Goal: Transaction & Acquisition: Purchase product/service

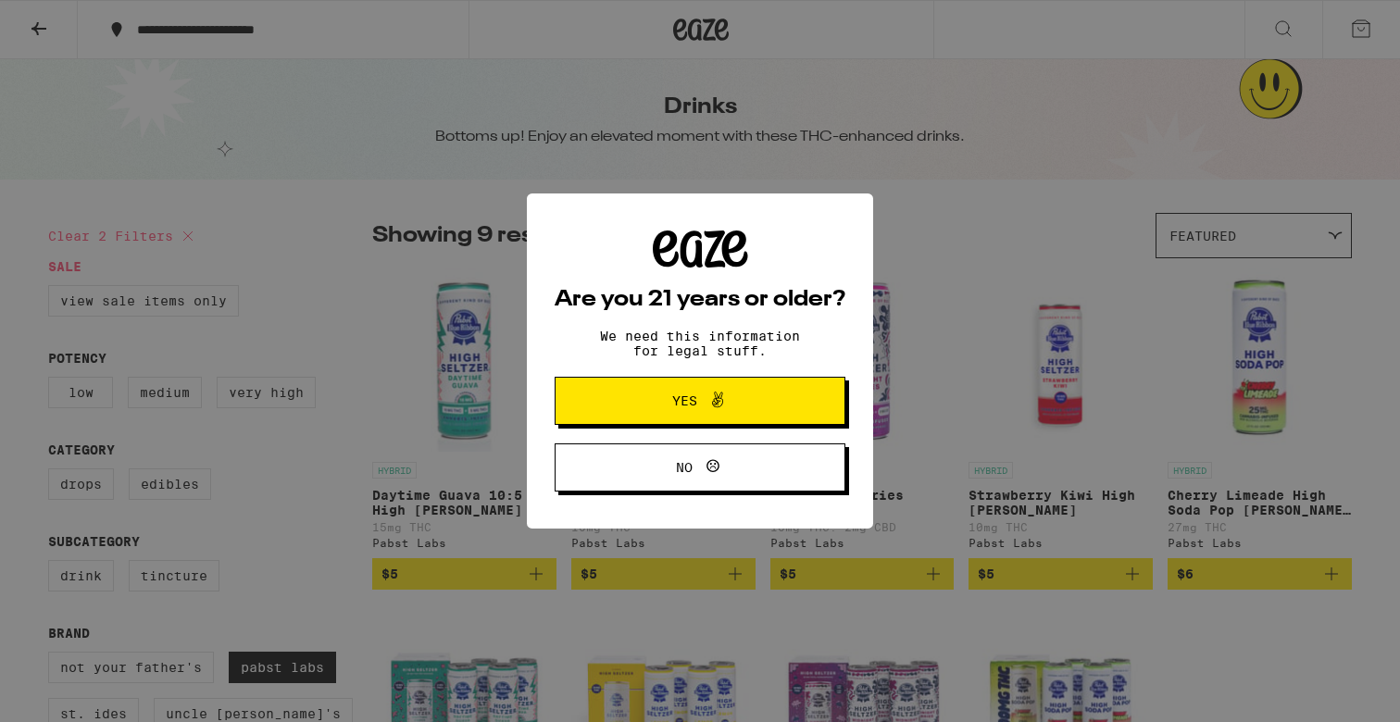
click at [722, 411] on icon at bounding box center [718, 400] width 22 height 22
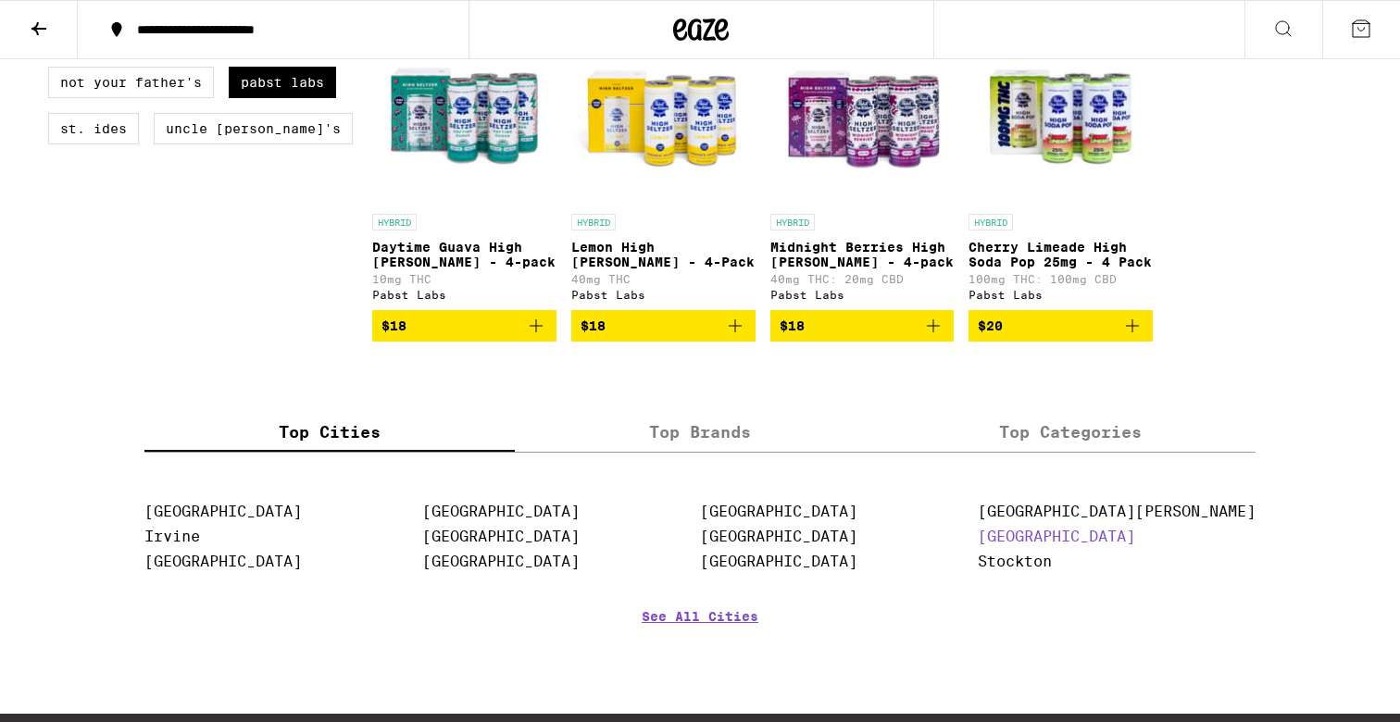
click at [1135, 545] on link "San Mateo" at bounding box center [1056, 537] width 157 height 18
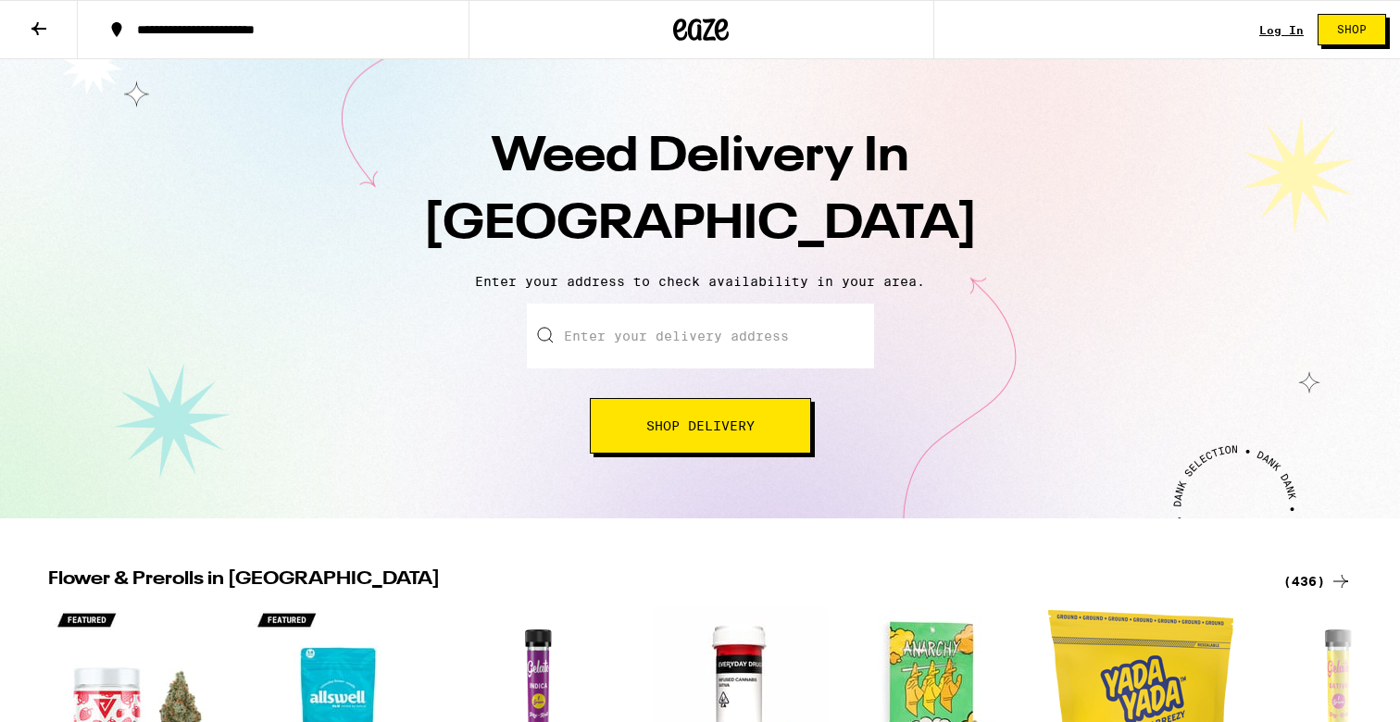
scroll to position [64, 0]
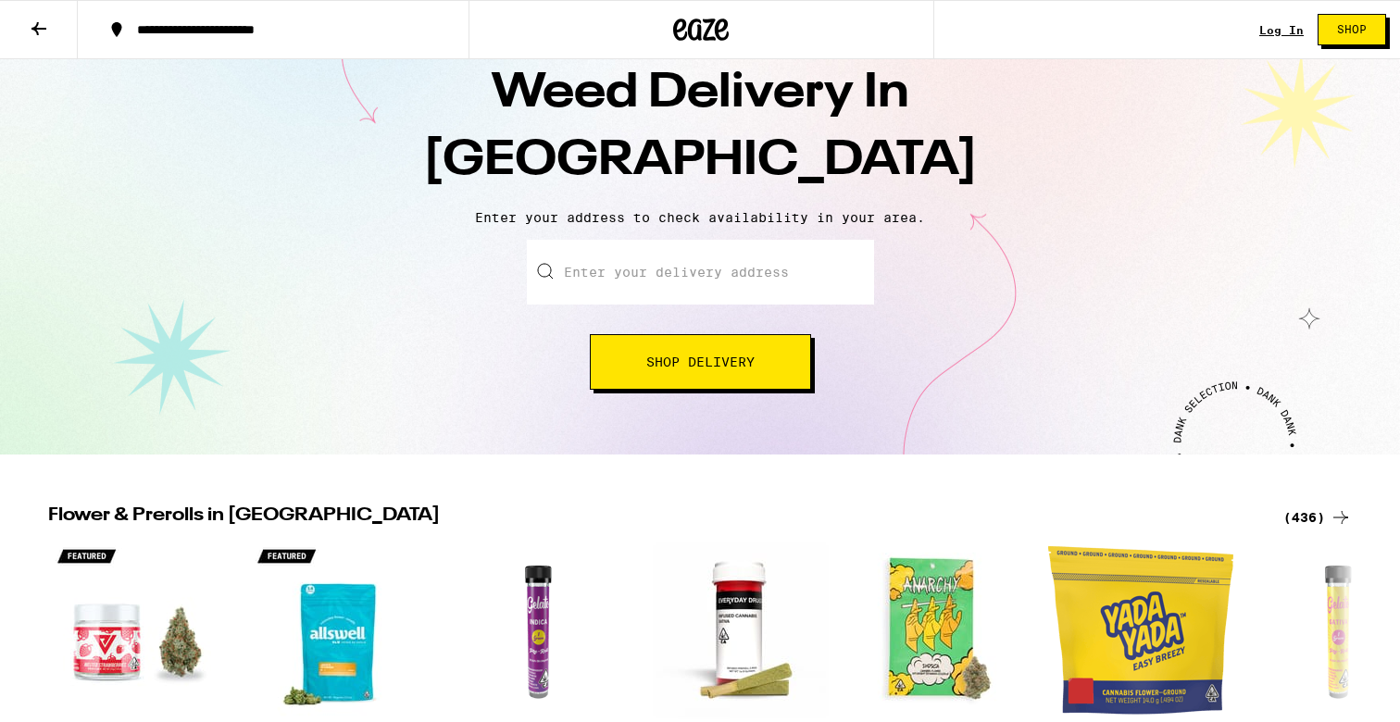
click at [825, 285] on input "Enter your delivery address" at bounding box center [700, 272] width 347 height 65
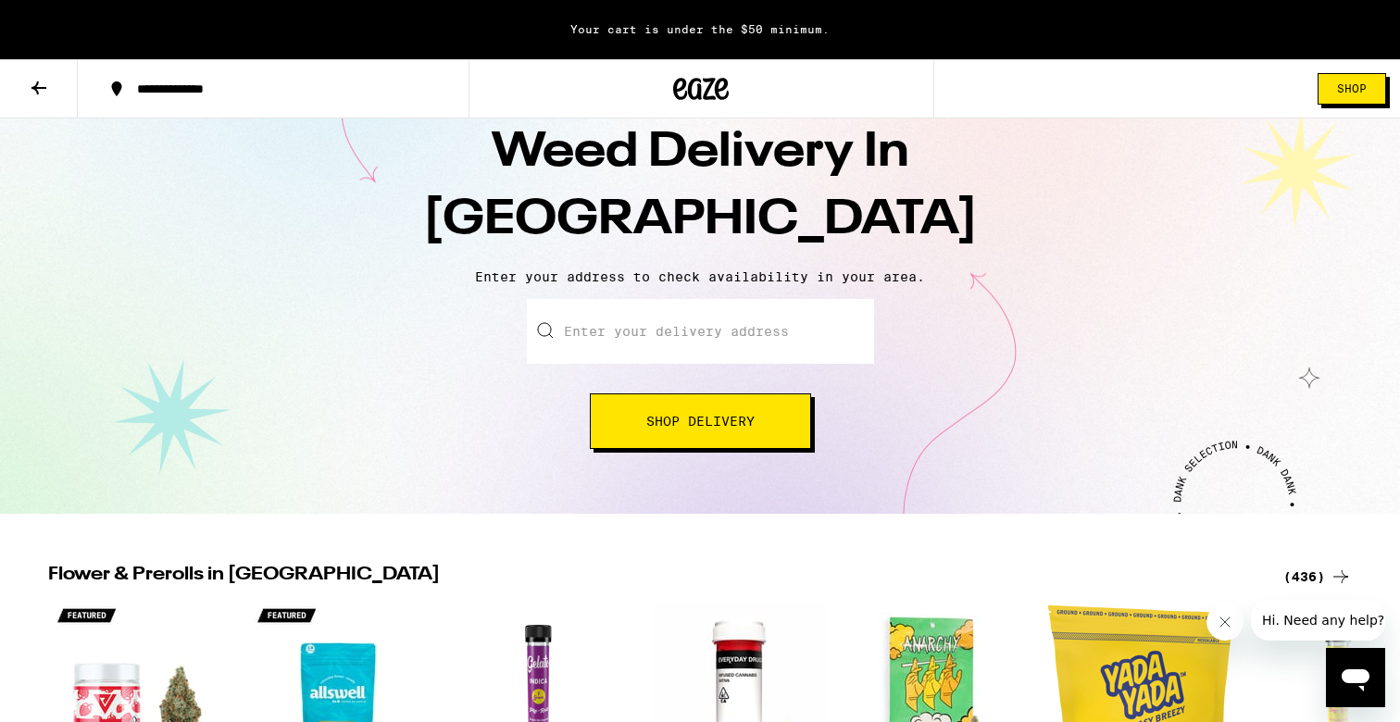
scroll to position [123, 0]
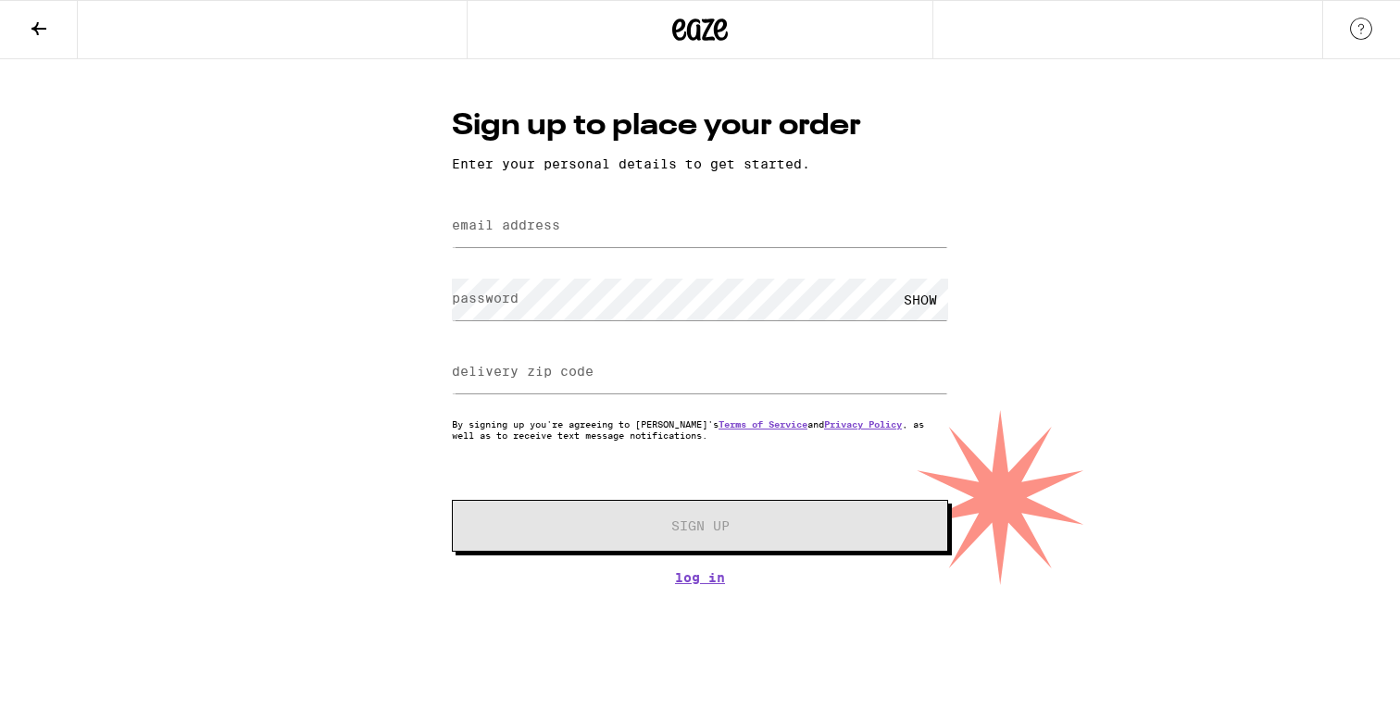
click at [53, 26] on button at bounding box center [39, 30] width 78 height 58
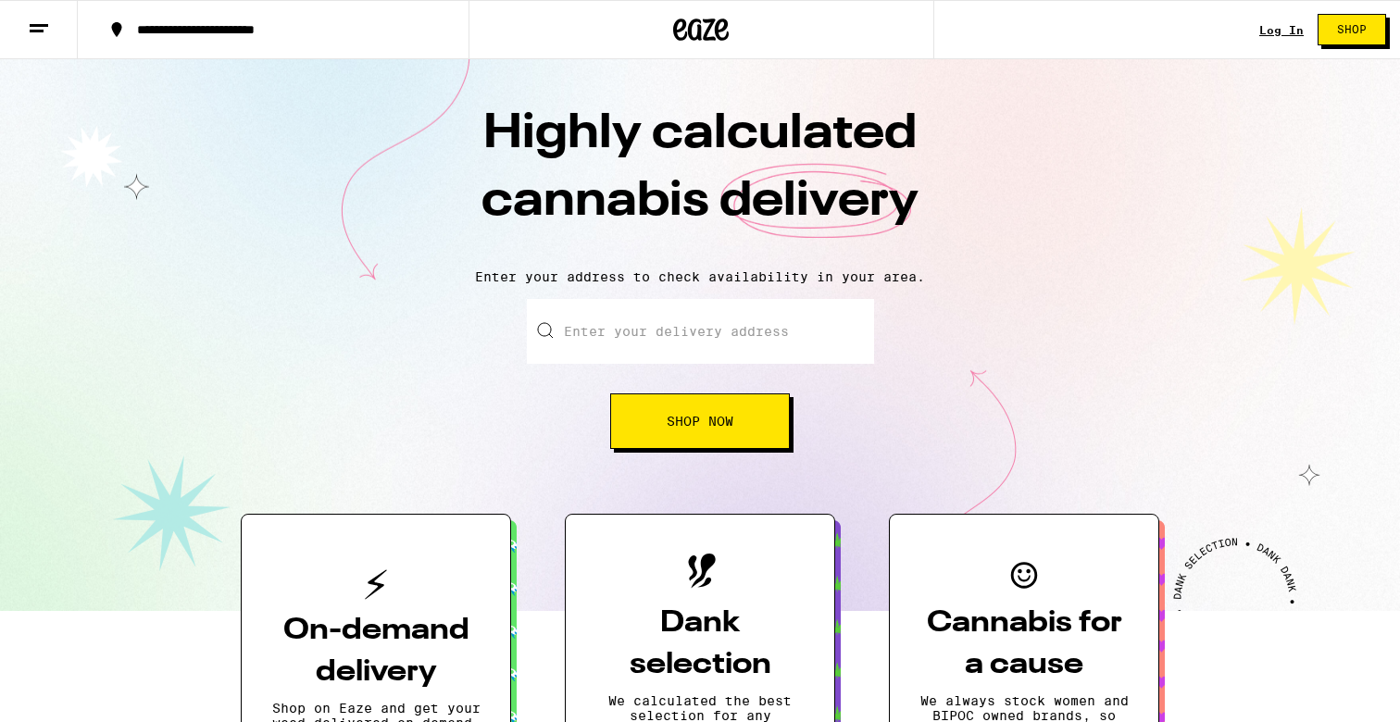
click at [620, 328] on input "Enter your delivery address" at bounding box center [700, 331] width 347 height 65
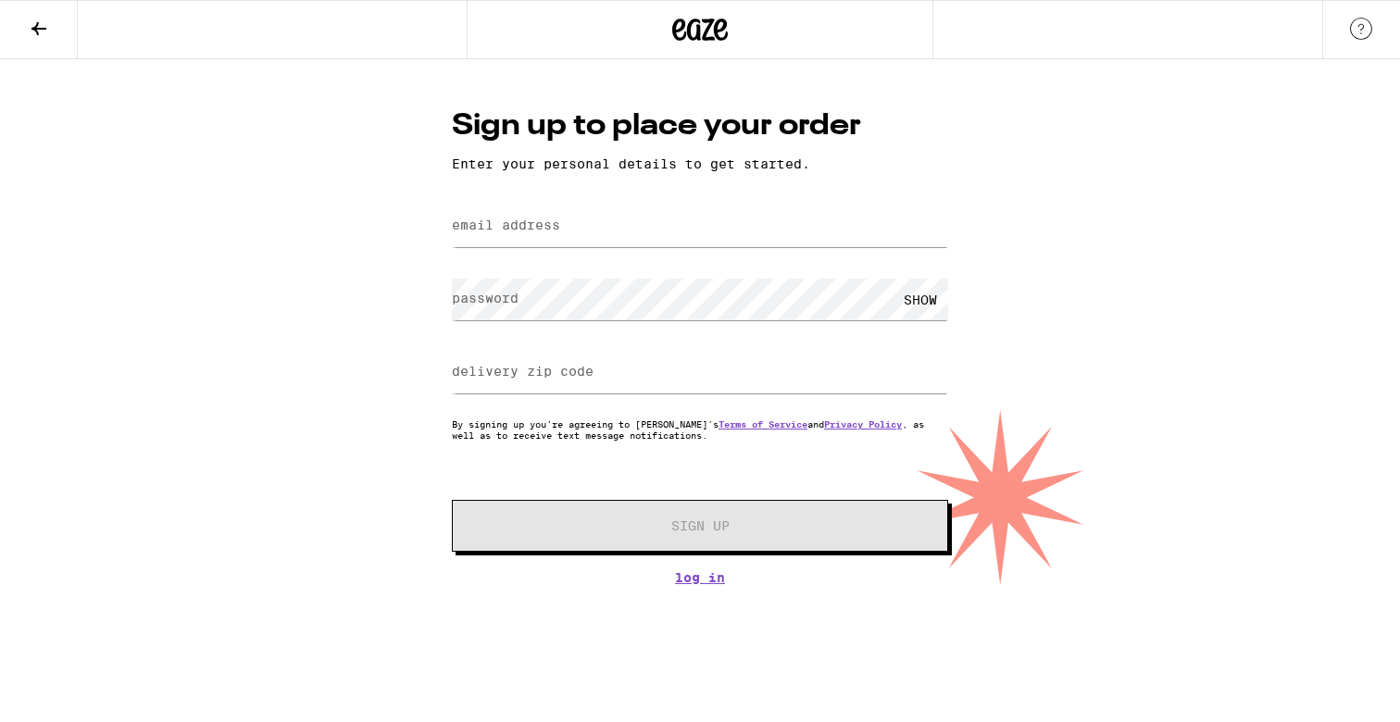
click at [532, 232] on label "email address" at bounding box center [506, 225] width 108 height 15
type input "[EMAIL_ADDRESS][DOMAIN_NAME]"
click at [657, 374] on input "delivery zip code" at bounding box center [700, 373] width 496 height 42
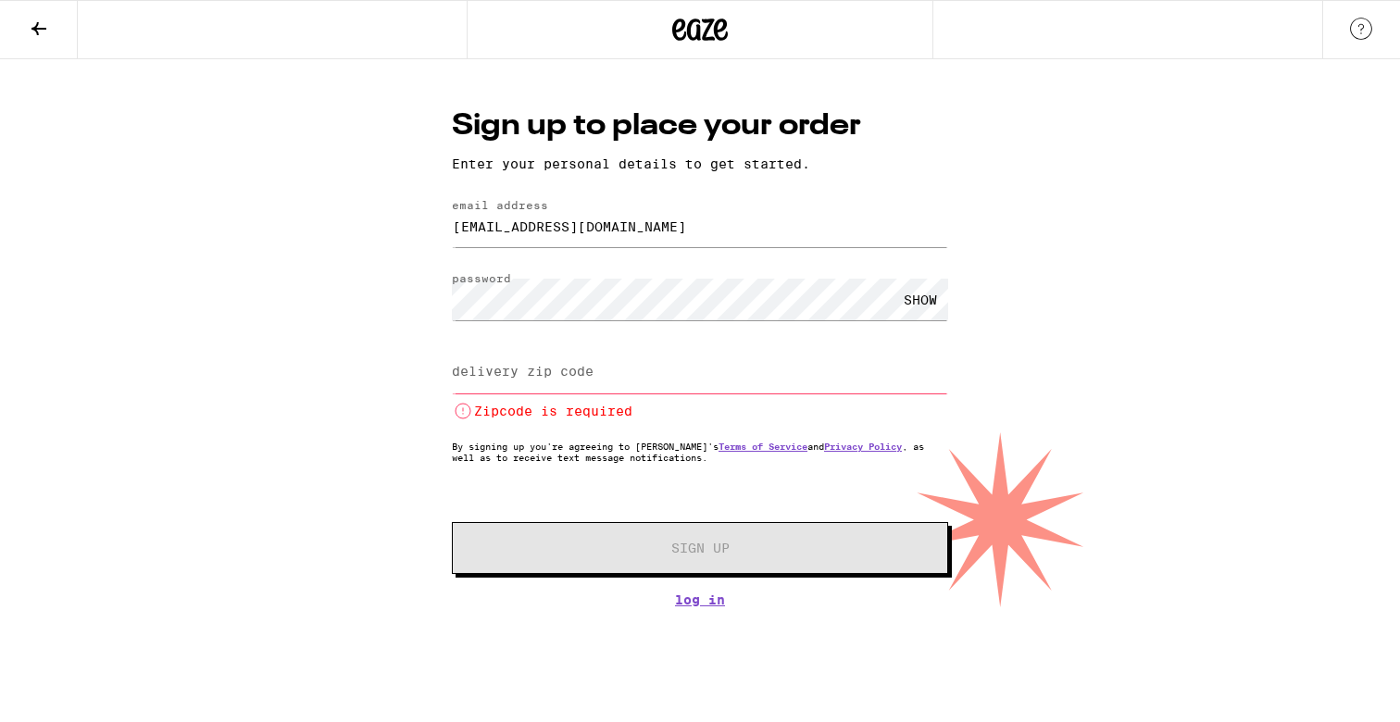
click at [642, 373] on input "delivery zip code" at bounding box center [700, 373] width 496 height 42
paste input "94066"
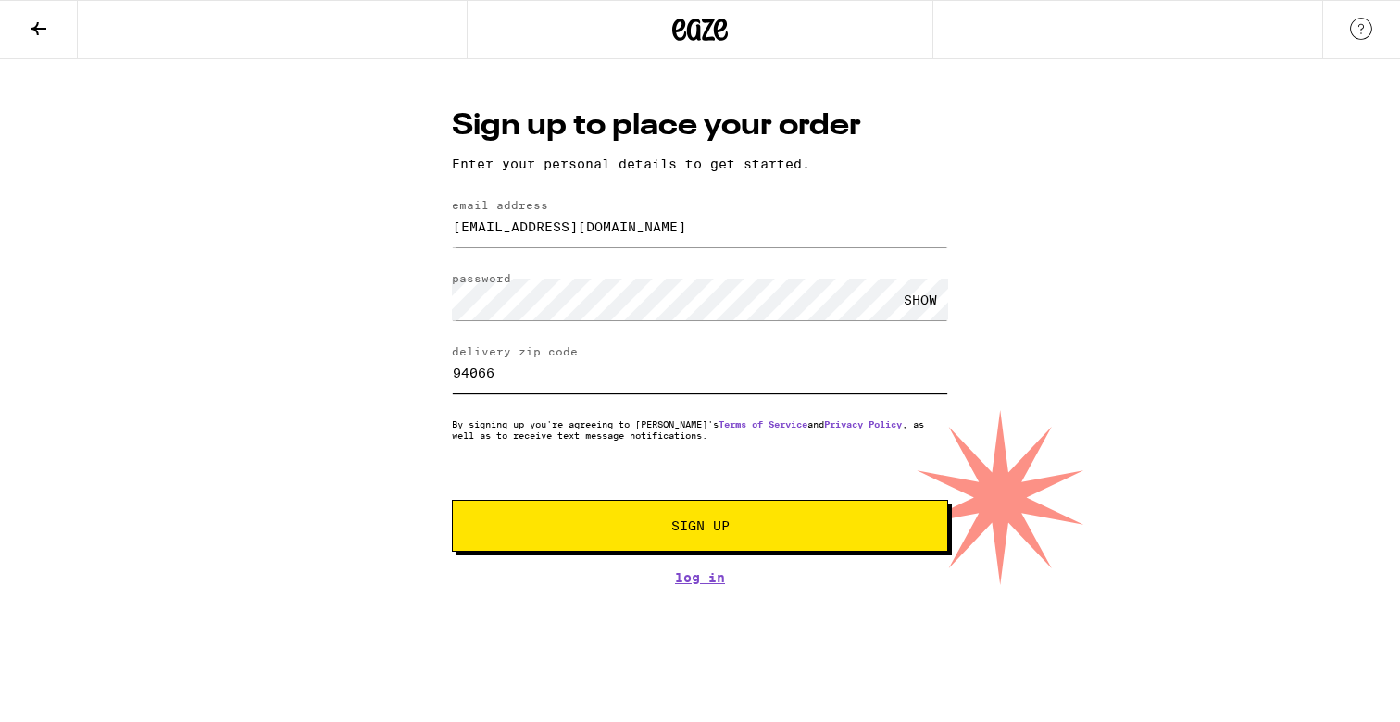
type input "94066"
click at [634, 544] on button "Sign Up" at bounding box center [700, 526] width 496 height 52
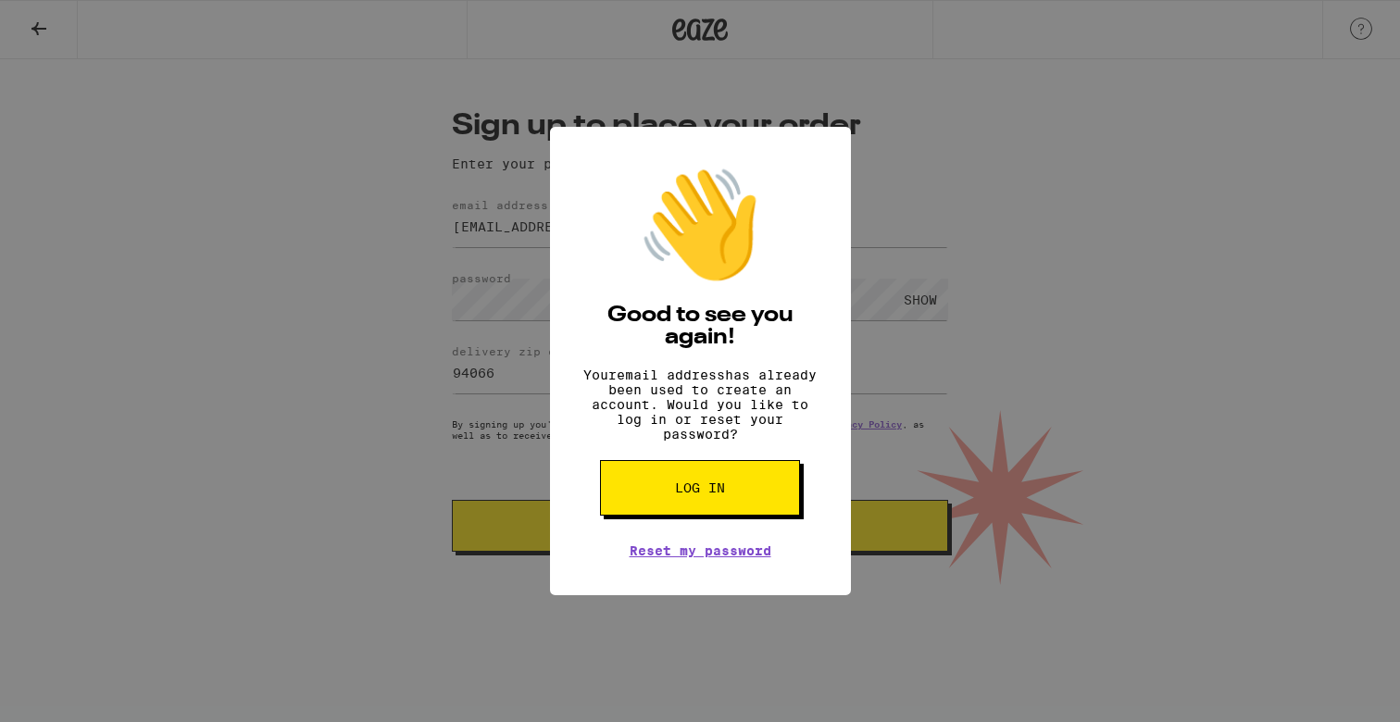
click at [711, 494] on span "Log in" at bounding box center [700, 488] width 50 height 13
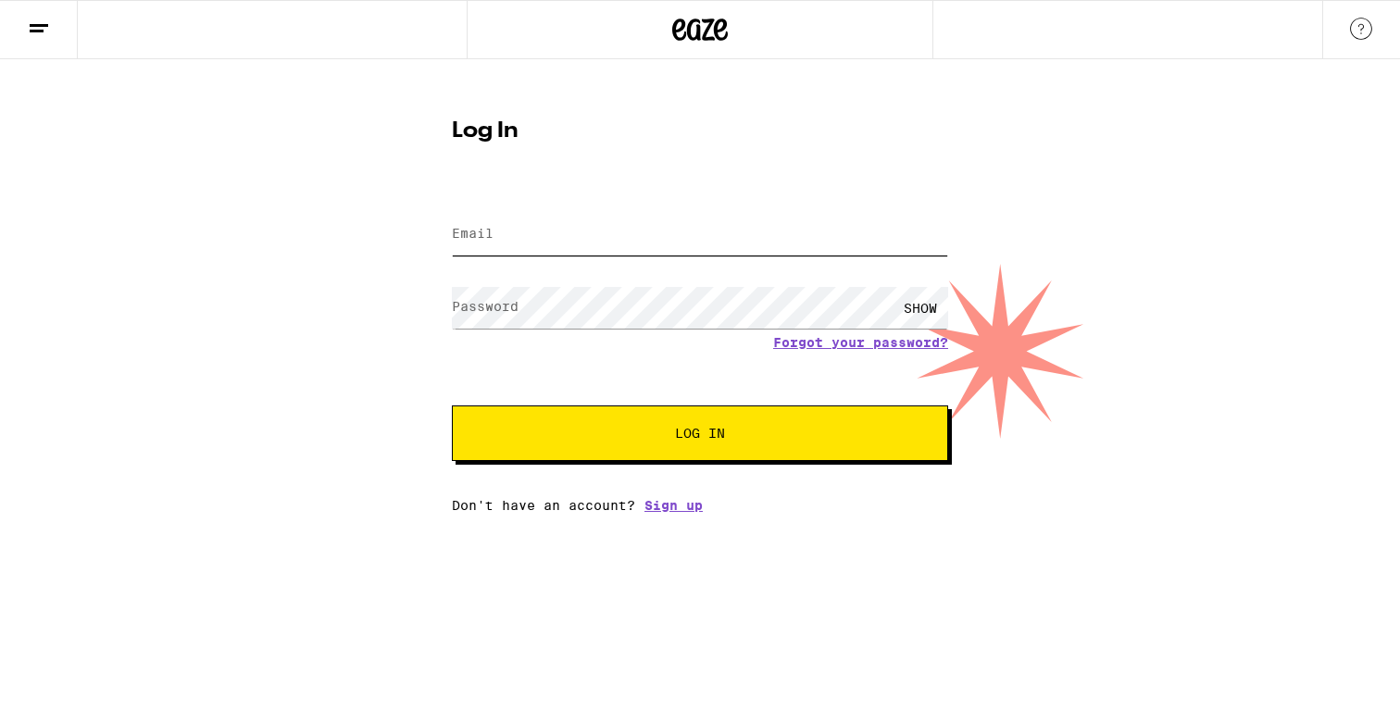
type input "[EMAIL_ADDRESS][DOMAIN_NAME]"
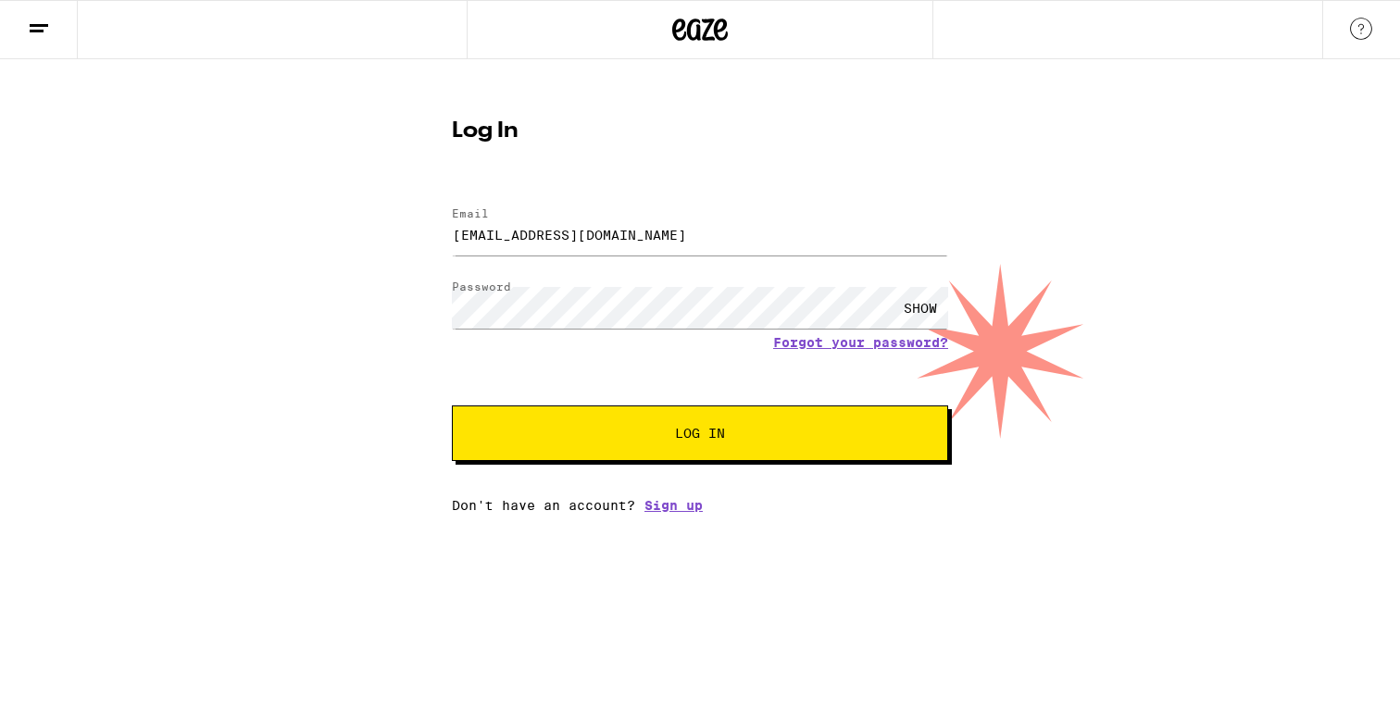
click at [653, 421] on button "Log In" at bounding box center [700, 434] width 496 height 56
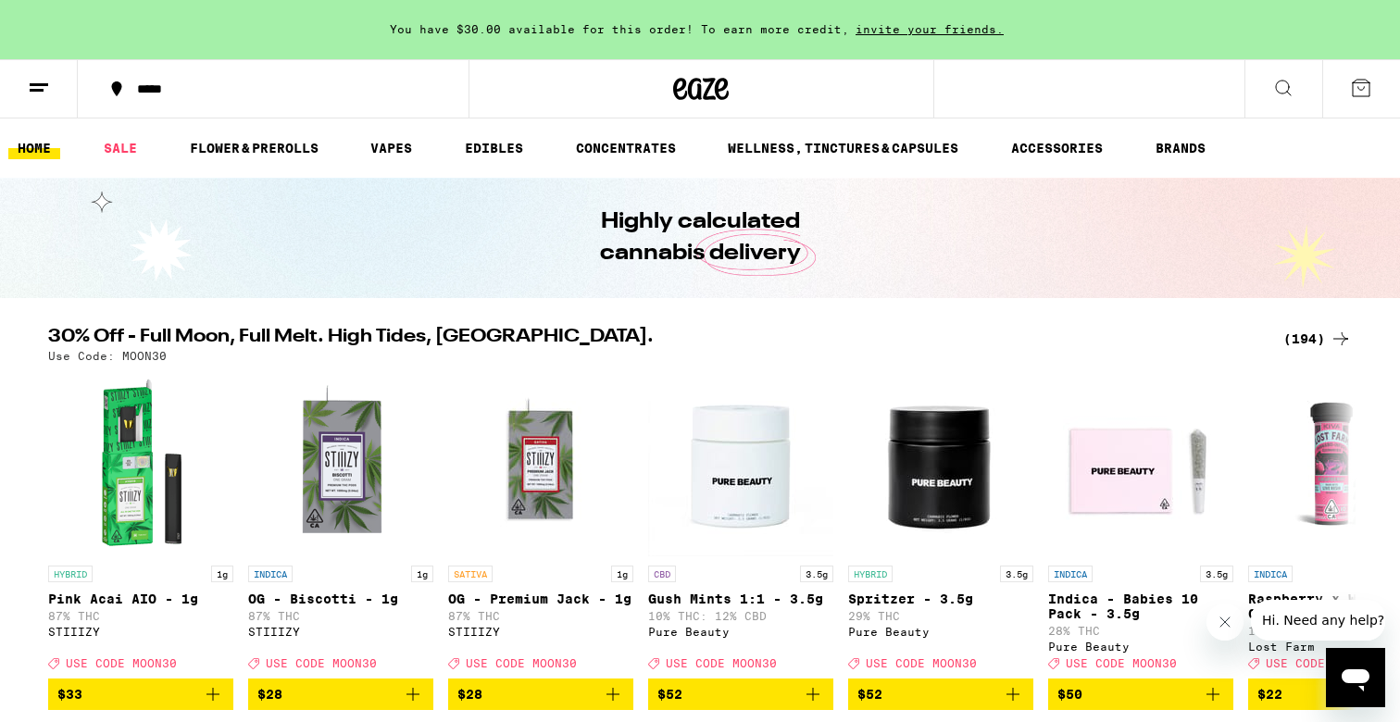
click at [1282, 81] on icon at bounding box center [1283, 88] width 22 height 22
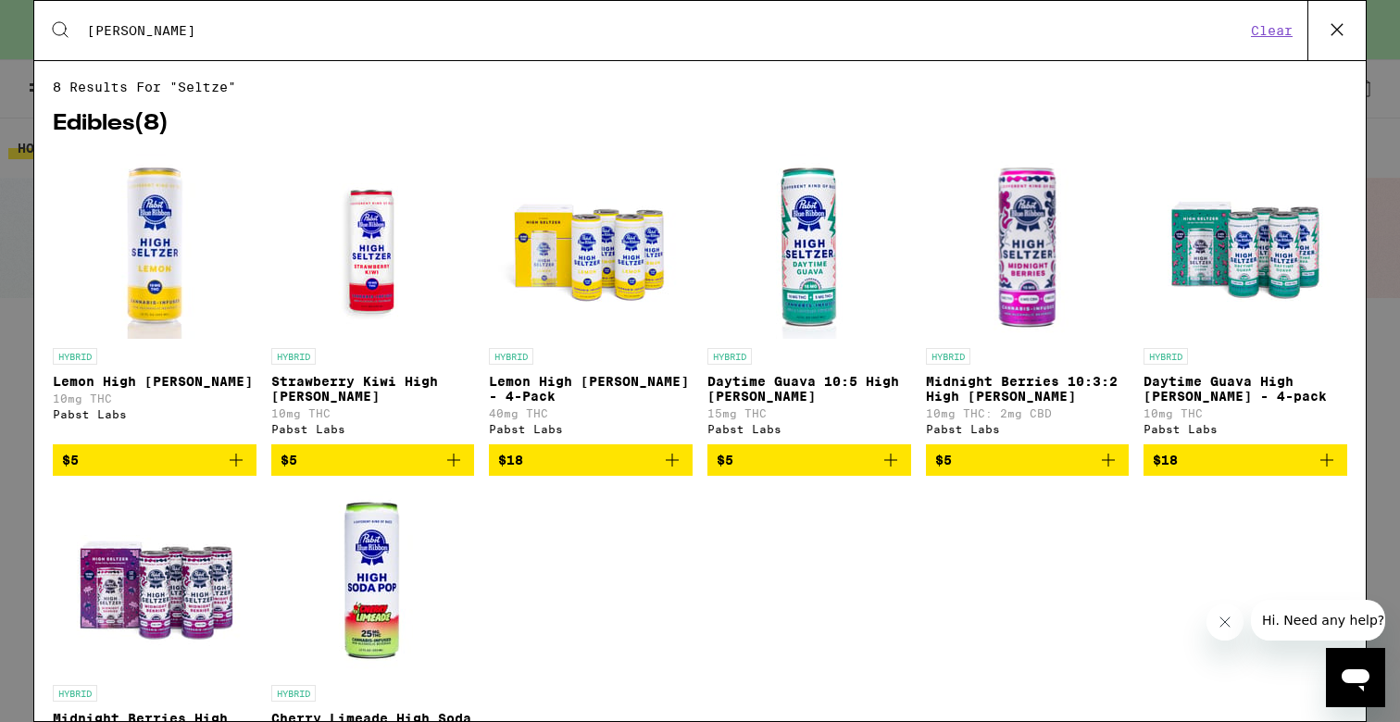
type input "[PERSON_NAME]"
click at [375, 250] on img "Open page for Strawberry Kiwi High Seltzer from Pabst Labs" at bounding box center [372, 246] width 185 height 185
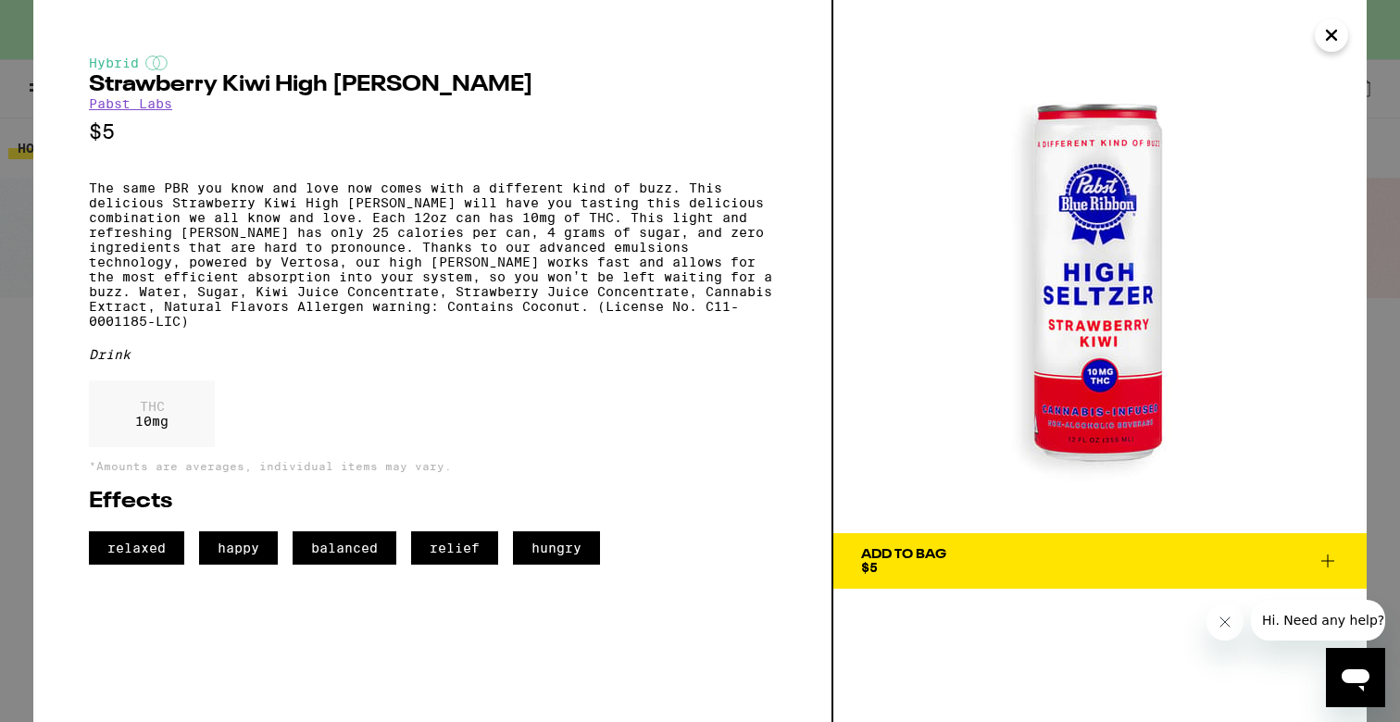
click at [319, 206] on p "The same PBR you know and love now comes with a different kind of buzz. This de…" at bounding box center [432, 255] width 687 height 148
click at [374, 203] on p "The same PBR you know and love now comes with a different kind of buzz. This de…" at bounding box center [432, 255] width 687 height 148
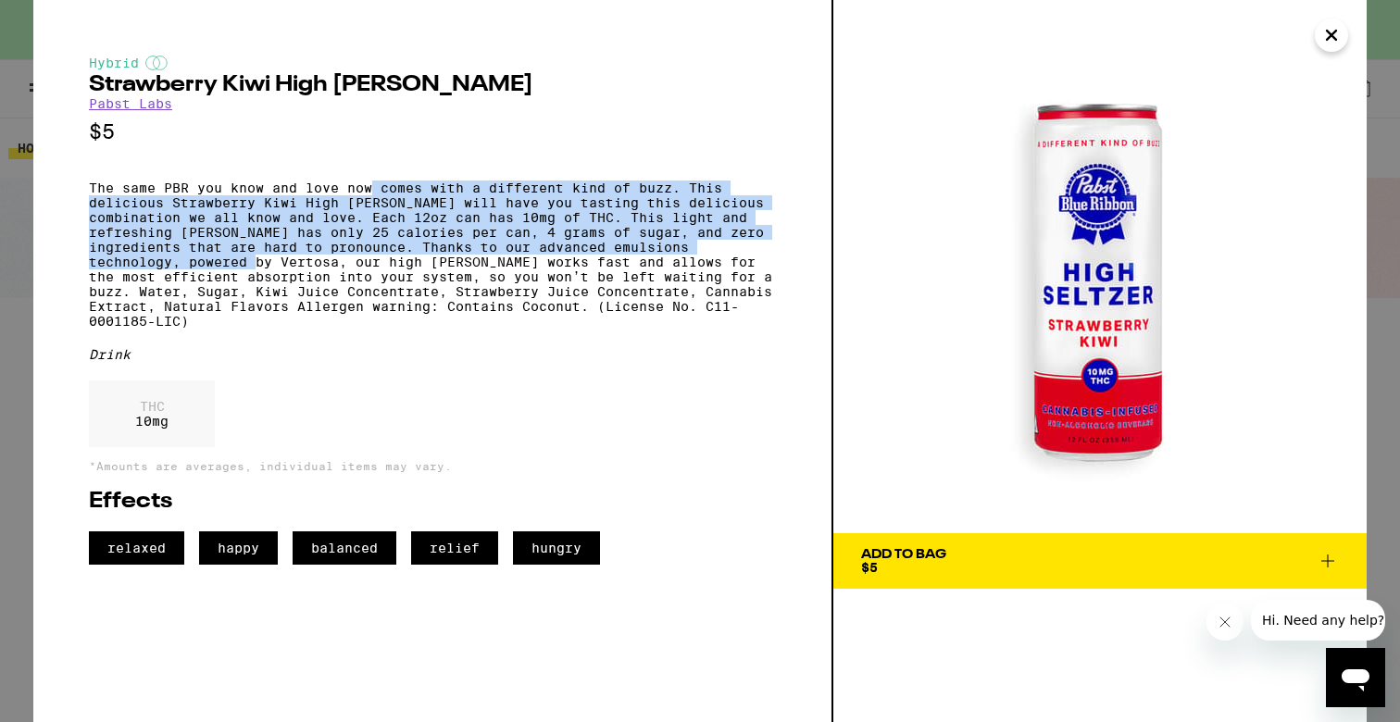
drag, startPoint x: 374, startPoint y: 203, endPoint x: 344, endPoint y: 280, distance: 82.4
click at [344, 280] on p "The same PBR you know and love now comes with a different kind of buzz. This de…" at bounding box center [432, 255] width 687 height 148
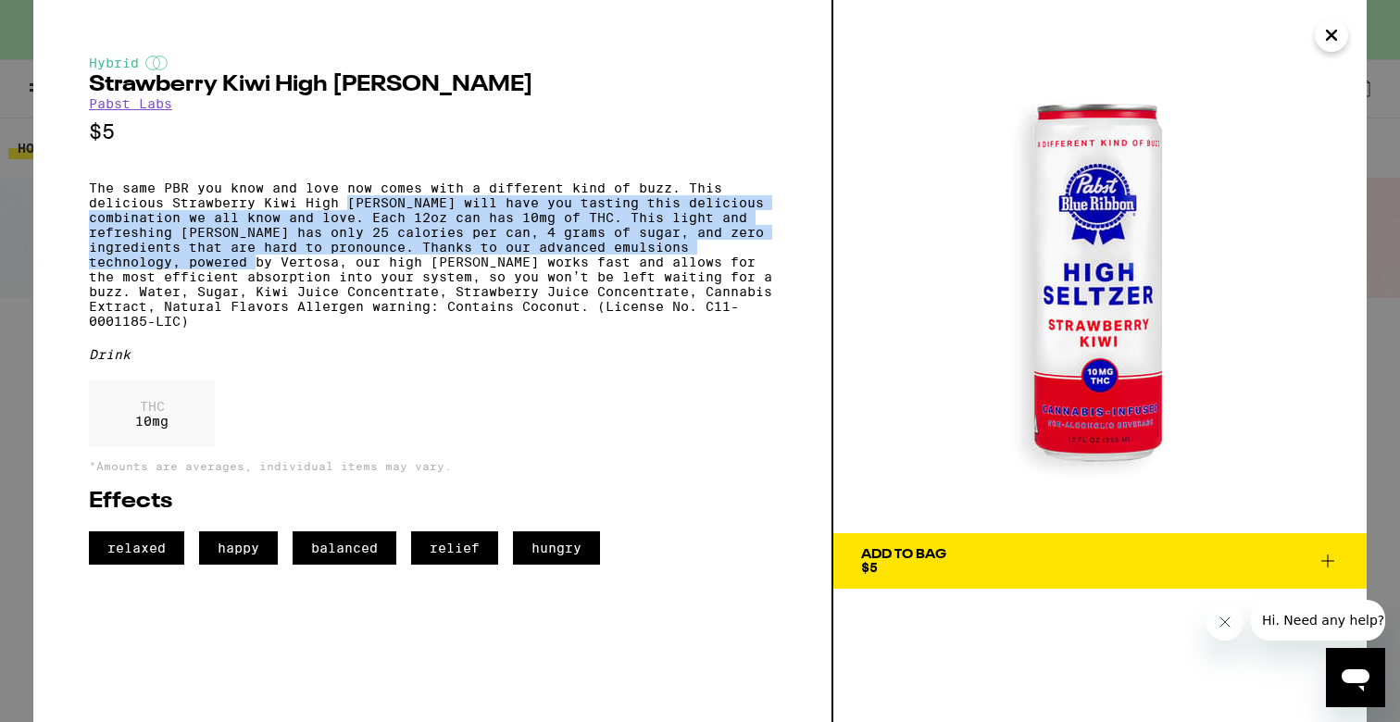
drag, startPoint x: 344, startPoint y: 280, endPoint x: 374, endPoint y: 210, distance: 75.5
click at [374, 210] on p "The same PBR you know and love now comes with a different kind of buzz. This de…" at bounding box center [432, 255] width 687 height 148
drag, startPoint x: 374, startPoint y: 210, endPoint x: 355, endPoint y: 284, distance: 76.6
click at [355, 283] on p "The same PBR you know and love now comes with a different kind of buzz. This de…" at bounding box center [432, 255] width 687 height 148
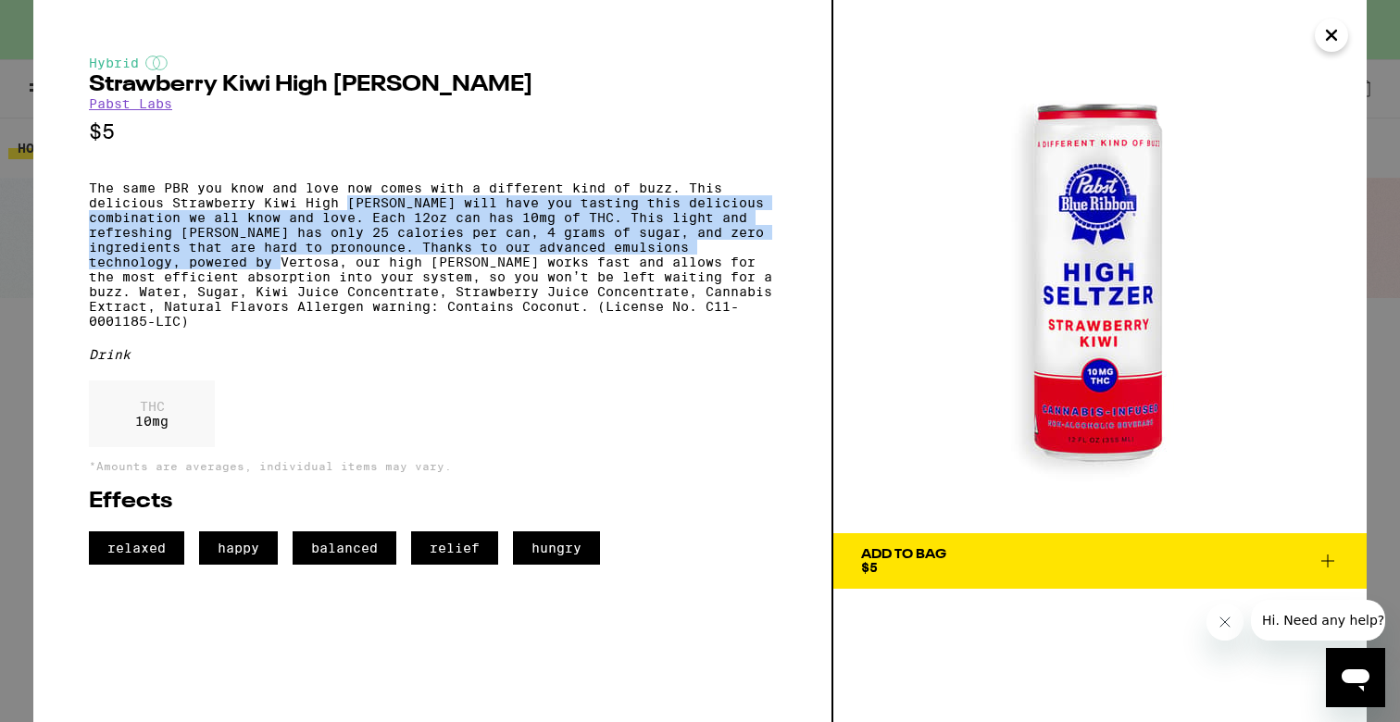
click at [355, 284] on p "The same PBR you know and love now comes with a different kind of buzz. This de…" at bounding box center [432, 255] width 687 height 148
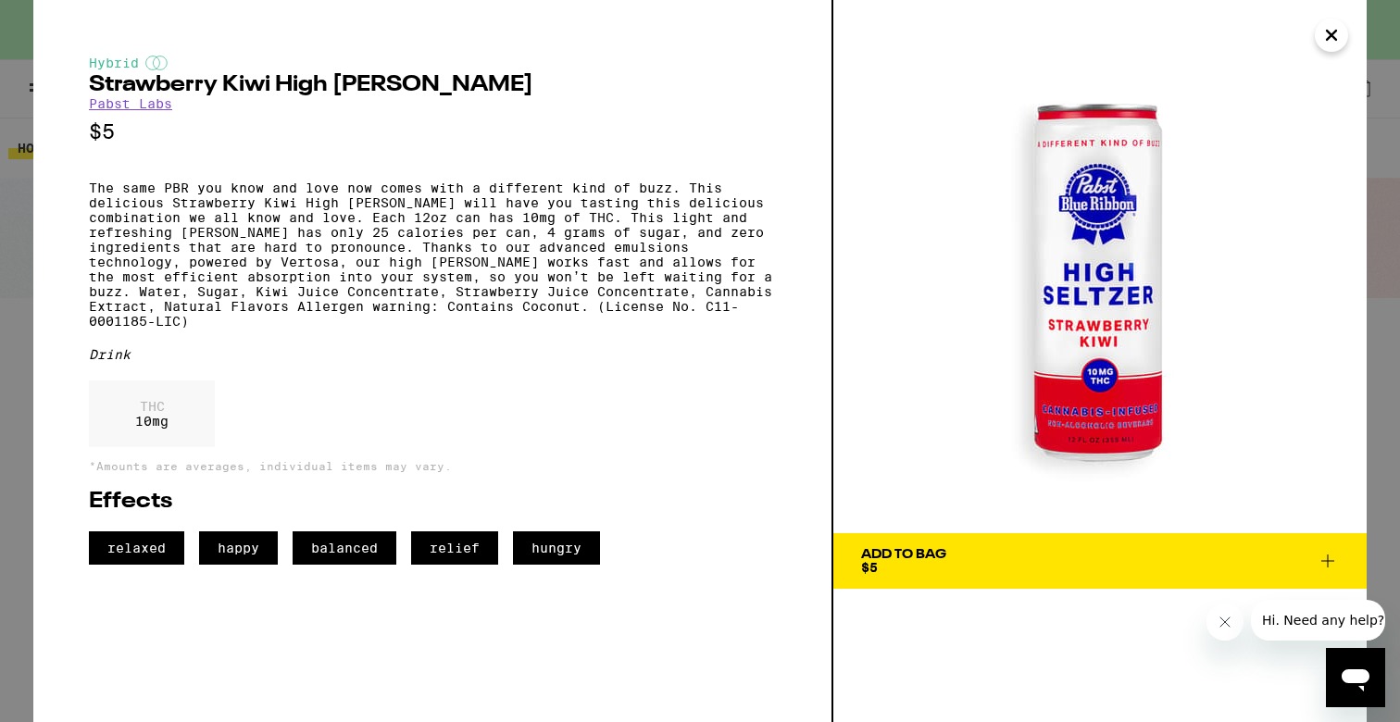
click at [1332, 573] on span "Add To Bag $5" at bounding box center [1100, 561] width 478 height 26
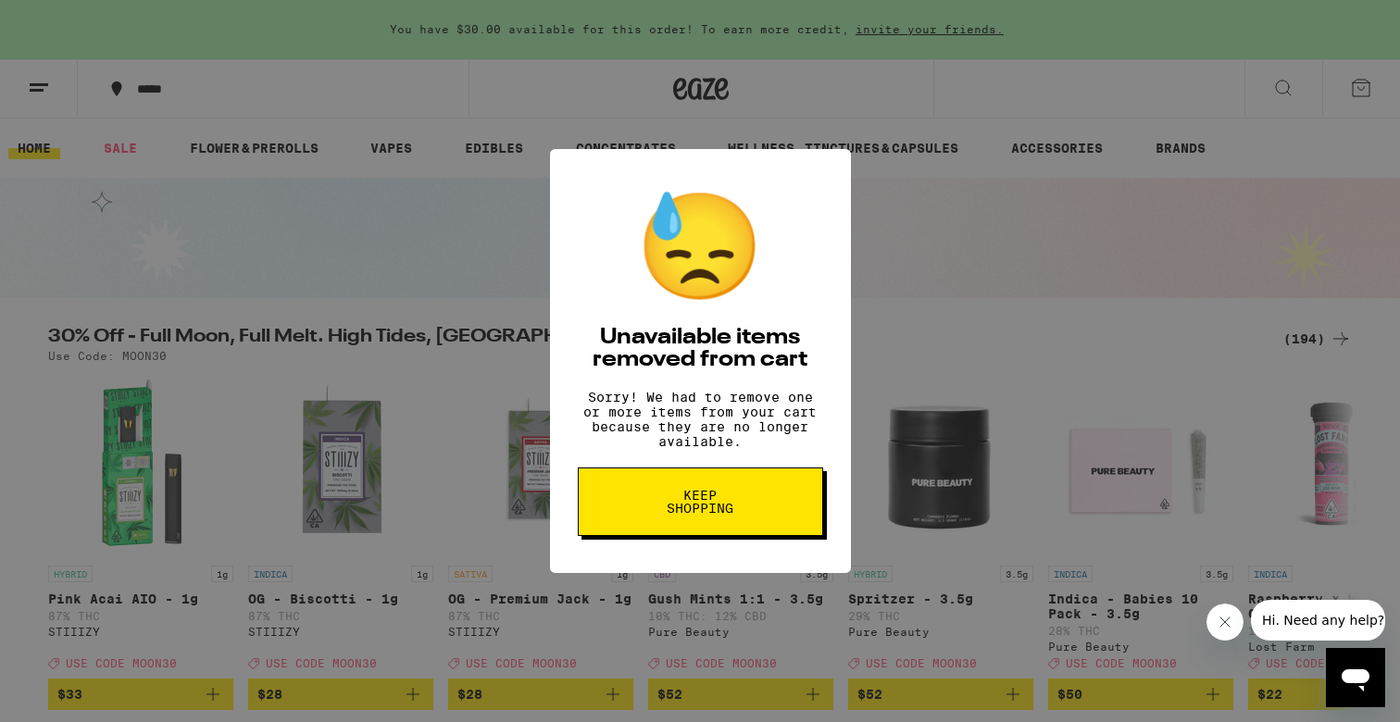
click at [753, 507] on button "Keep Shopping" at bounding box center [700, 502] width 245 height 69
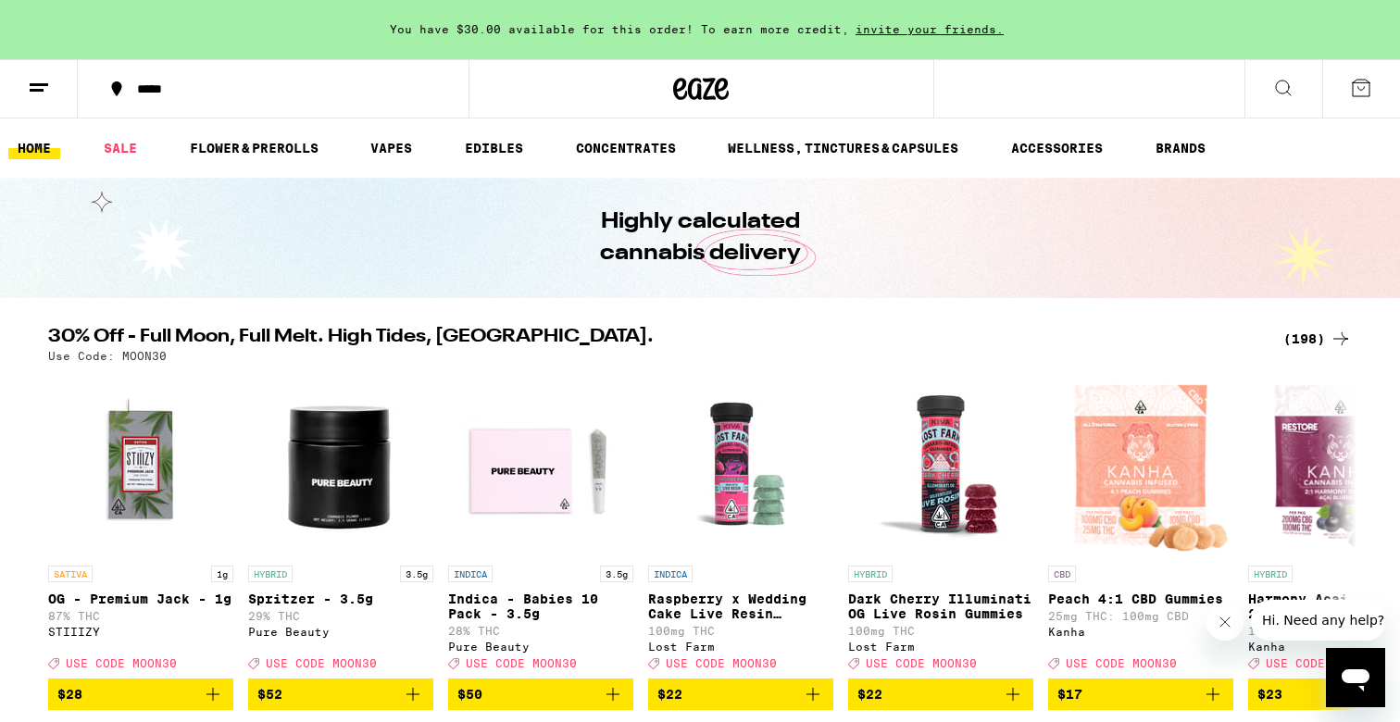
click at [1356, 102] on button at bounding box center [1361, 88] width 78 height 57
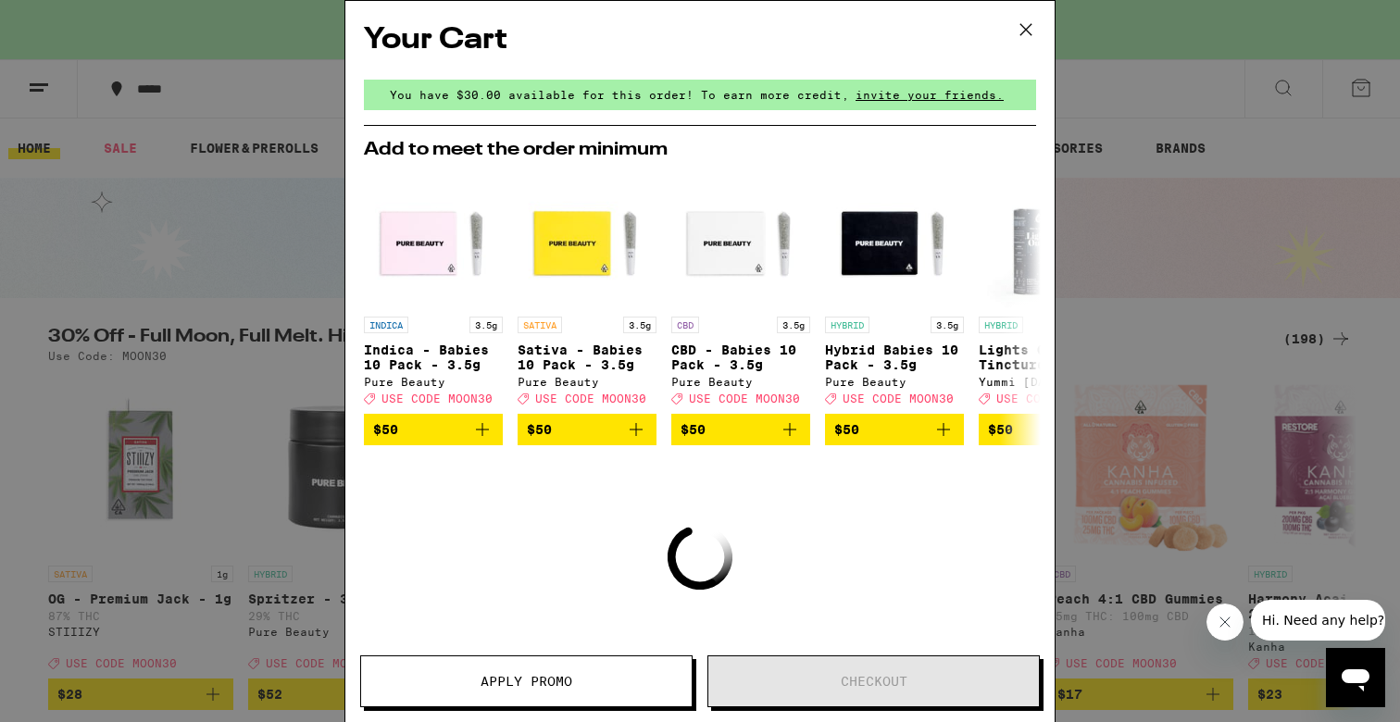
click at [1028, 24] on icon at bounding box center [1026, 30] width 28 height 28
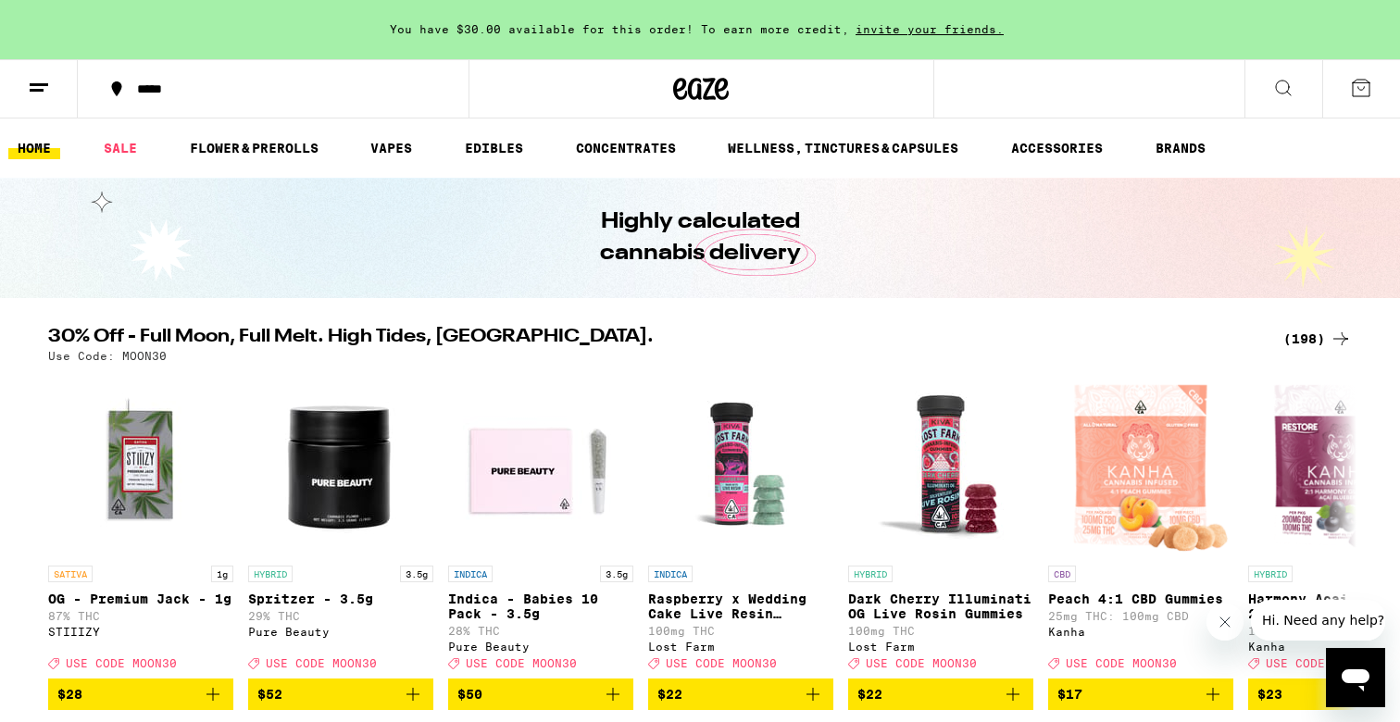
click at [1287, 89] on icon at bounding box center [1283, 88] width 15 height 15
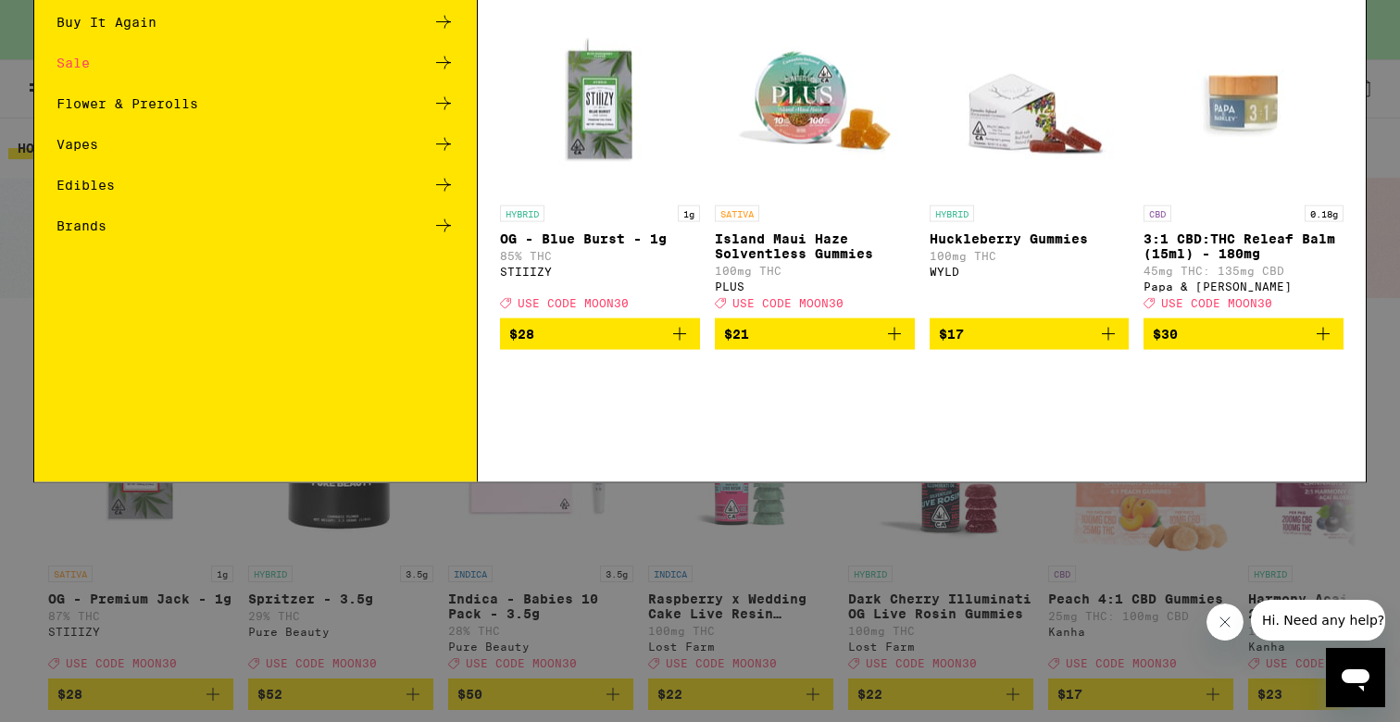
click at [479, 39] on input "Search for Products" at bounding box center [696, 30] width 1221 height 17
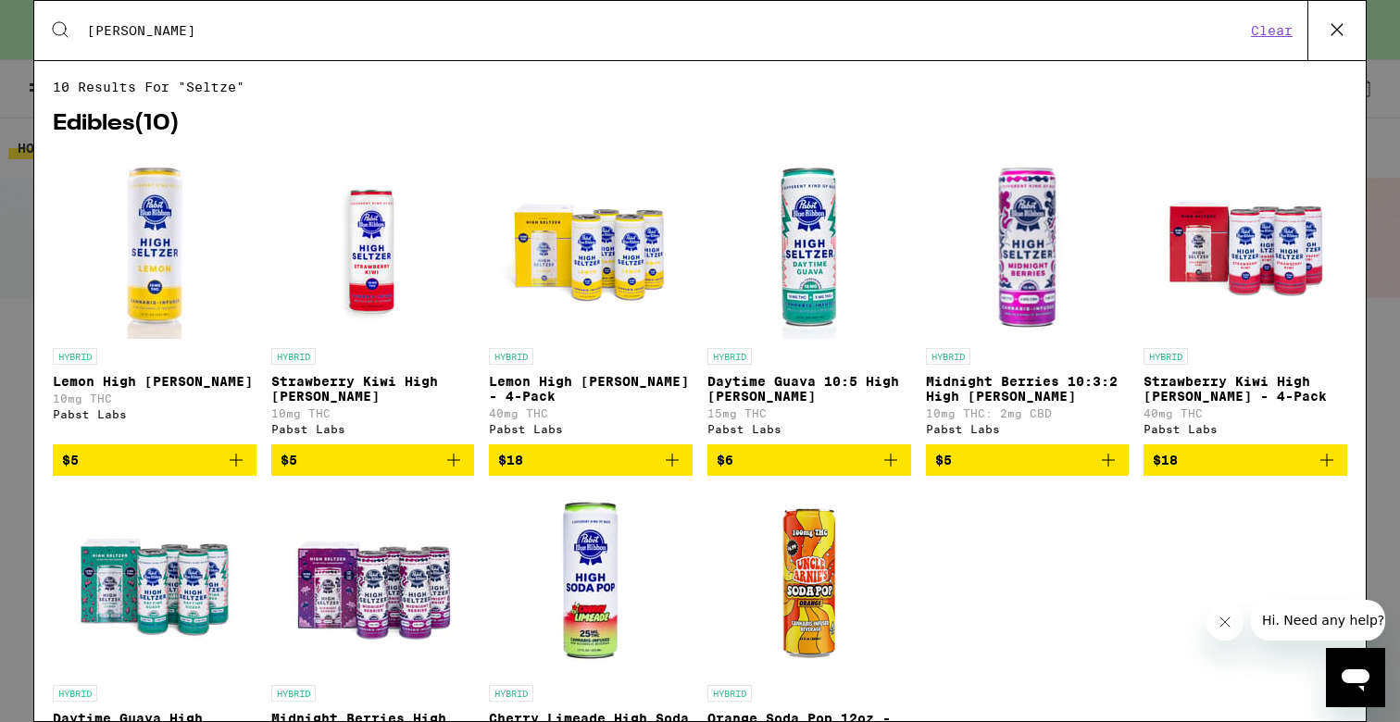
type input "[PERSON_NAME]"
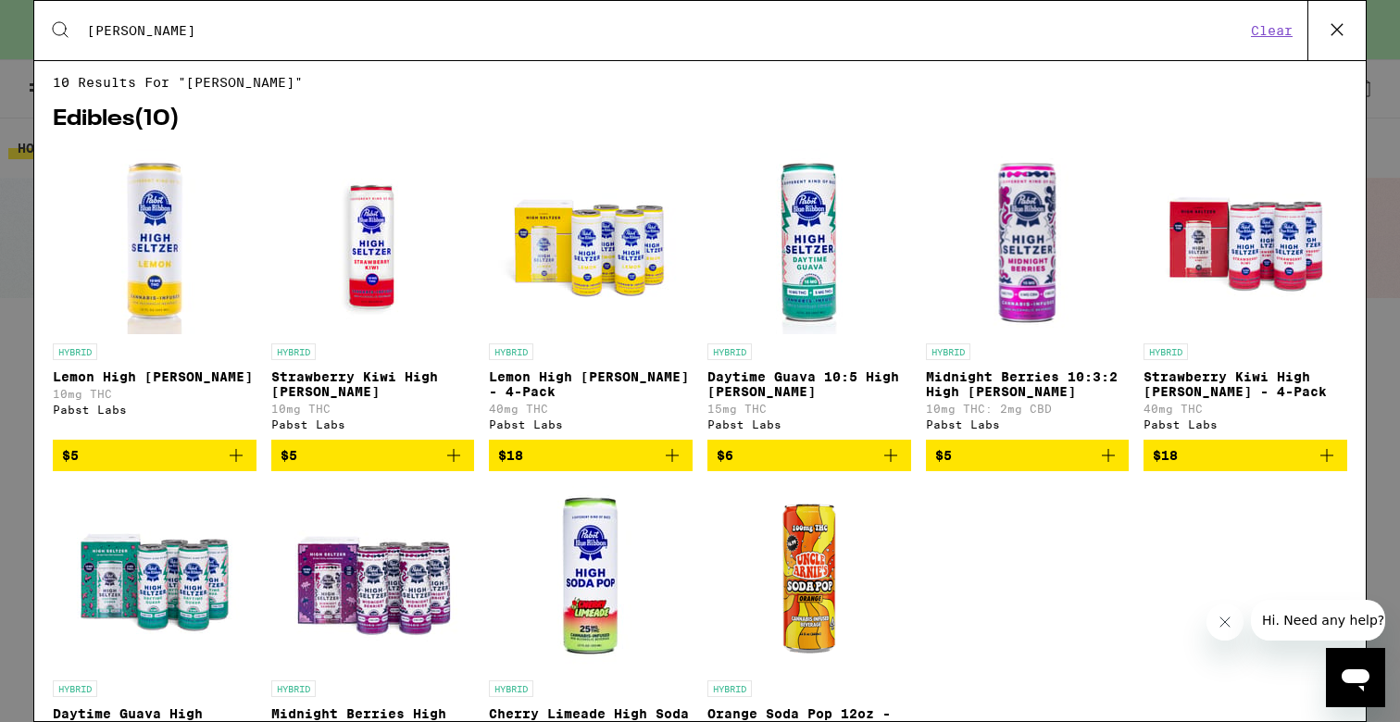
click at [825, 272] on img "Open page for Daytime Guava 10:5 High Seltzer from Pabst Labs" at bounding box center [809, 241] width 185 height 185
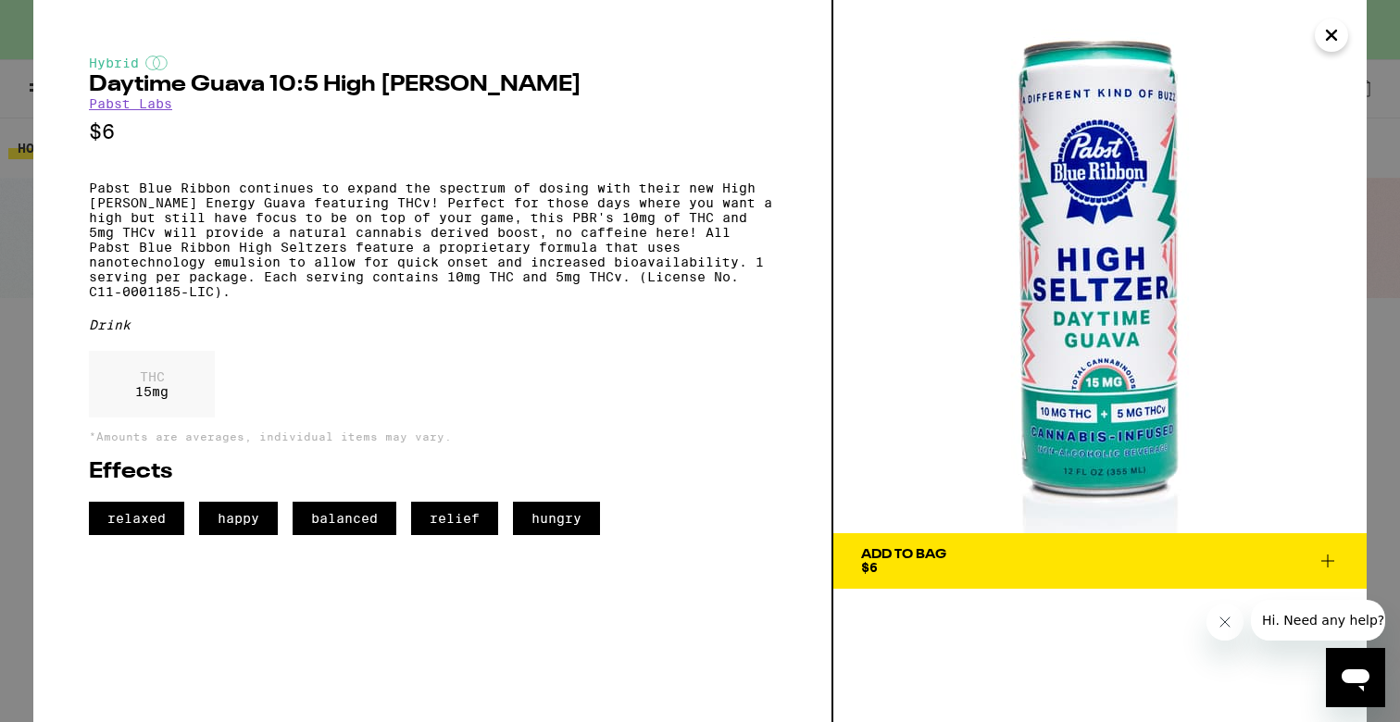
click at [513, 188] on p "Pabst Blue Ribbon continues to expand the spectrum of dosing with their new Hig…" at bounding box center [432, 240] width 687 height 119
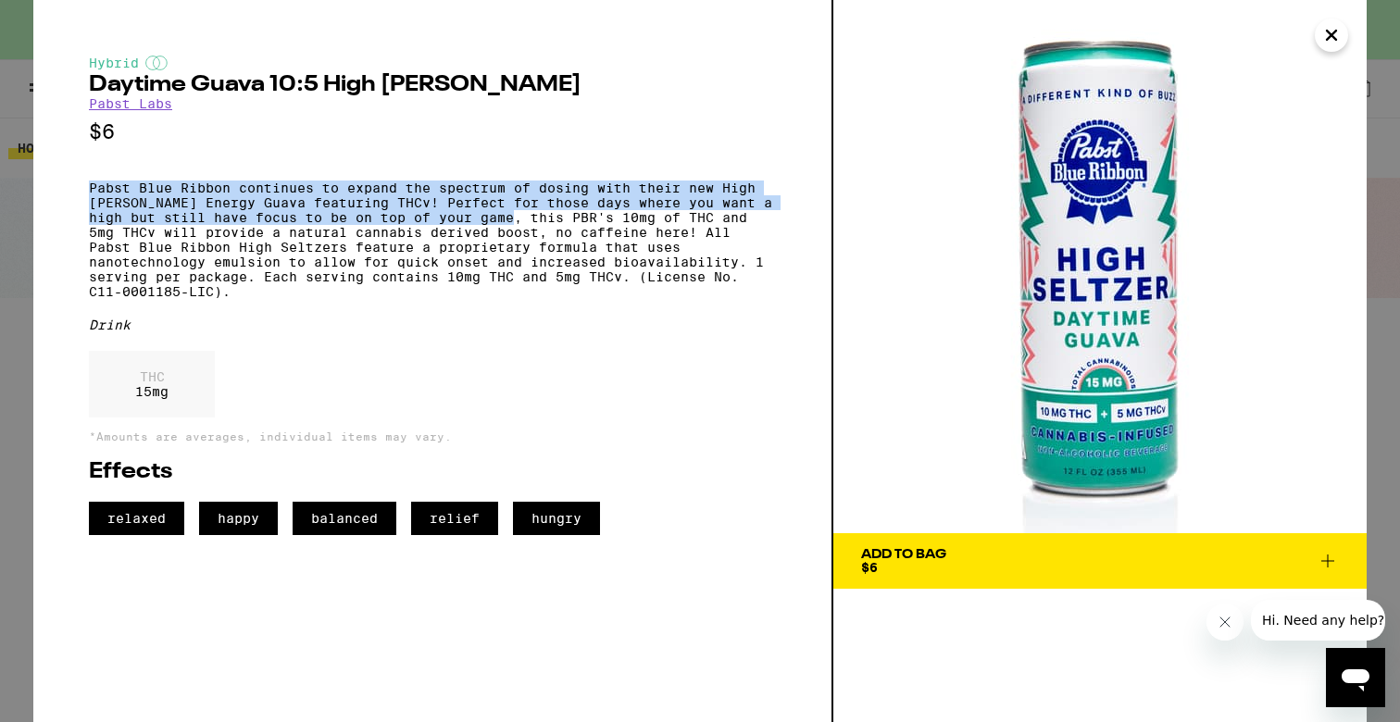
drag, startPoint x: 513, startPoint y: 188, endPoint x: 491, endPoint y: 238, distance: 54.7
click at [491, 238] on p "Pabst Blue Ribbon continues to expand the spectrum of dosing with their new Hig…" at bounding box center [432, 240] width 687 height 119
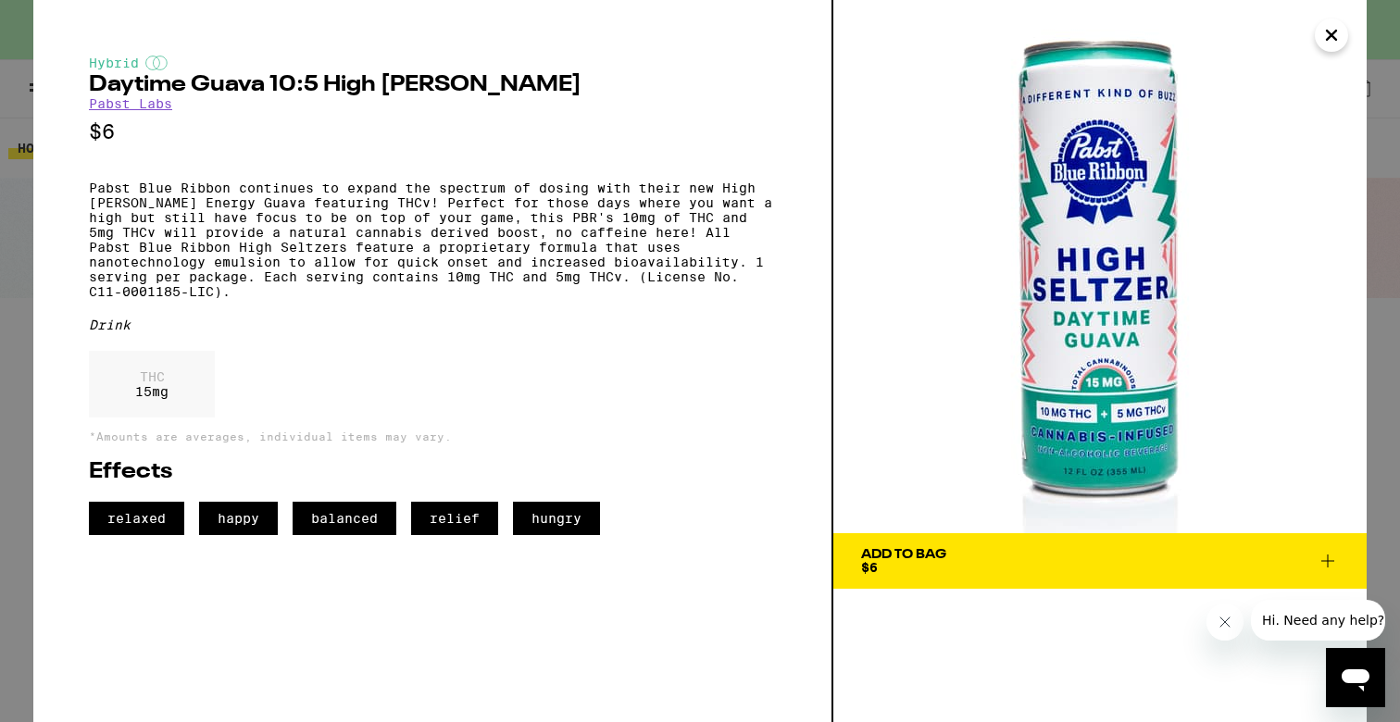
click at [426, 187] on div "Hybrid Daytime Guava 10:5 High Seltzer Pabst Labs $6 Pabst Blue Ribbon continue…" at bounding box center [432, 296] width 687 height 480
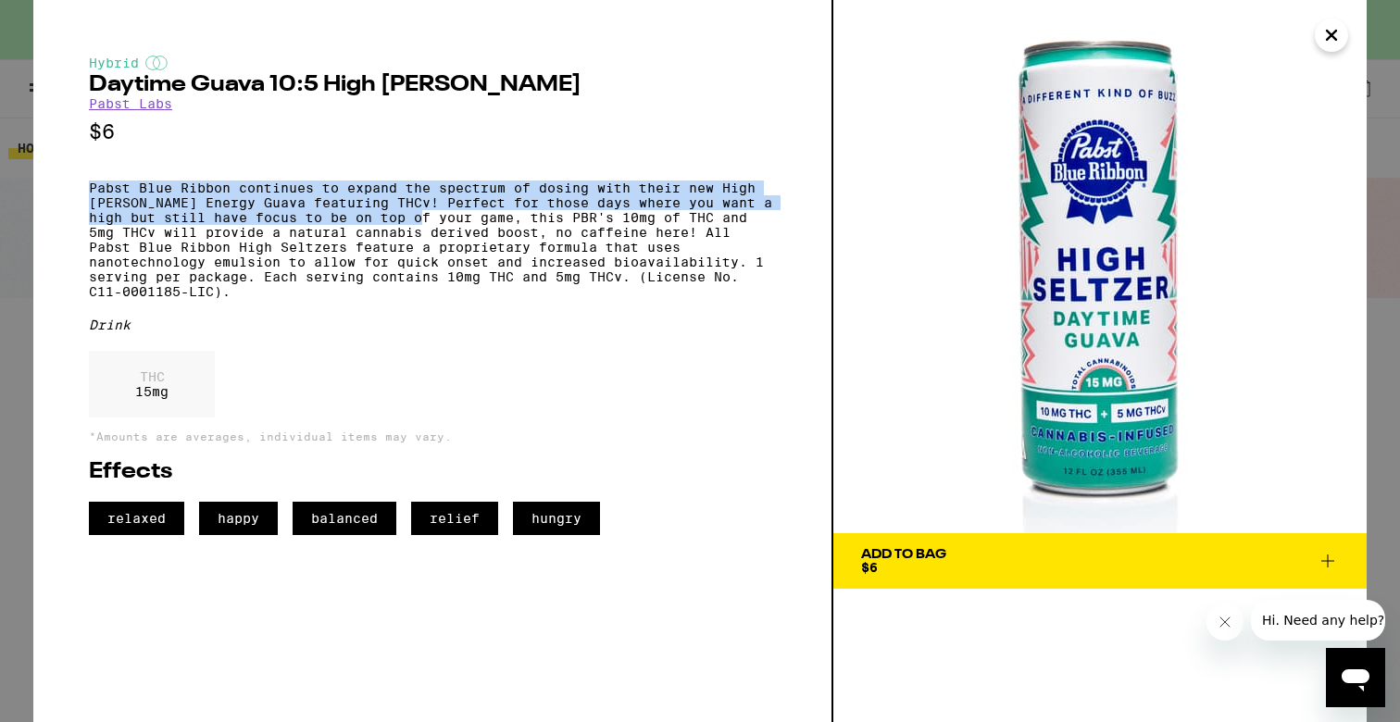
drag, startPoint x: 426, startPoint y: 187, endPoint x: 409, endPoint y: 224, distance: 40.6
click at [409, 224] on div "Hybrid Daytime Guava 10:5 High Seltzer Pabst Labs $6 Pabst Blue Ribbon continue…" at bounding box center [432, 296] width 687 height 480
click at [409, 224] on p "Pabst Blue Ribbon continues to expand the spectrum of dosing with their new Hig…" at bounding box center [432, 240] width 687 height 119
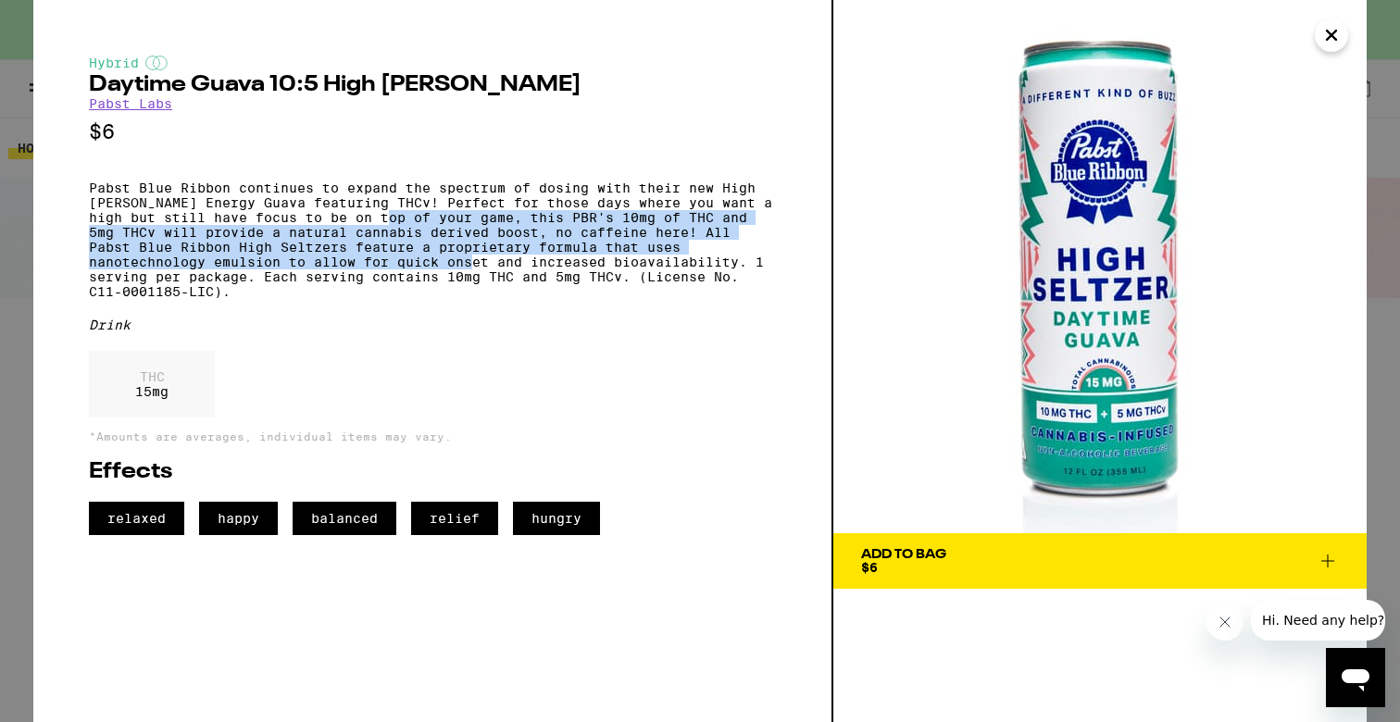
drag, startPoint x: 409, startPoint y: 224, endPoint x: 388, endPoint y: 278, distance: 57.8
click at [388, 278] on p "Pabst Blue Ribbon continues to expand the spectrum of dosing with their new Hig…" at bounding box center [432, 240] width 687 height 119
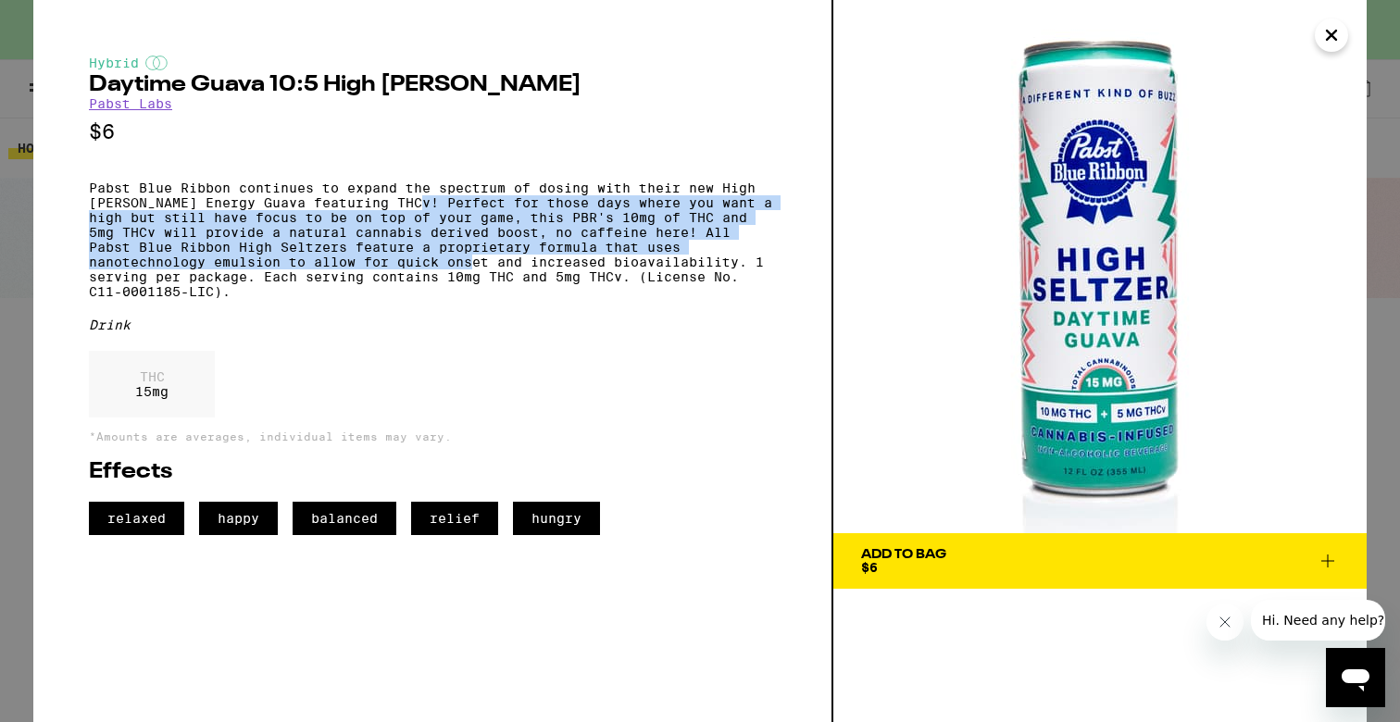
drag, startPoint x: 388, startPoint y: 278, endPoint x: 411, endPoint y: 206, distance: 75.8
click at [410, 206] on p "Pabst Blue Ribbon continues to expand the spectrum of dosing with their new Hig…" at bounding box center [432, 240] width 687 height 119
click at [411, 206] on p "Pabst Blue Ribbon continues to expand the spectrum of dosing with their new Hig…" at bounding box center [432, 240] width 687 height 119
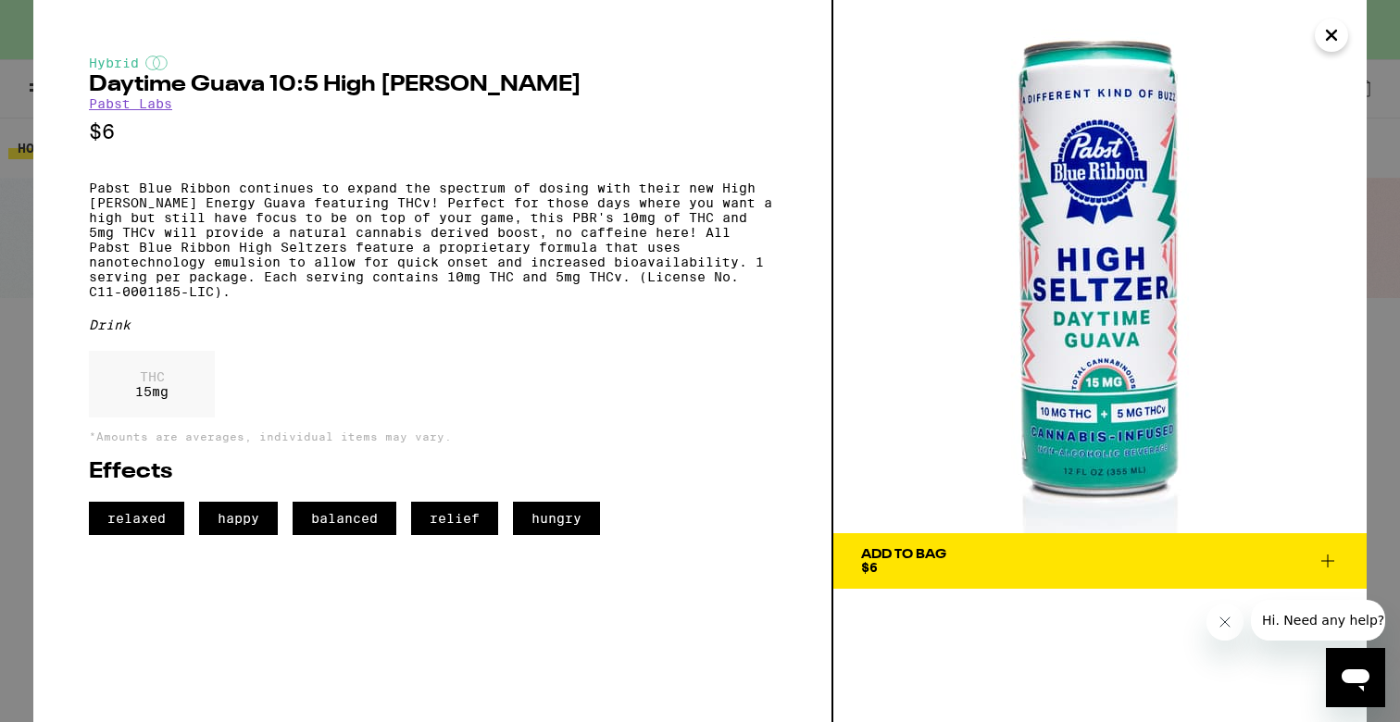
click at [1320, 553] on icon at bounding box center [1328, 561] width 22 height 22
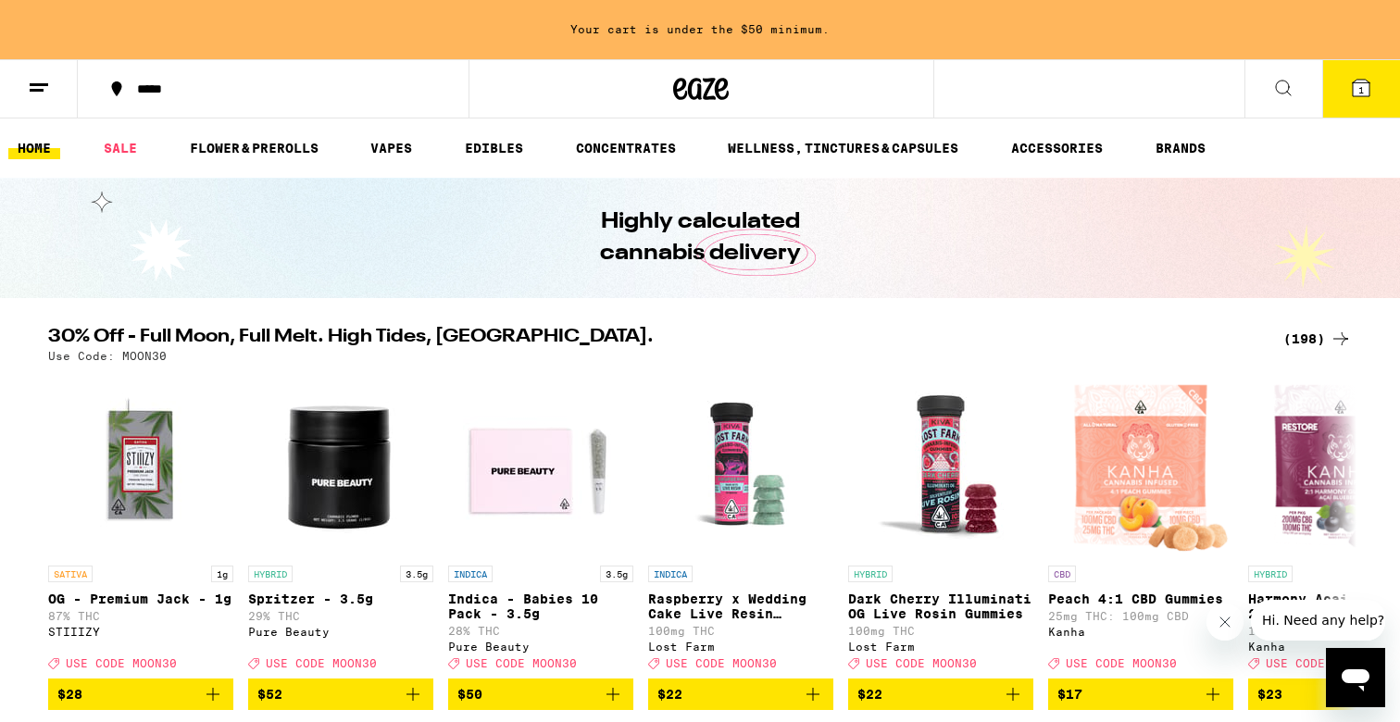
click at [1360, 99] on button "1" at bounding box center [1361, 88] width 78 height 57
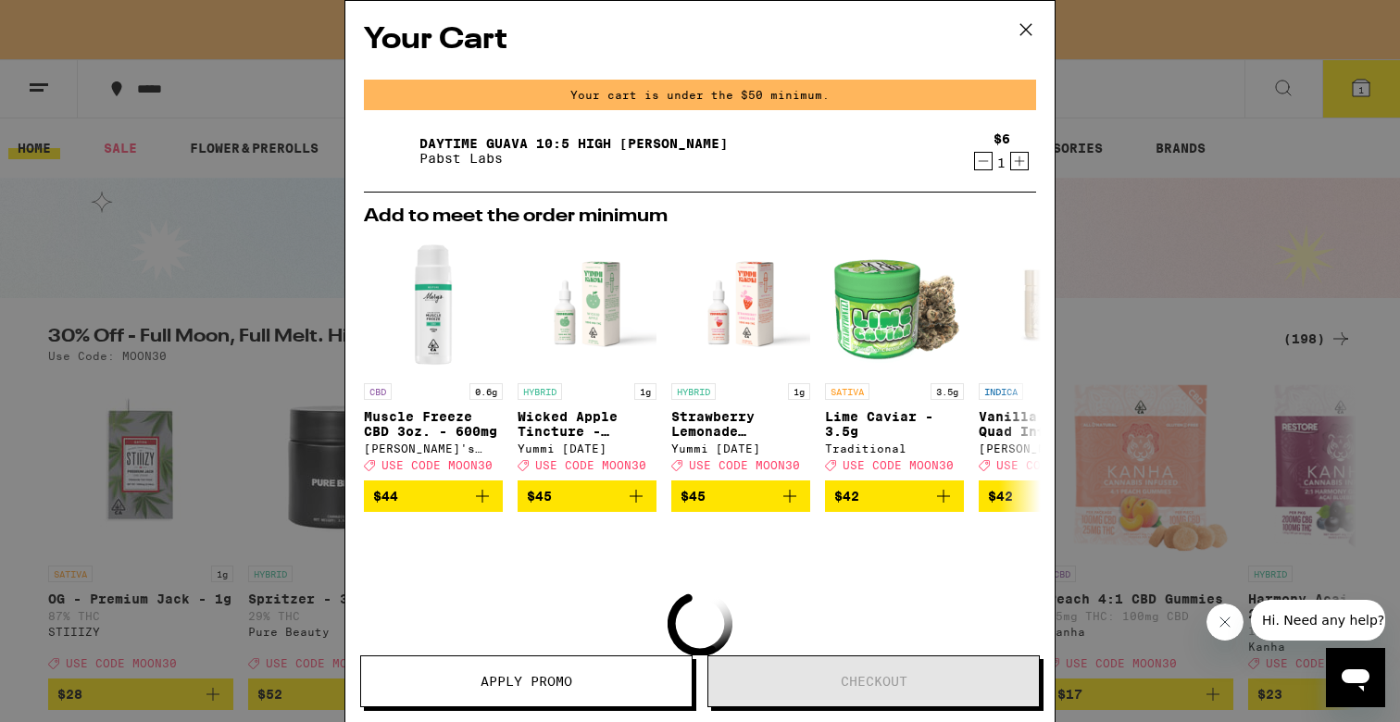
click at [1019, 160] on icon "Increment" at bounding box center [1019, 161] width 17 height 22
click at [1111, 125] on div "Your Cart Your cart is under the $50 minimum. Daytime Guava 10:5 High Seltzer P…" at bounding box center [700, 361] width 1400 height 722
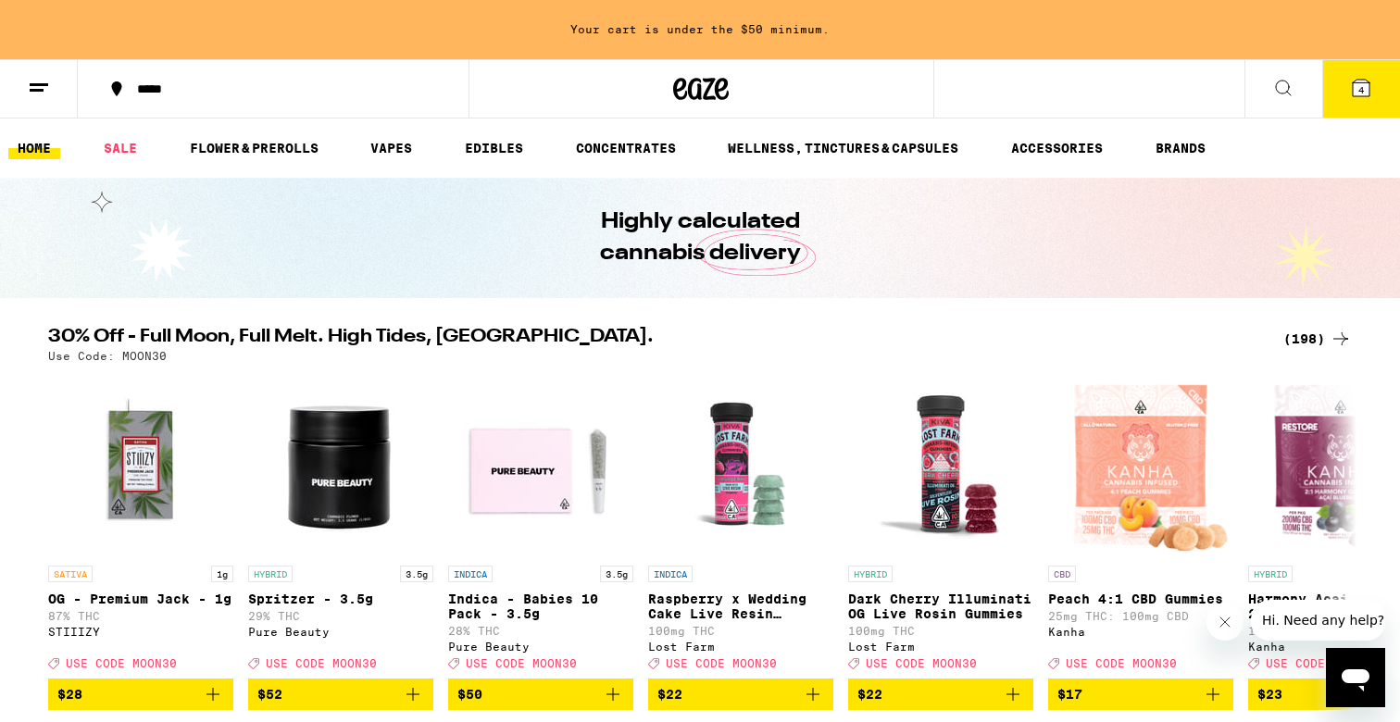
click at [1285, 86] on icon at bounding box center [1283, 88] width 22 height 22
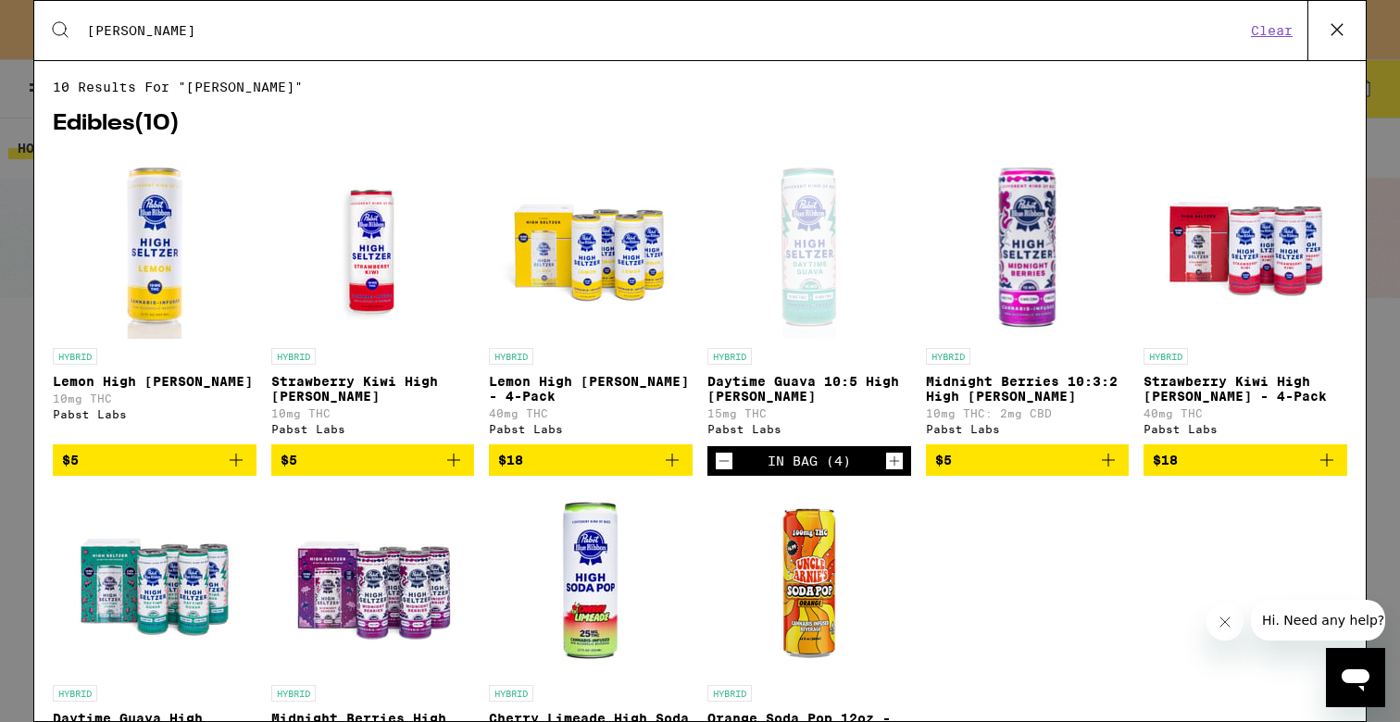
click at [156, 249] on img "Open page for Lemon High Seltzer from Pabst Labs" at bounding box center [154, 246] width 185 height 185
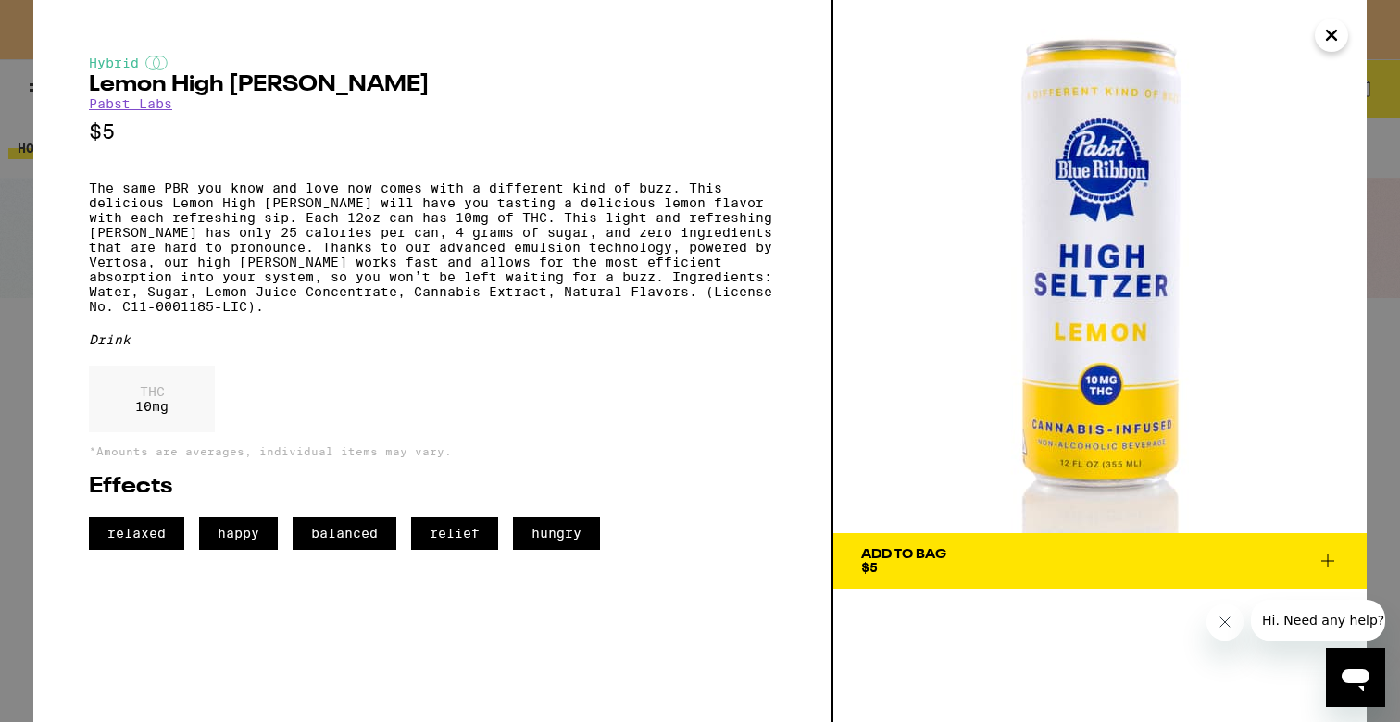
click at [406, 199] on p "The same PBR you know and love now comes with a different kind of buzz. This de…" at bounding box center [432, 247] width 687 height 133
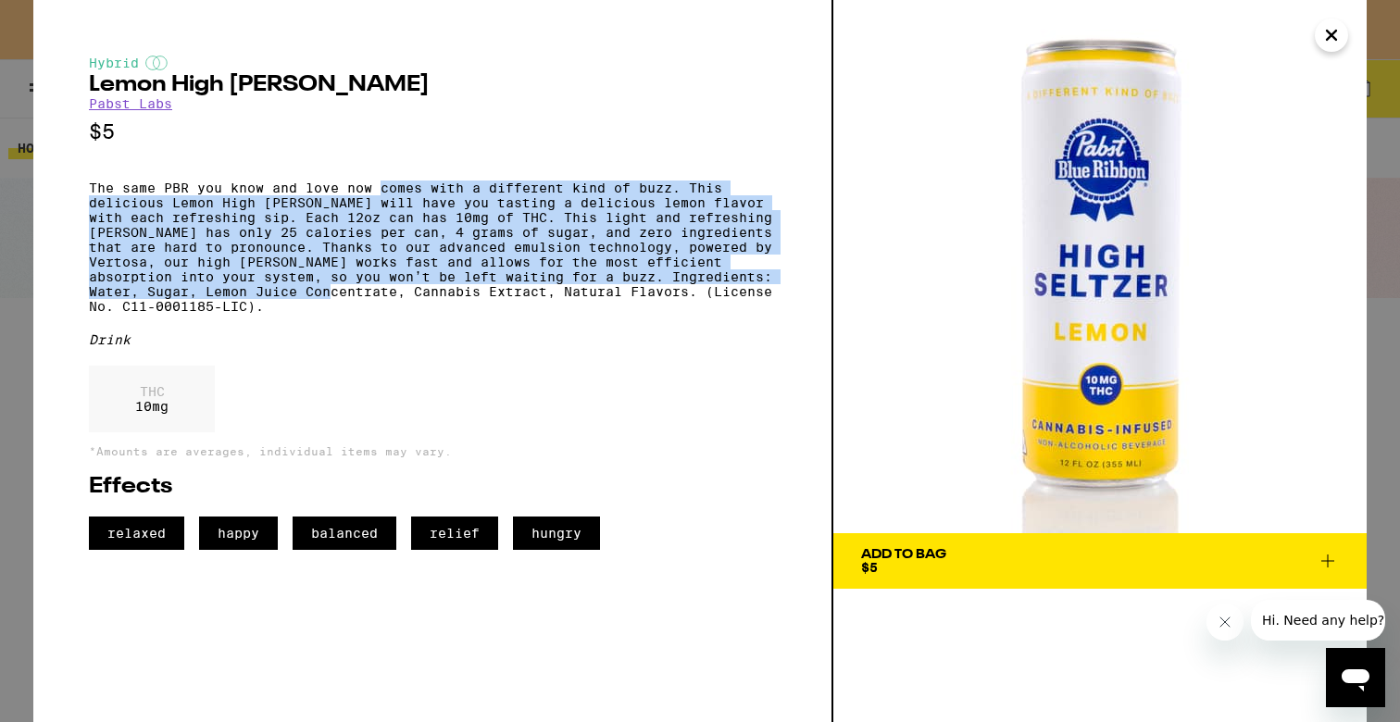
drag, startPoint x: 406, startPoint y: 199, endPoint x: 360, endPoint y: 320, distance: 129.8
click at [360, 314] on p "The same PBR you know and love now comes with a different kind of buzz. This de…" at bounding box center [432, 247] width 687 height 133
drag, startPoint x: 360, startPoint y: 320, endPoint x: 423, endPoint y: 205, distance: 131.8
click at [423, 205] on p "The same PBR you know and love now comes with a different kind of buzz. This de…" at bounding box center [432, 247] width 687 height 133
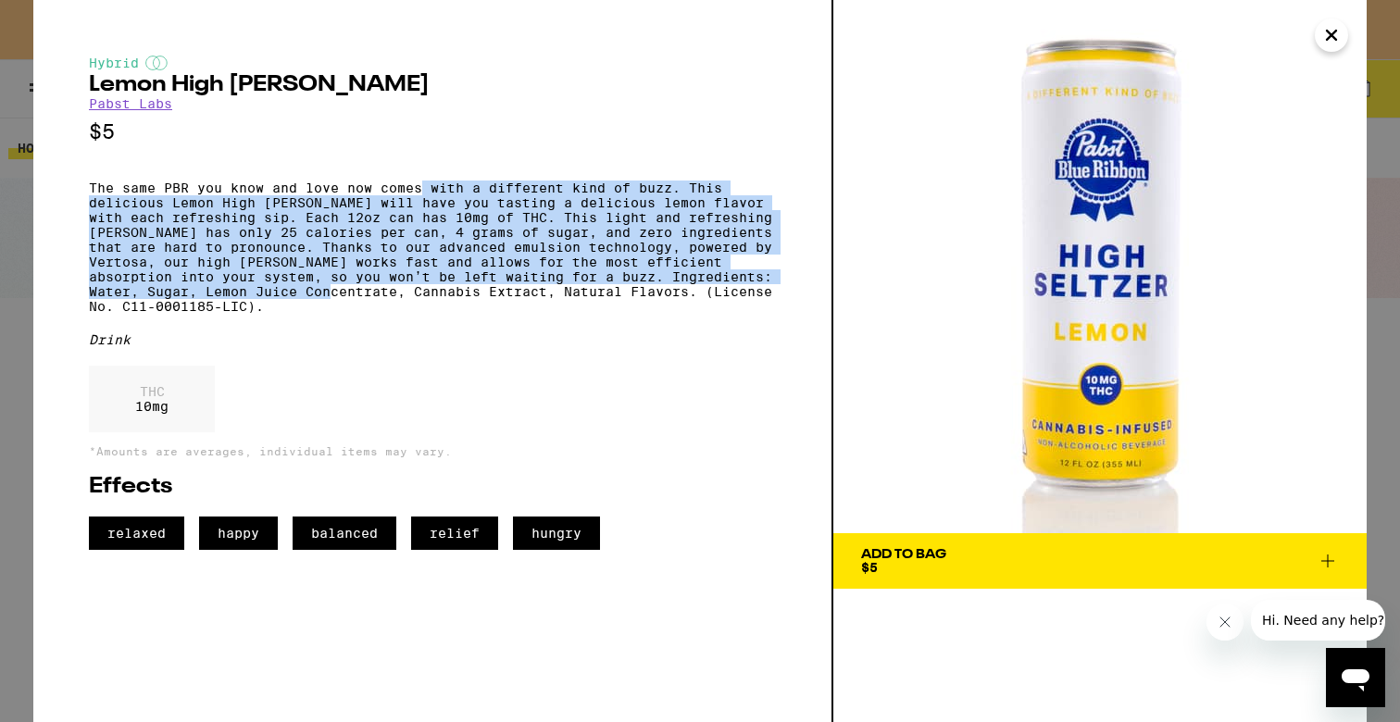
click at [423, 205] on p "The same PBR you know and love now comes with a different kind of buzz. This de…" at bounding box center [432, 247] width 687 height 133
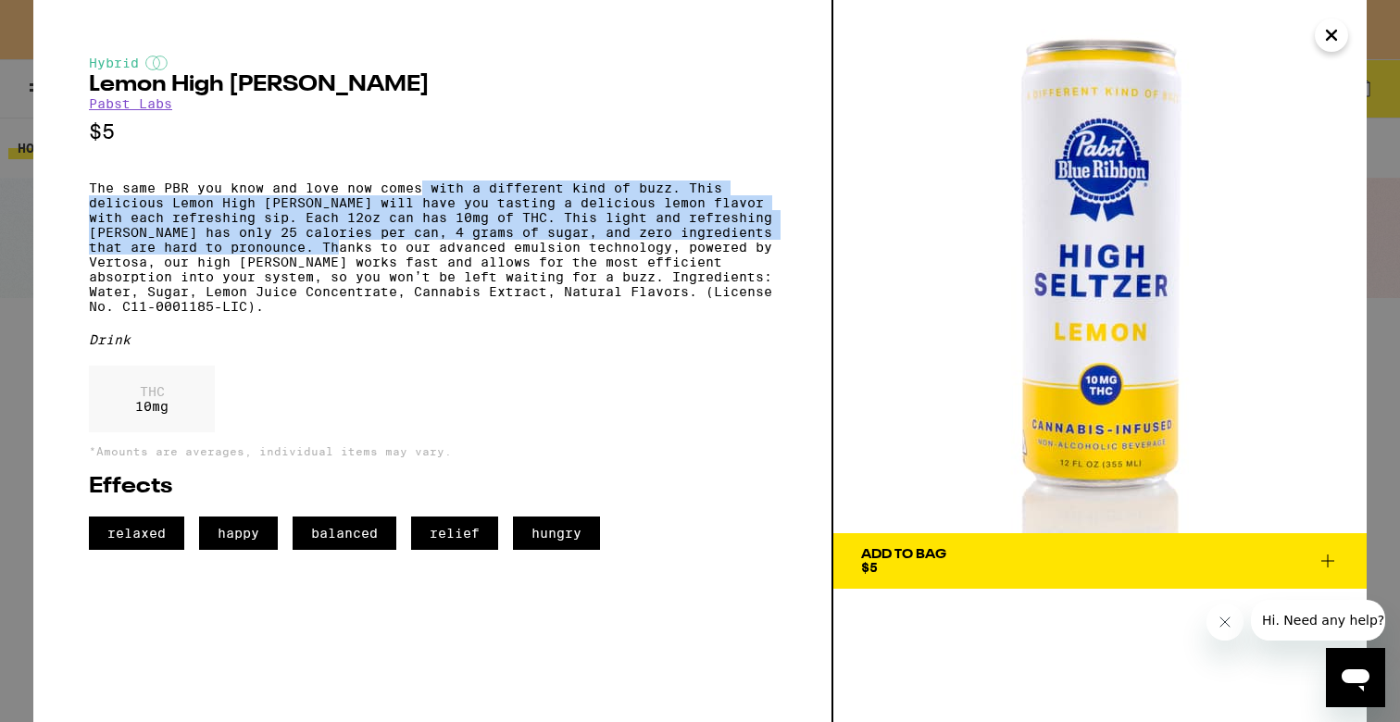
drag, startPoint x: 423, startPoint y: 205, endPoint x: 392, endPoint y: 266, distance: 68.7
click at [392, 266] on p "The same PBR you know and love now comes with a different kind of buzz. This de…" at bounding box center [432, 247] width 687 height 133
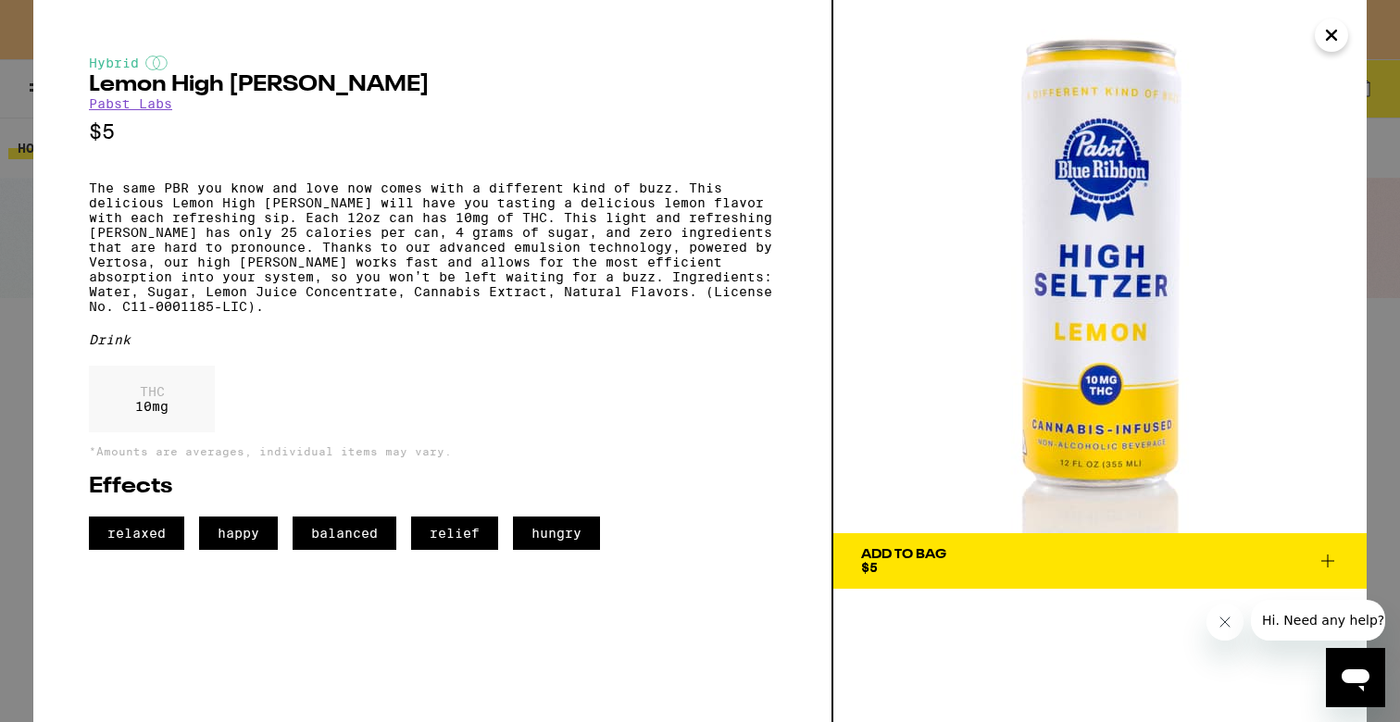
click at [408, 236] on p "The same PBR you know and love now comes with a different kind of buzz. This de…" at bounding box center [432, 247] width 687 height 133
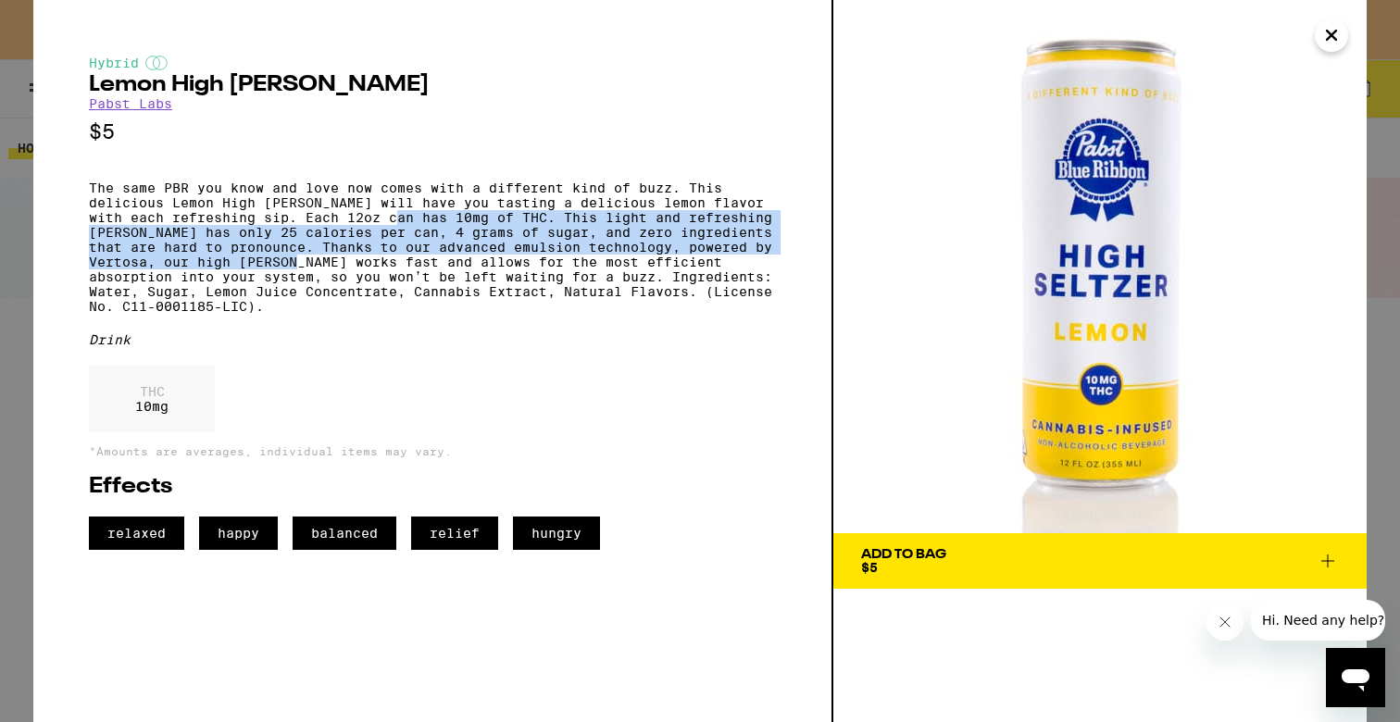
drag, startPoint x: 408, startPoint y: 236, endPoint x: 387, endPoint y: 281, distance: 50.1
click at [387, 281] on p "The same PBR you know and love now comes with a different kind of buzz. This de…" at bounding box center [432, 247] width 687 height 133
click at [387, 283] on p "The same PBR you know and love now comes with a different kind of buzz. This de…" at bounding box center [432, 247] width 687 height 133
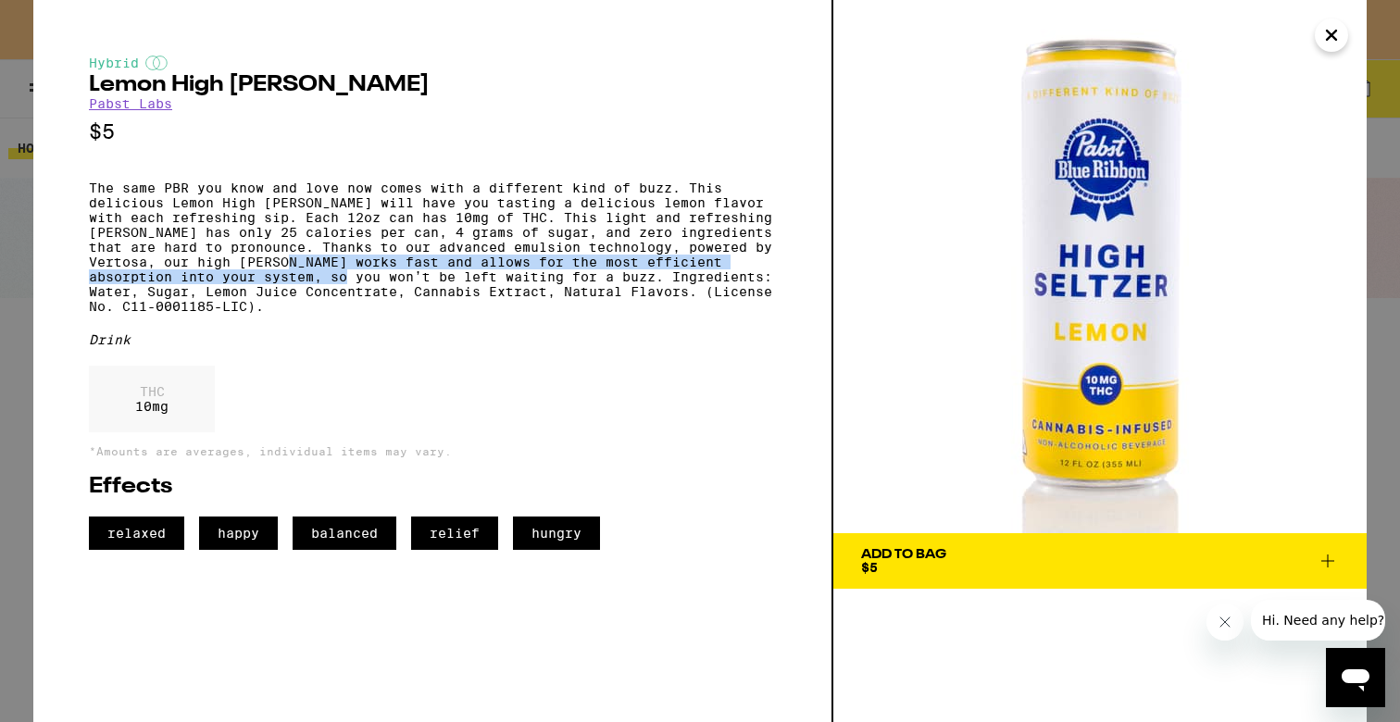
drag, startPoint x: 387, startPoint y: 283, endPoint x: 387, endPoint y: 306, distance: 22.2
click at [387, 306] on p "The same PBR you know and love now comes with a different kind of buzz. This de…" at bounding box center [432, 247] width 687 height 133
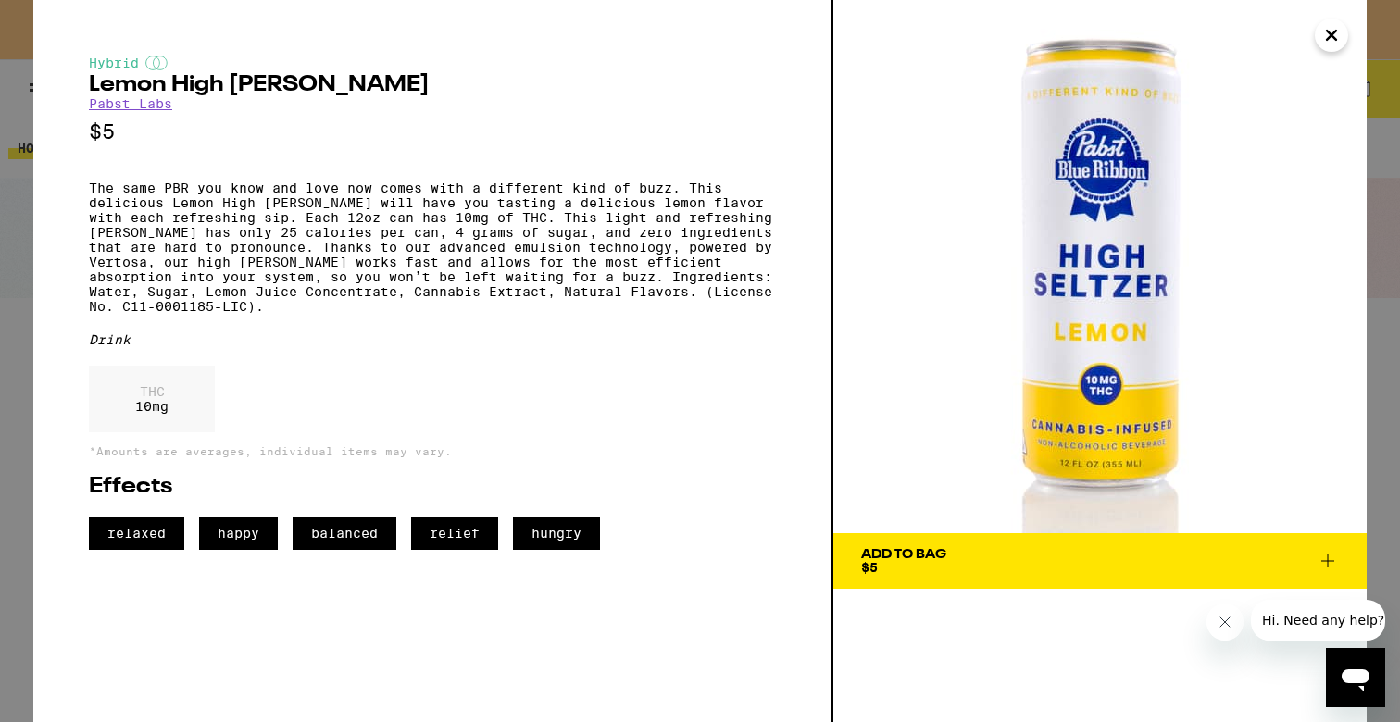
click at [1325, 556] on icon at bounding box center [1328, 561] width 22 height 22
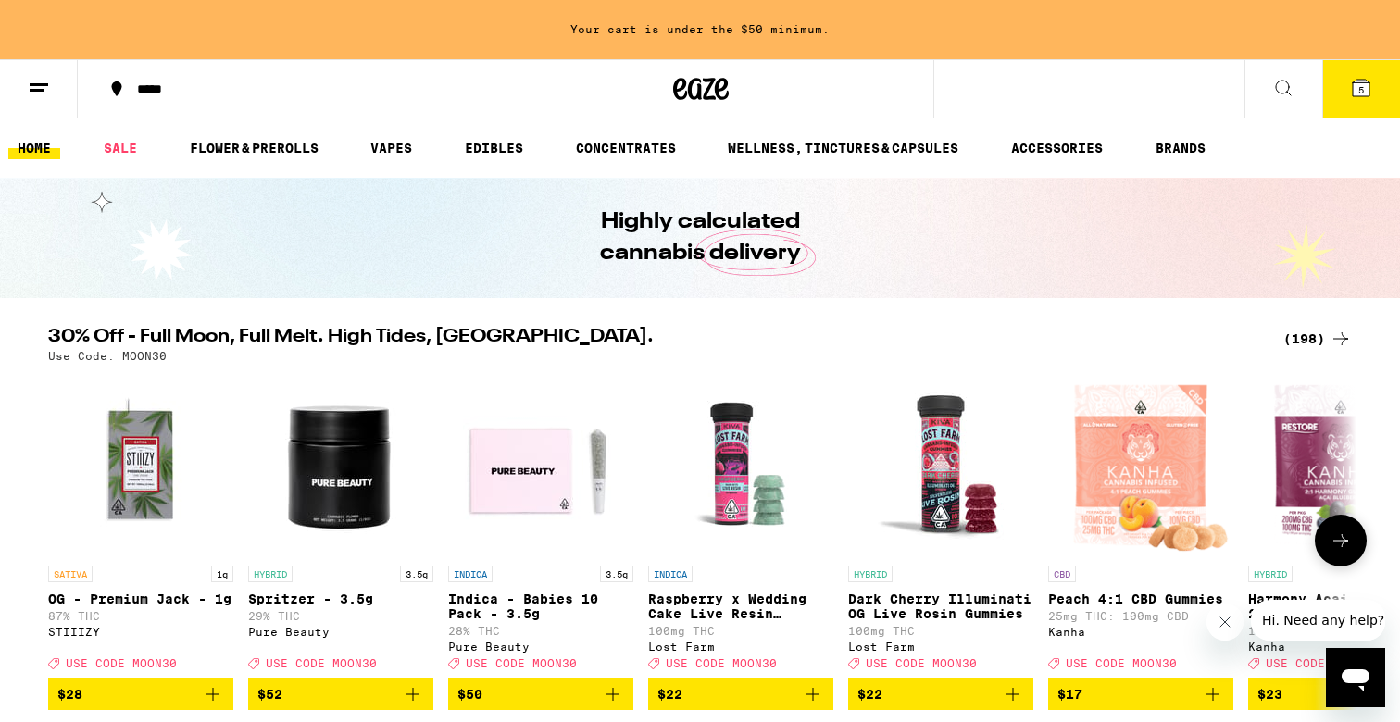
click at [1325, 556] on div at bounding box center [1341, 541] width 52 height 52
click at [1289, 82] on icon at bounding box center [1283, 88] width 22 height 22
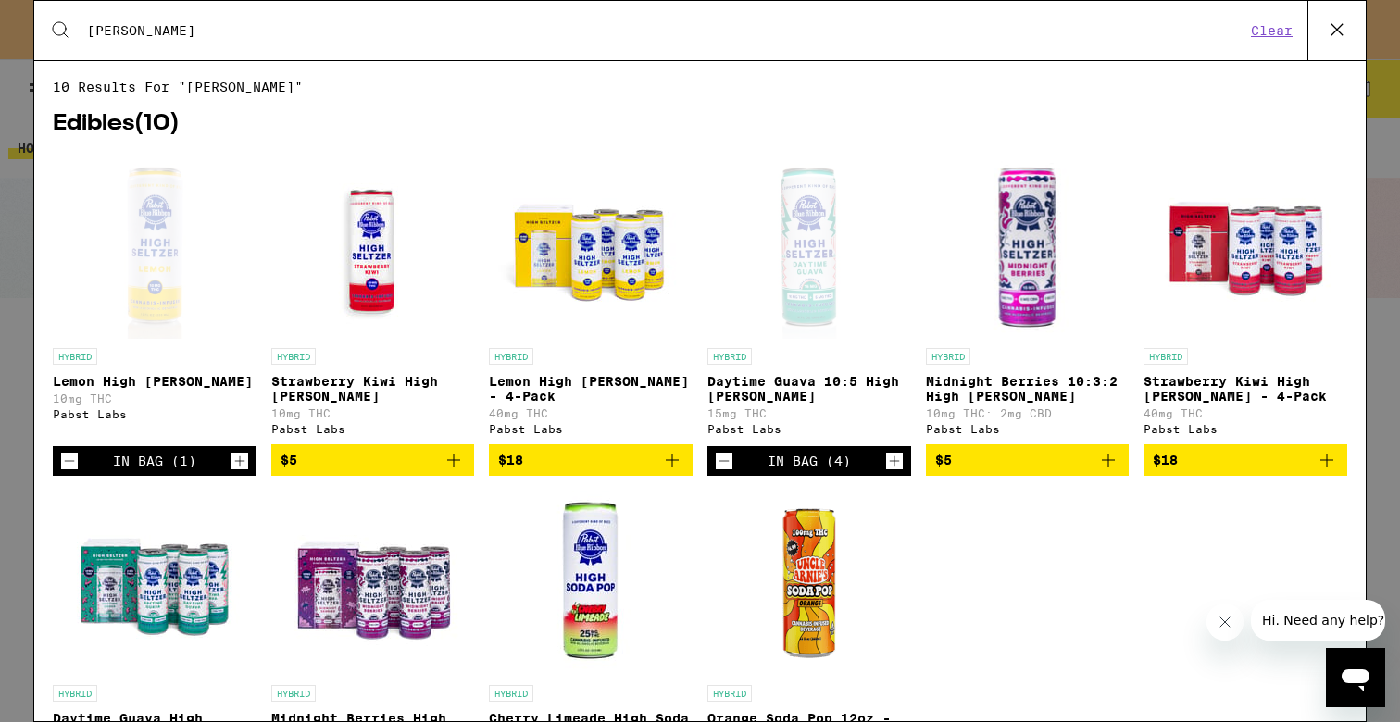
click at [453, 471] on icon "Add to bag" at bounding box center [454, 460] width 22 height 22
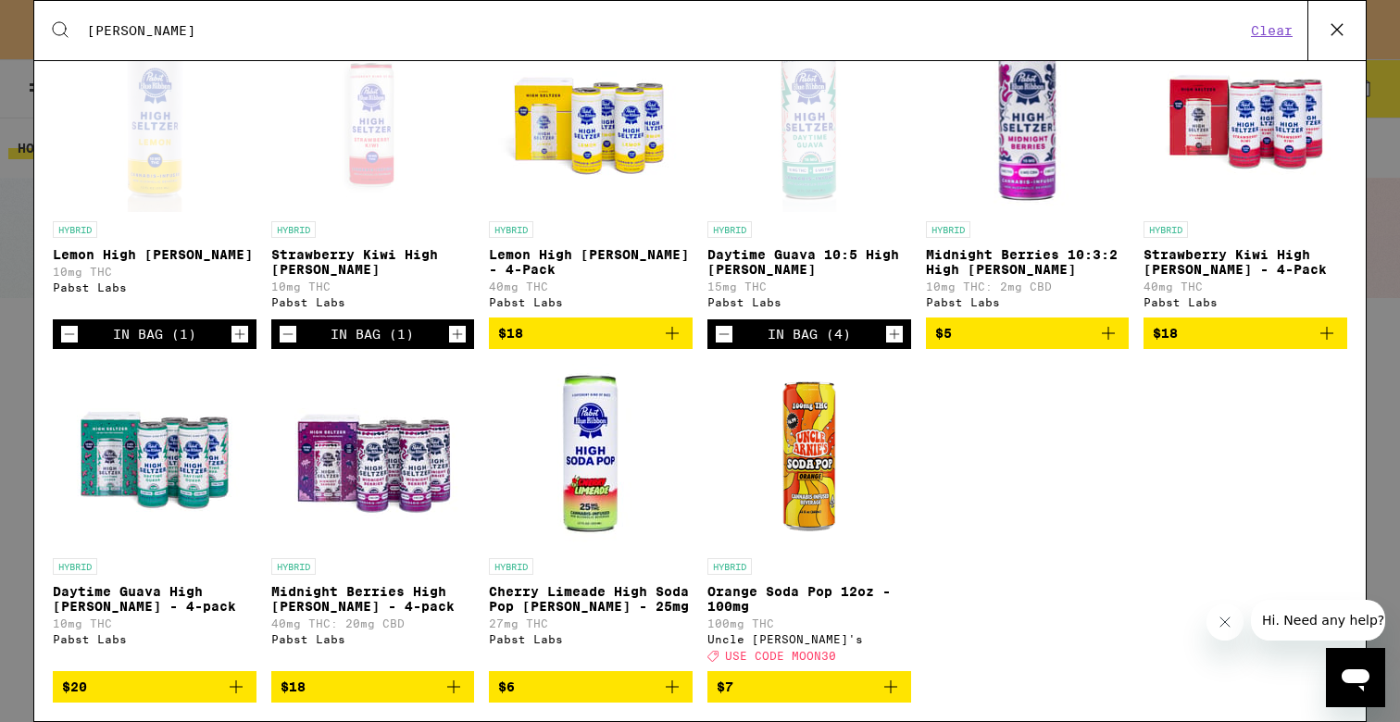
scroll to position [136, 0]
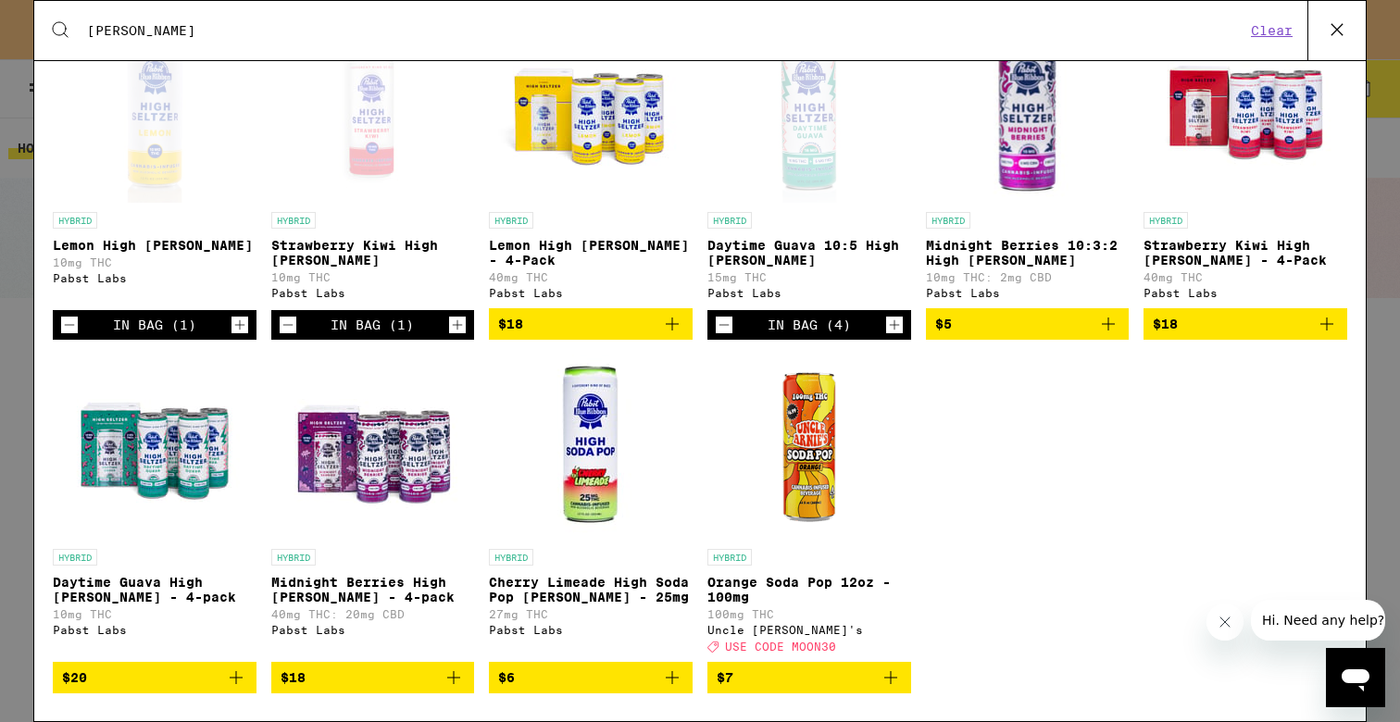
click at [1008, 143] on img "Open page for Midnight Berries 10:3:2 High Seltzer from Pabst Labs" at bounding box center [1027, 110] width 186 height 185
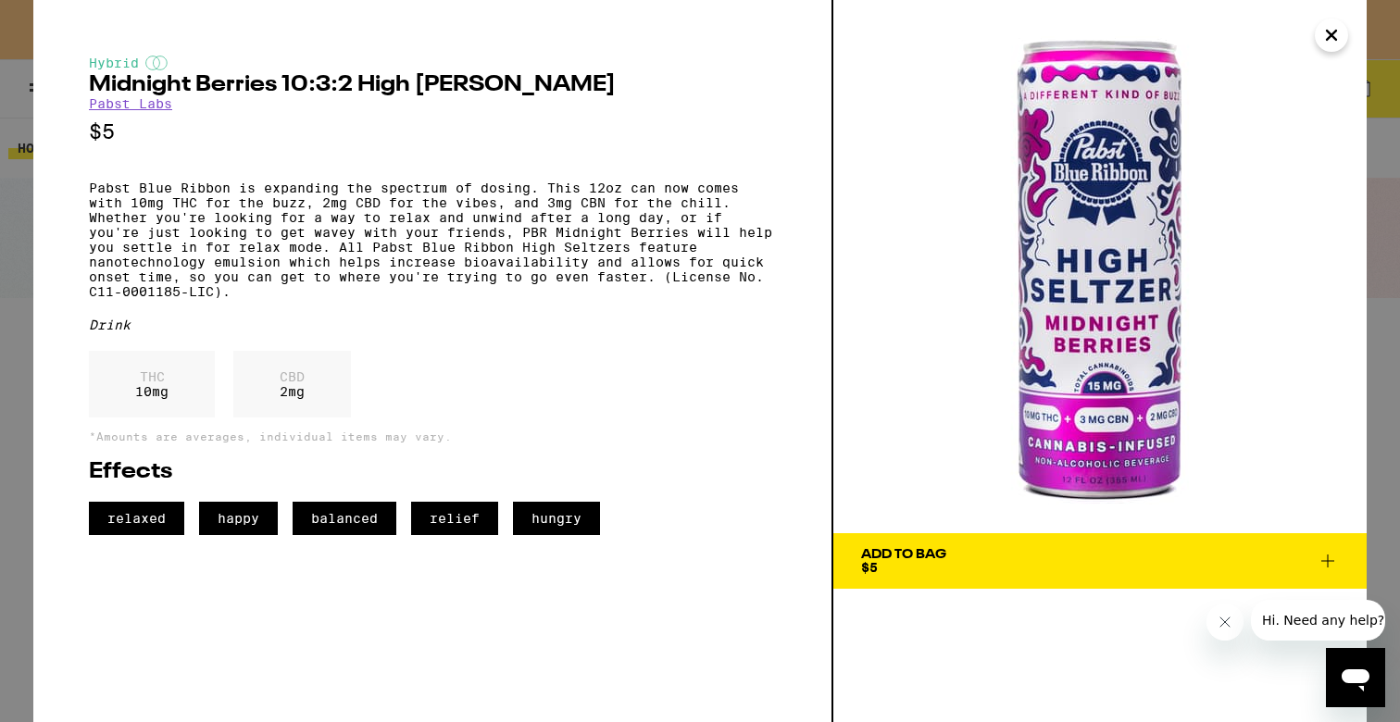
click at [338, 197] on p "Pabst Blue Ribbon is expanding the spectrum of dosing. This 12oz can now comes …" at bounding box center [432, 240] width 687 height 119
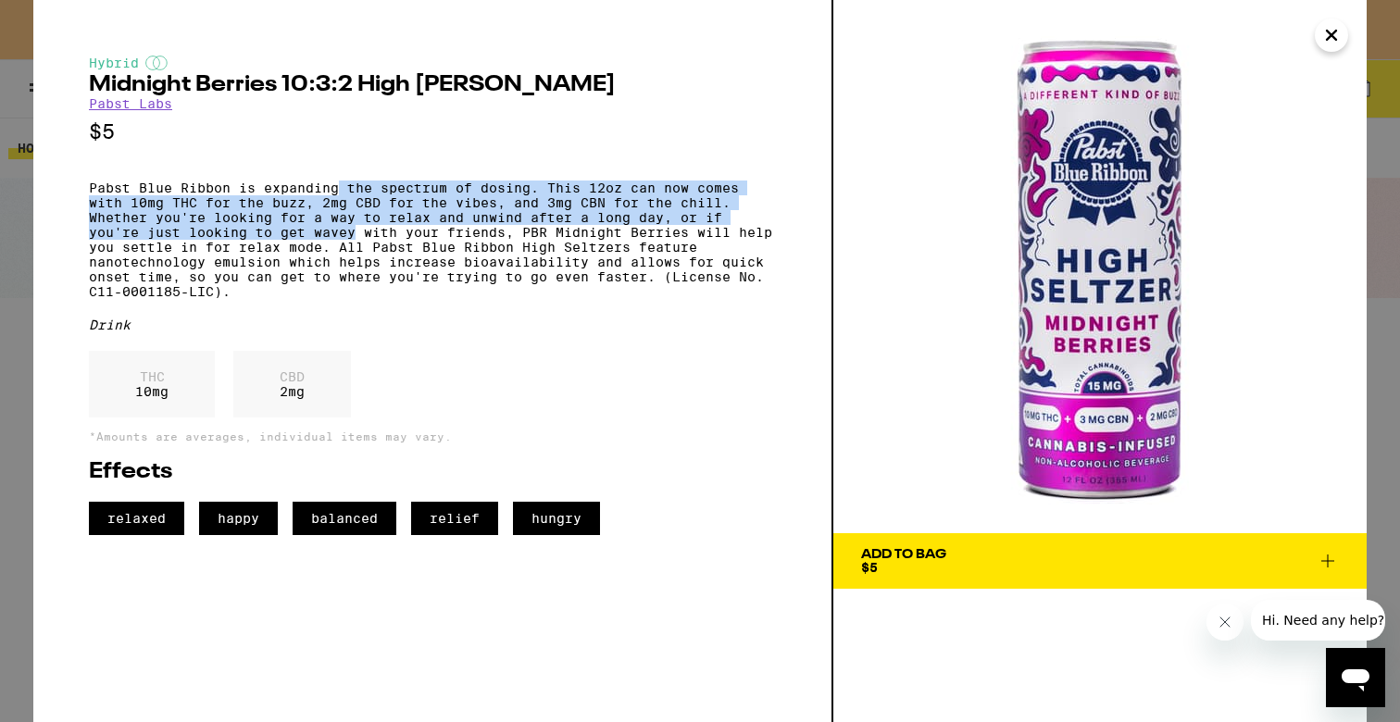
drag, startPoint x: 338, startPoint y: 197, endPoint x: 312, endPoint y: 244, distance: 53.9
click at [312, 244] on p "Pabst Blue Ribbon is expanding the spectrum of dosing. This 12oz can now comes …" at bounding box center [432, 240] width 687 height 119
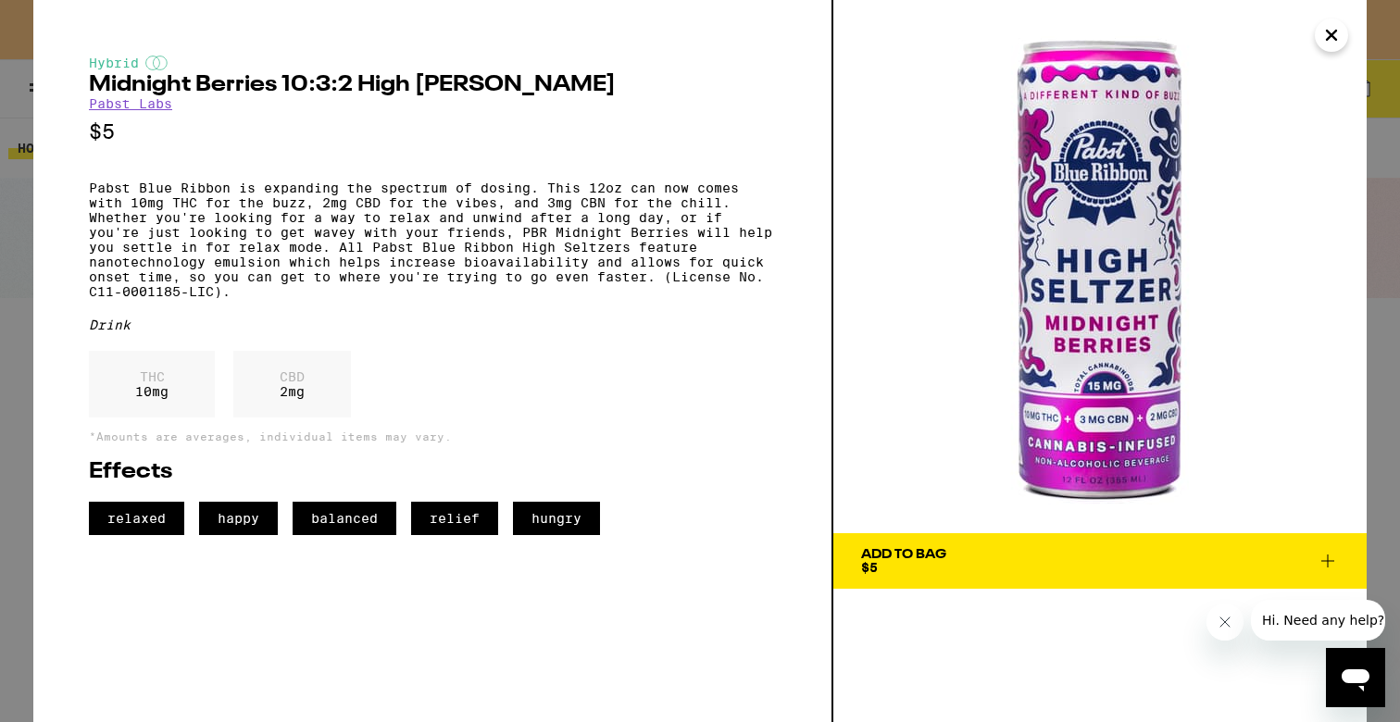
click at [359, 201] on p "Pabst Blue Ribbon is expanding the spectrum of dosing. This 12oz can now comes …" at bounding box center [432, 240] width 687 height 119
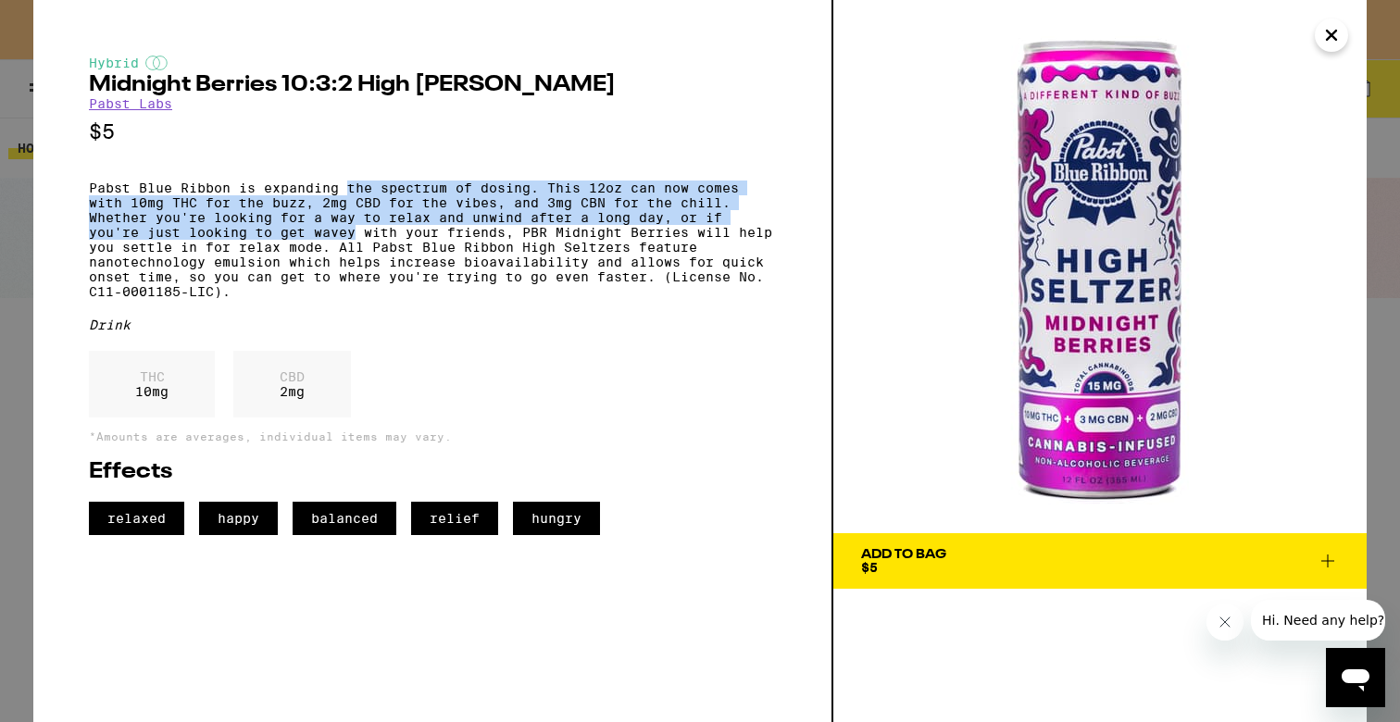
drag, startPoint x: 359, startPoint y: 201, endPoint x: 336, endPoint y: 242, distance: 46.9
click at [336, 241] on p "Pabst Blue Ribbon is expanding the spectrum of dosing. This 12oz can now comes …" at bounding box center [432, 240] width 687 height 119
click at [336, 242] on p "Pabst Blue Ribbon is expanding the spectrum of dosing. This 12oz can now comes …" at bounding box center [432, 240] width 687 height 119
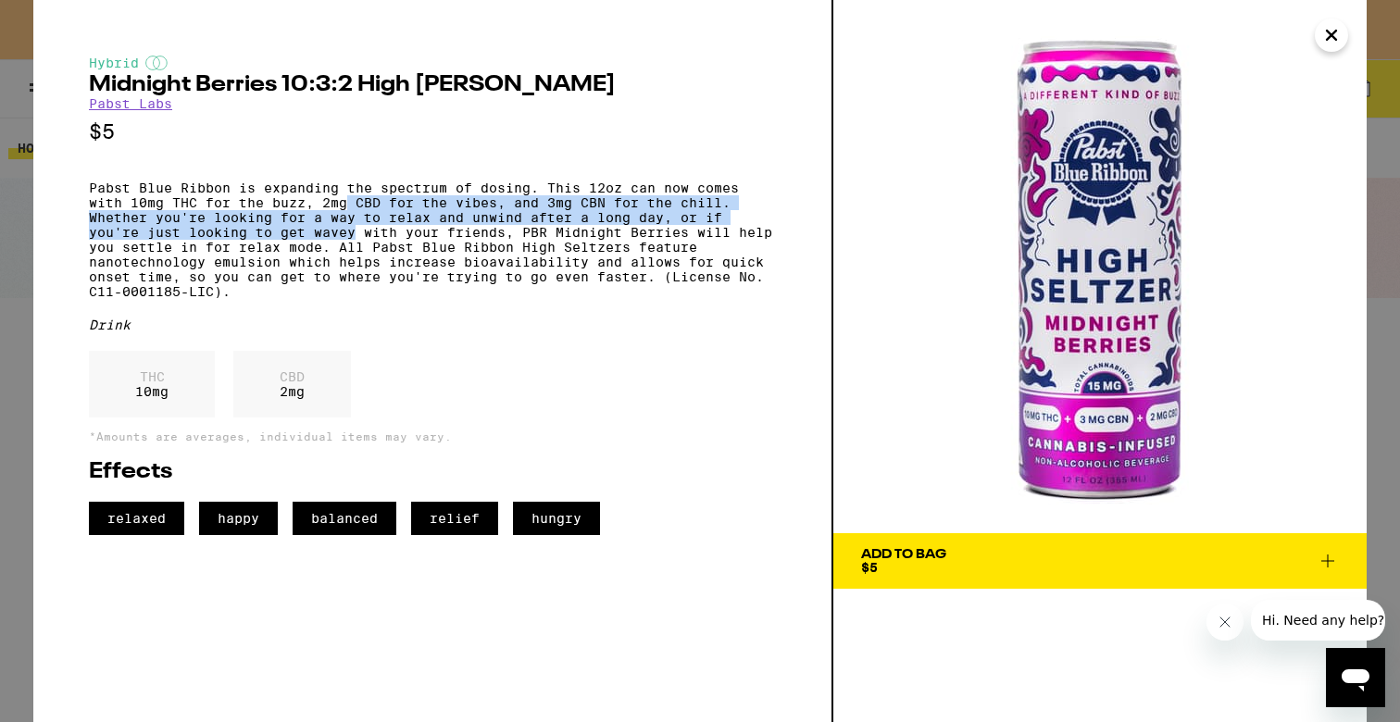
drag, startPoint x: 336, startPoint y: 242, endPoint x: 351, endPoint y: 206, distance: 38.2
click at [351, 206] on p "Pabst Blue Ribbon is expanding the spectrum of dosing. This 12oz can now comes …" at bounding box center [432, 240] width 687 height 119
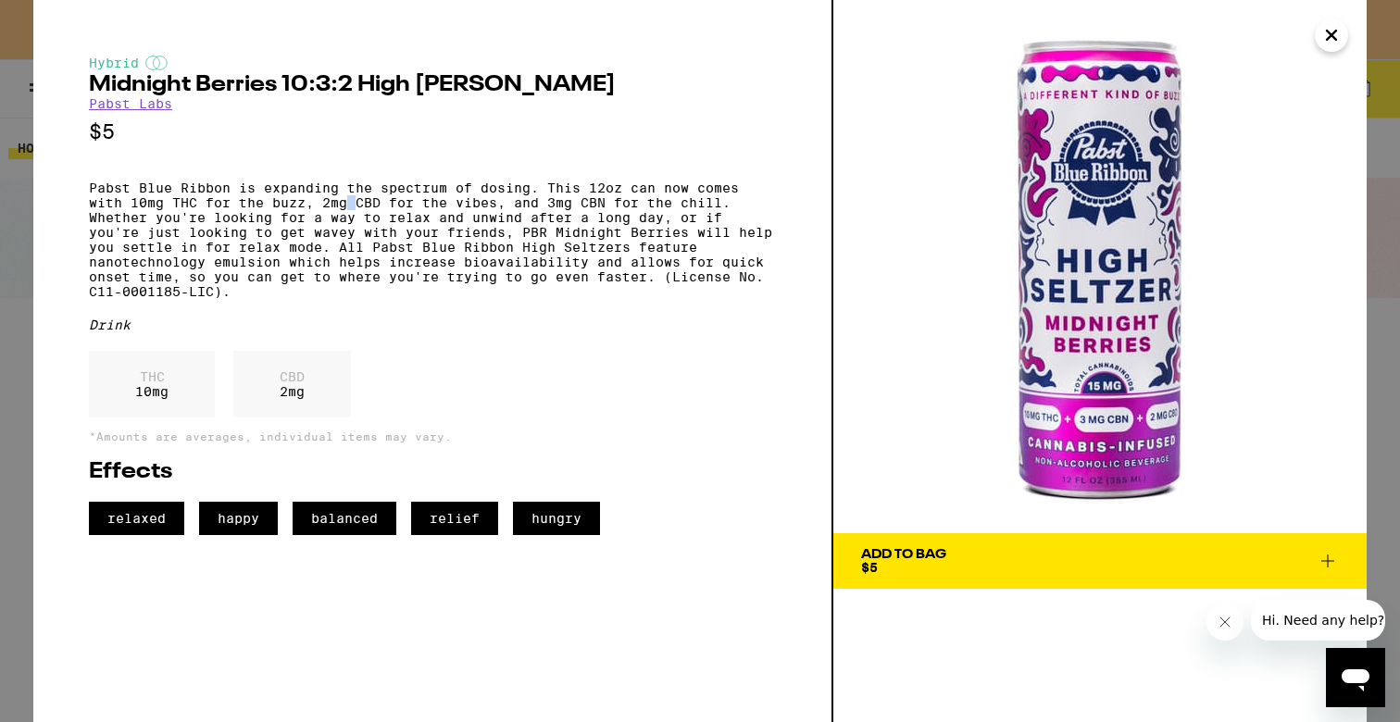
click at [351, 206] on p "Pabst Blue Ribbon is expanding the spectrum of dosing. This 12oz can now comes …" at bounding box center [432, 240] width 687 height 119
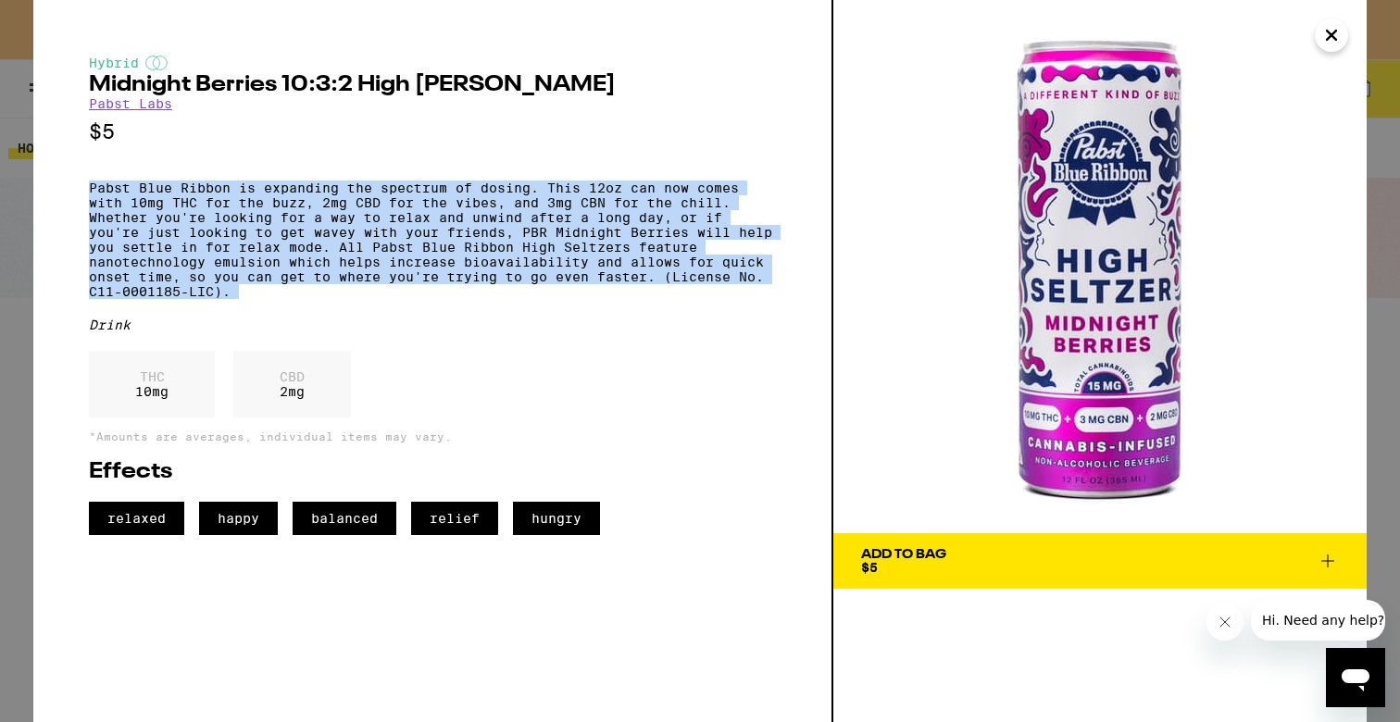
click at [351, 206] on p "Pabst Blue Ribbon is expanding the spectrum of dosing. This 12oz can now comes …" at bounding box center [432, 240] width 687 height 119
click at [356, 225] on p "Pabst Blue Ribbon is expanding the spectrum of dosing. This 12oz can now comes …" at bounding box center [432, 240] width 687 height 119
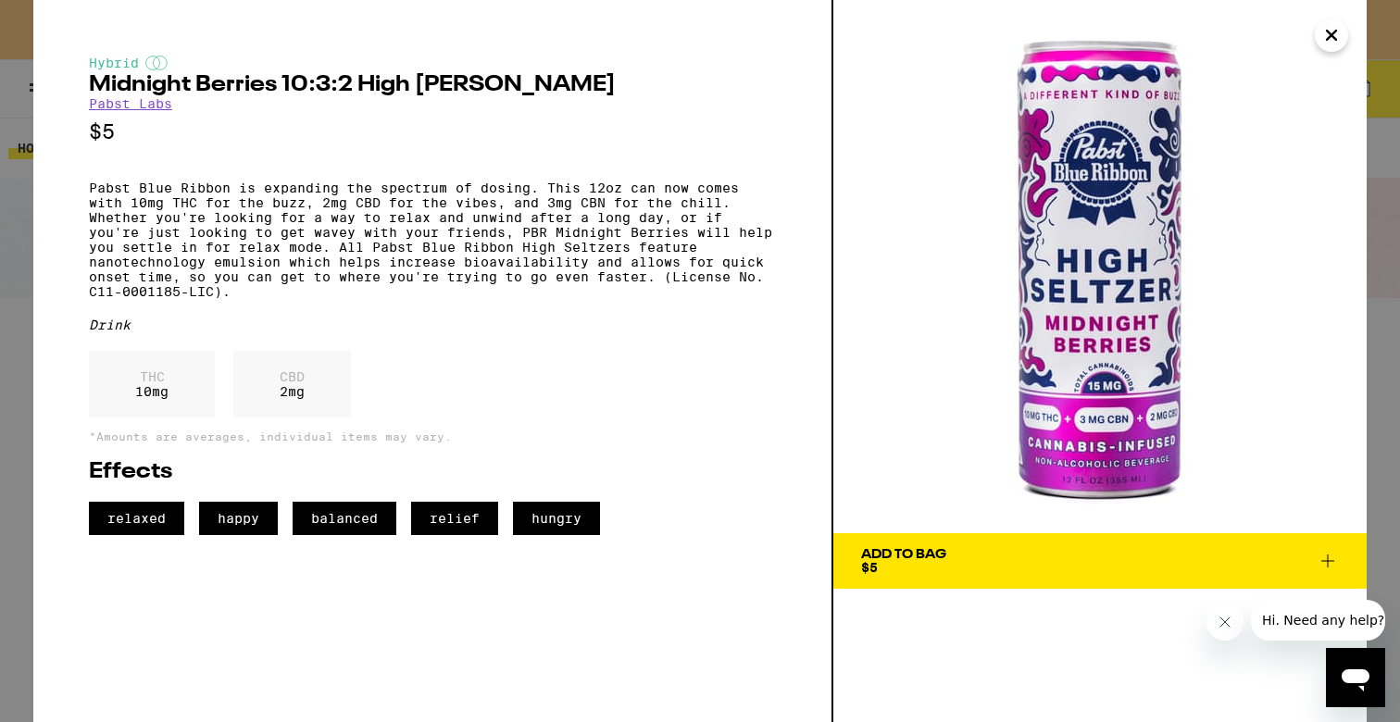
click at [351, 273] on p "Pabst Blue Ribbon is expanding the spectrum of dosing. This 12oz can now comes …" at bounding box center [432, 240] width 687 height 119
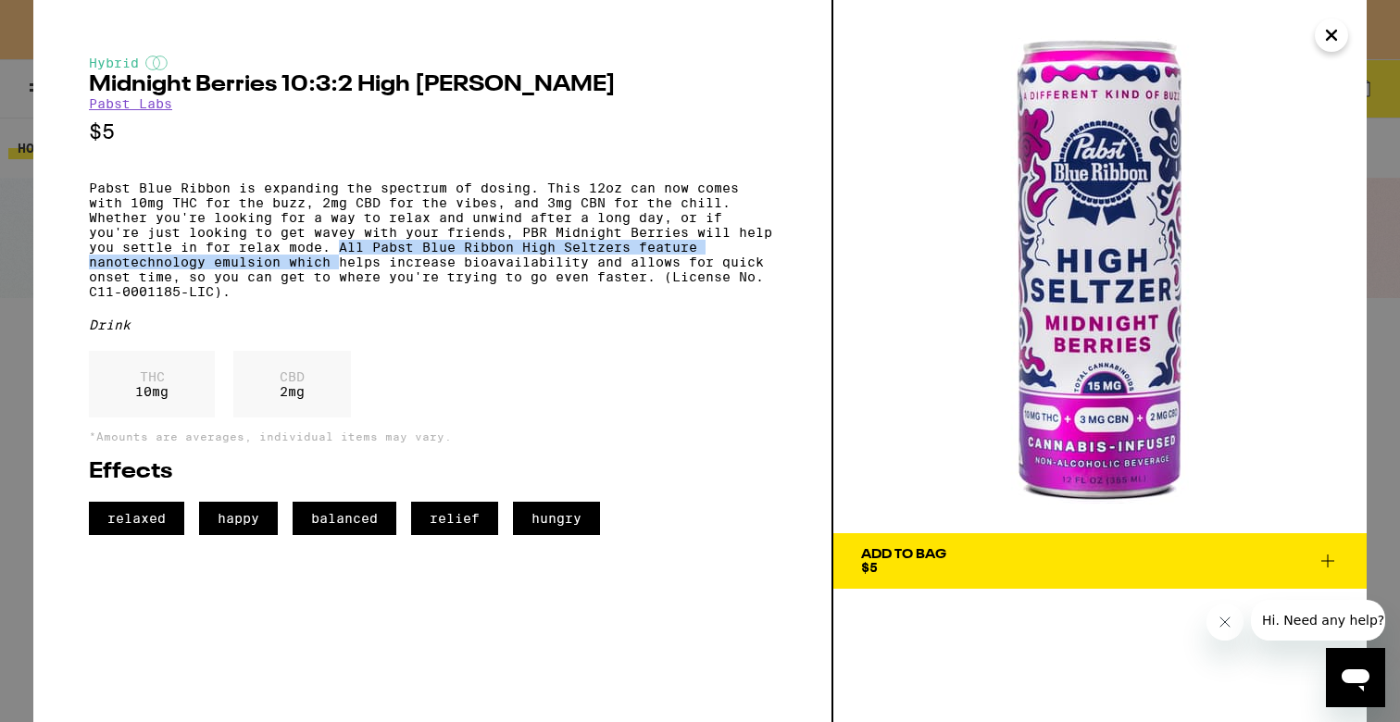
drag, startPoint x: 351, startPoint y: 273, endPoint x: 332, endPoint y: 288, distance: 23.7
click at [332, 288] on p "Pabst Blue Ribbon is expanding the spectrum of dosing. This 12oz can now comes …" at bounding box center [432, 240] width 687 height 119
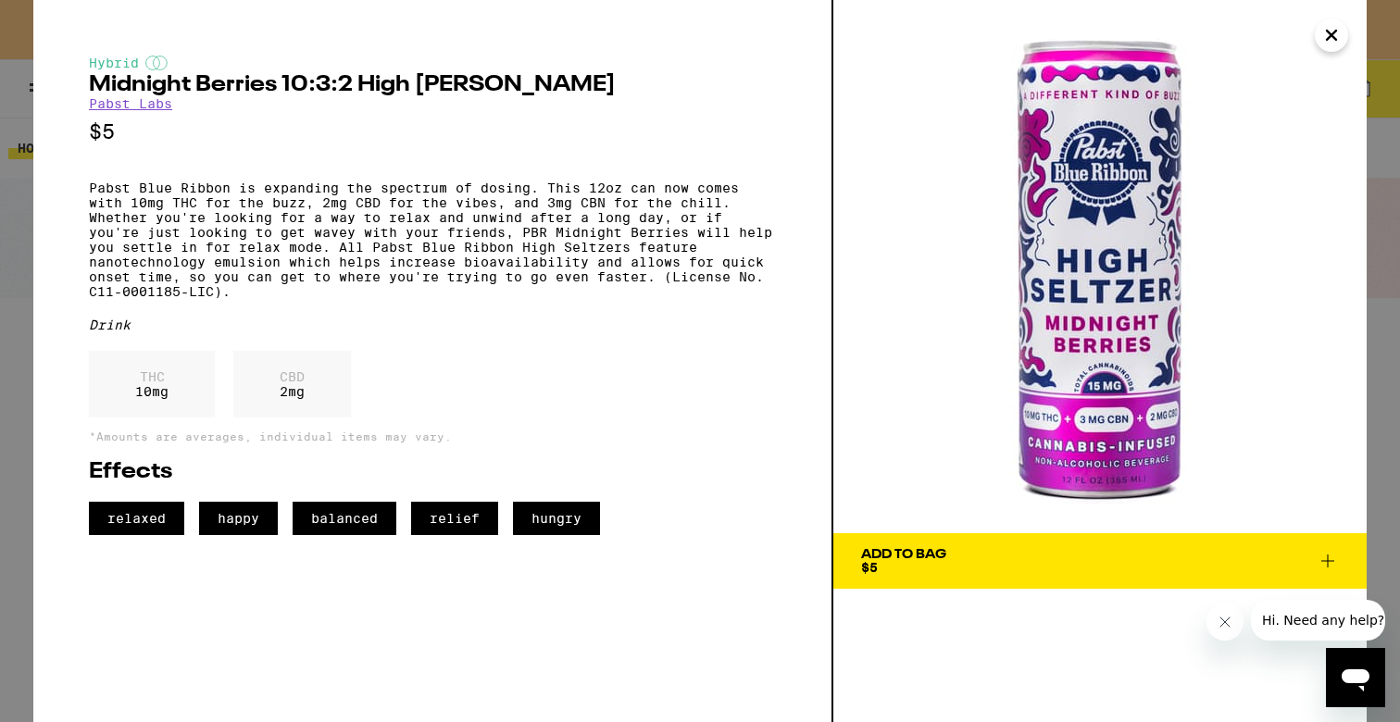
click at [1333, 566] on icon at bounding box center [1328, 561] width 22 height 22
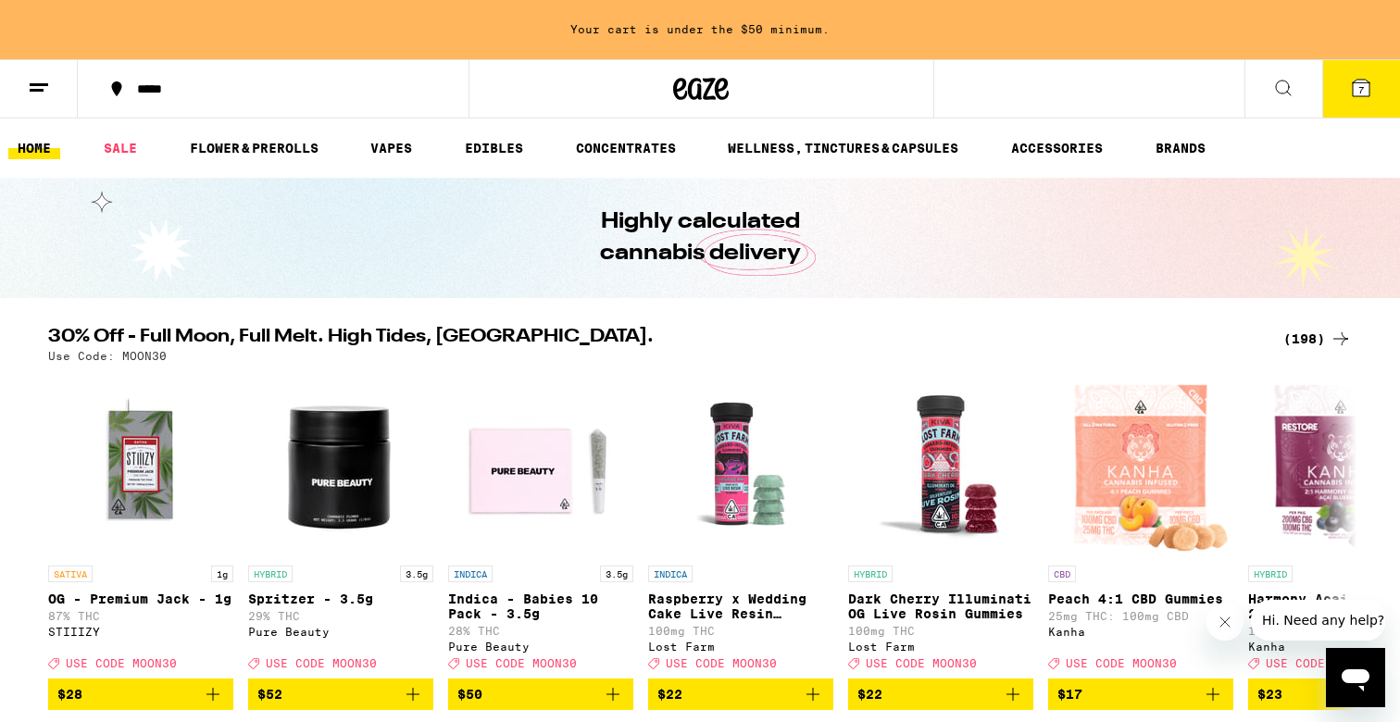
click at [1361, 100] on button "7" at bounding box center [1361, 88] width 78 height 57
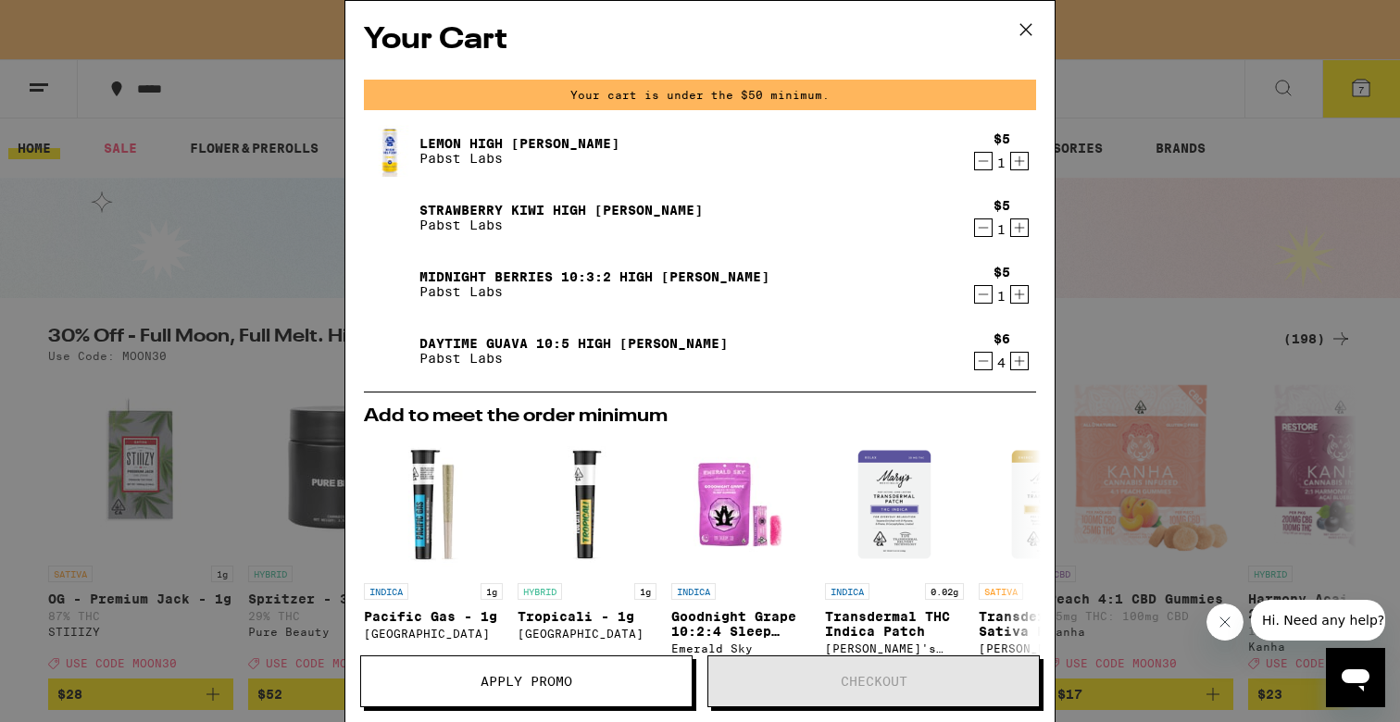
click at [1018, 228] on icon "Increment" at bounding box center [1019, 228] width 17 height 22
click at [1017, 290] on icon "Increment" at bounding box center [1019, 294] width 17 height 22
click at [1019, 164] on icon "Increment" at bounding box center [1020, 161] width 10 height 10
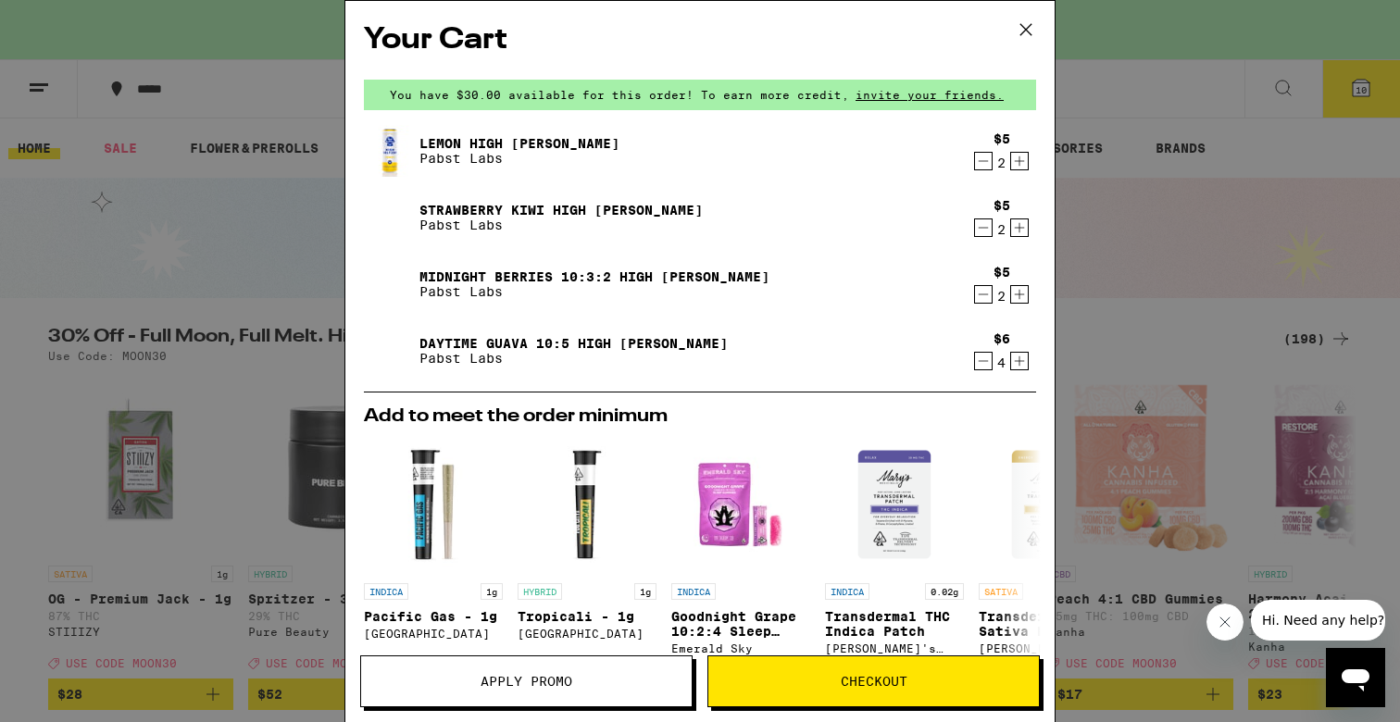
click at [607, 690] on button "Apply Promo" at bounding box center [526, 682] width 332 height 52
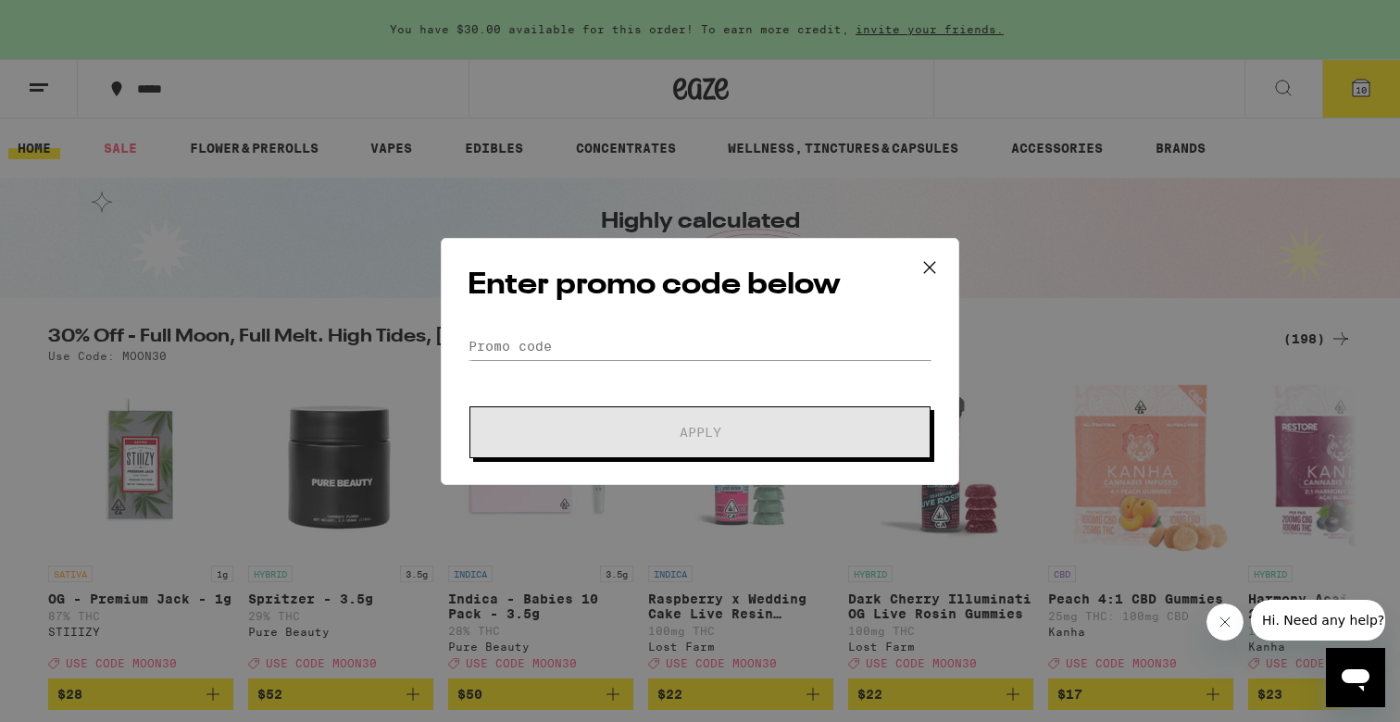
click at [1023, 205] on div "Enter promo code below Promo Code Apply" at bounding box center [700, 361] width 1400 height 722
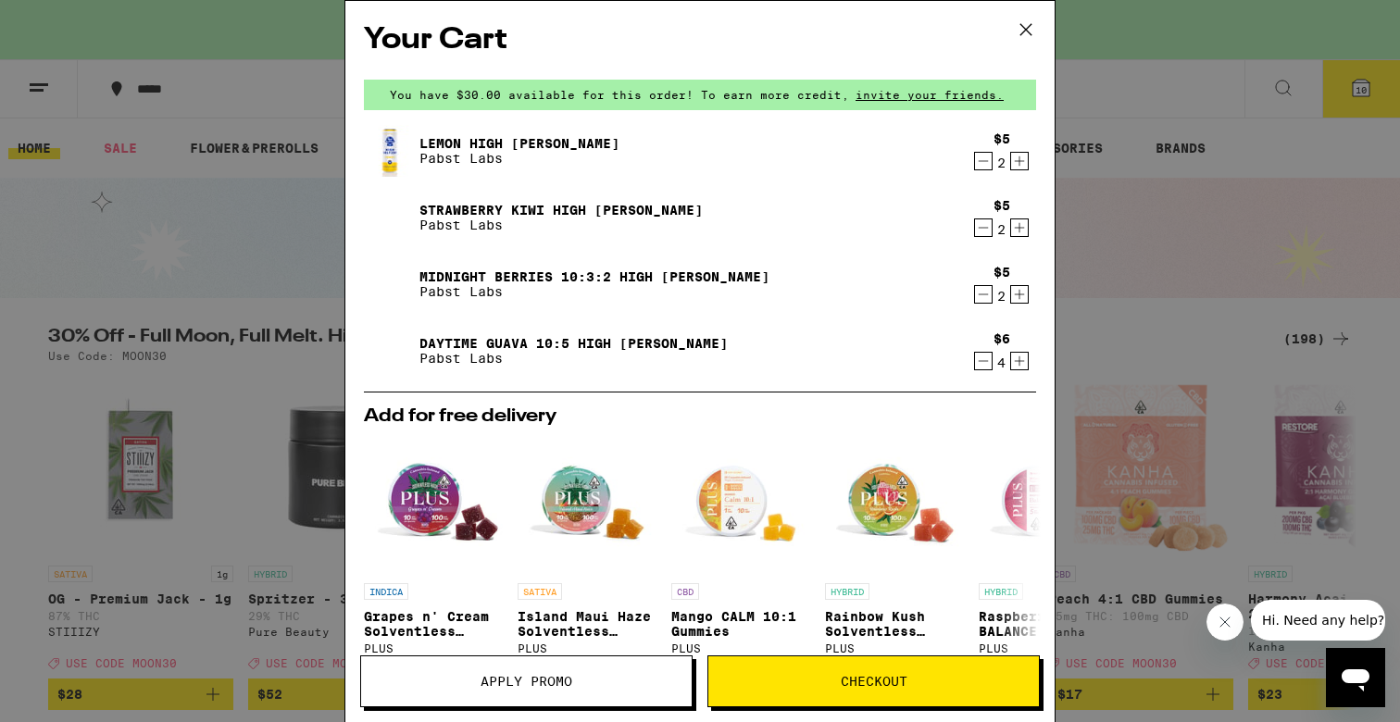
click at [845, 685] on span "Checkout" at bounding box center [874, 681] width 67 height 13
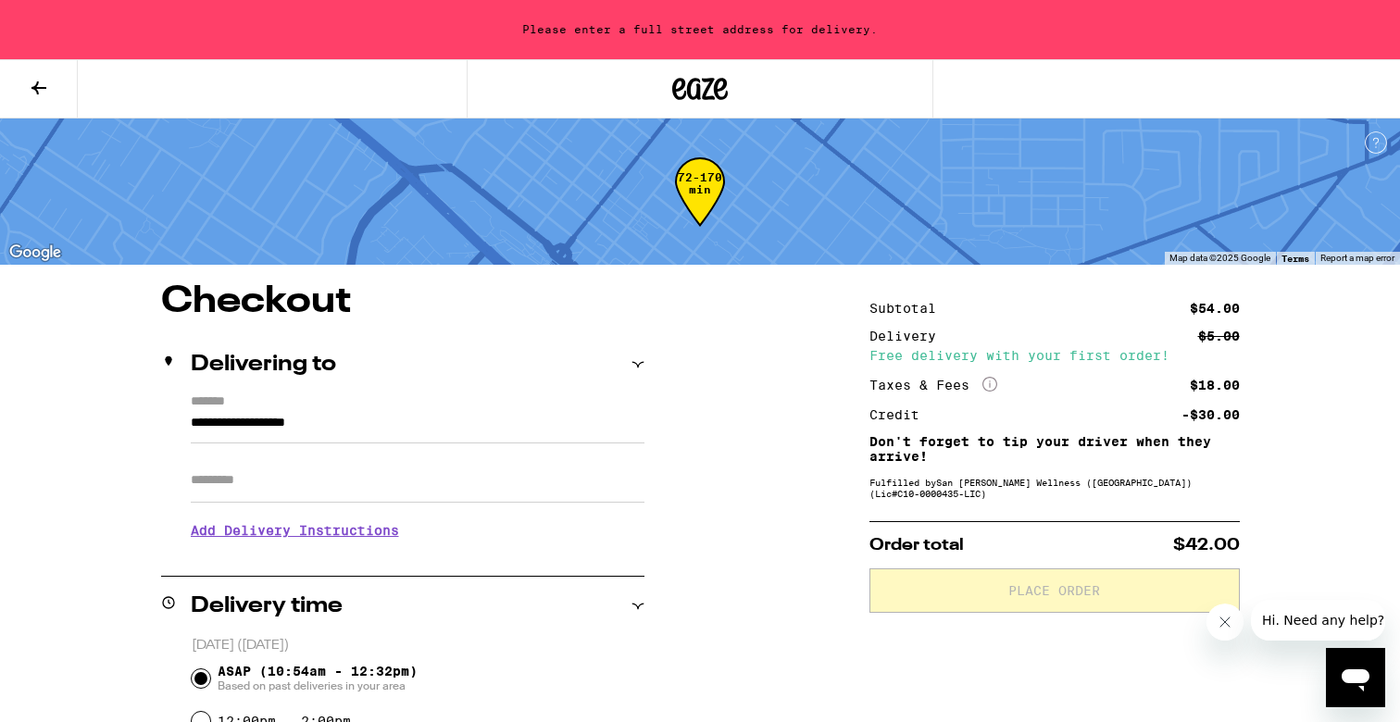
click at [505, 418] on input "**********" at bounding box center [418, 427] width 454 height 31
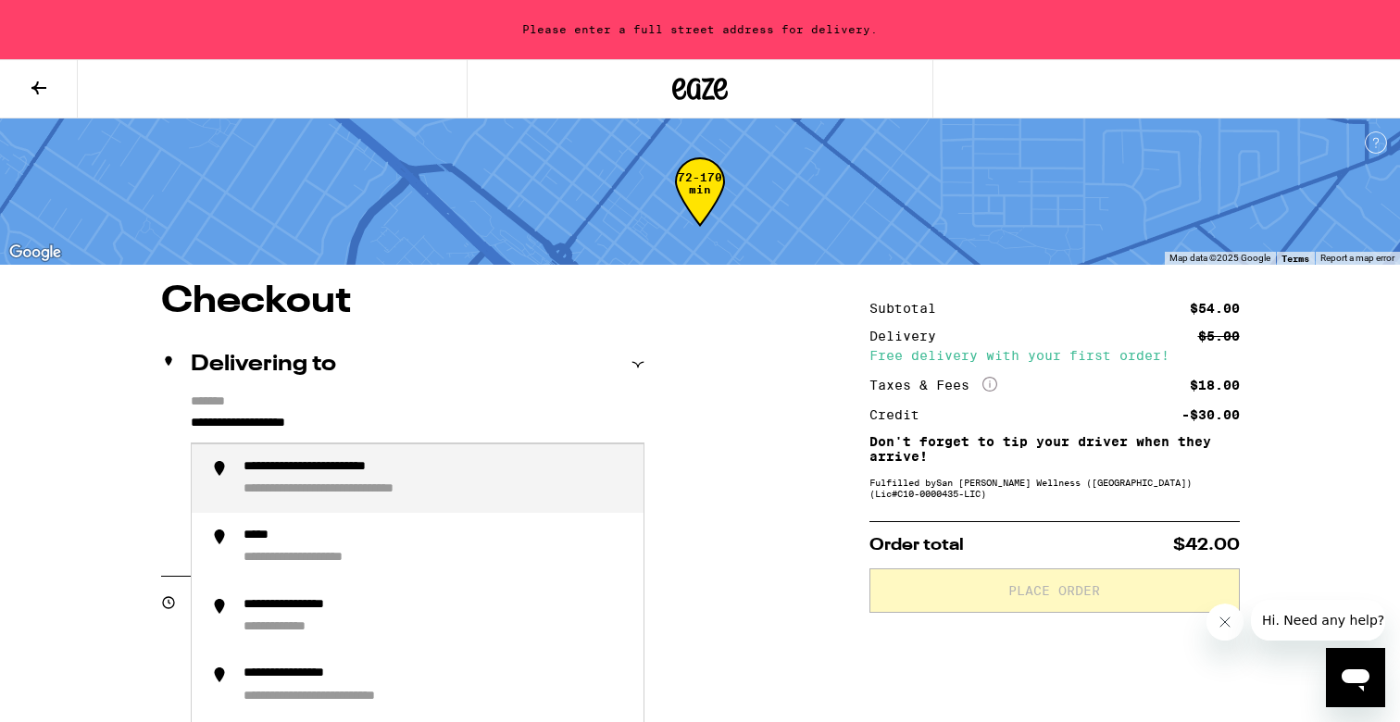
click at [505, 418] on input "**********" at bounding box center [418, 427] width 454 height 31
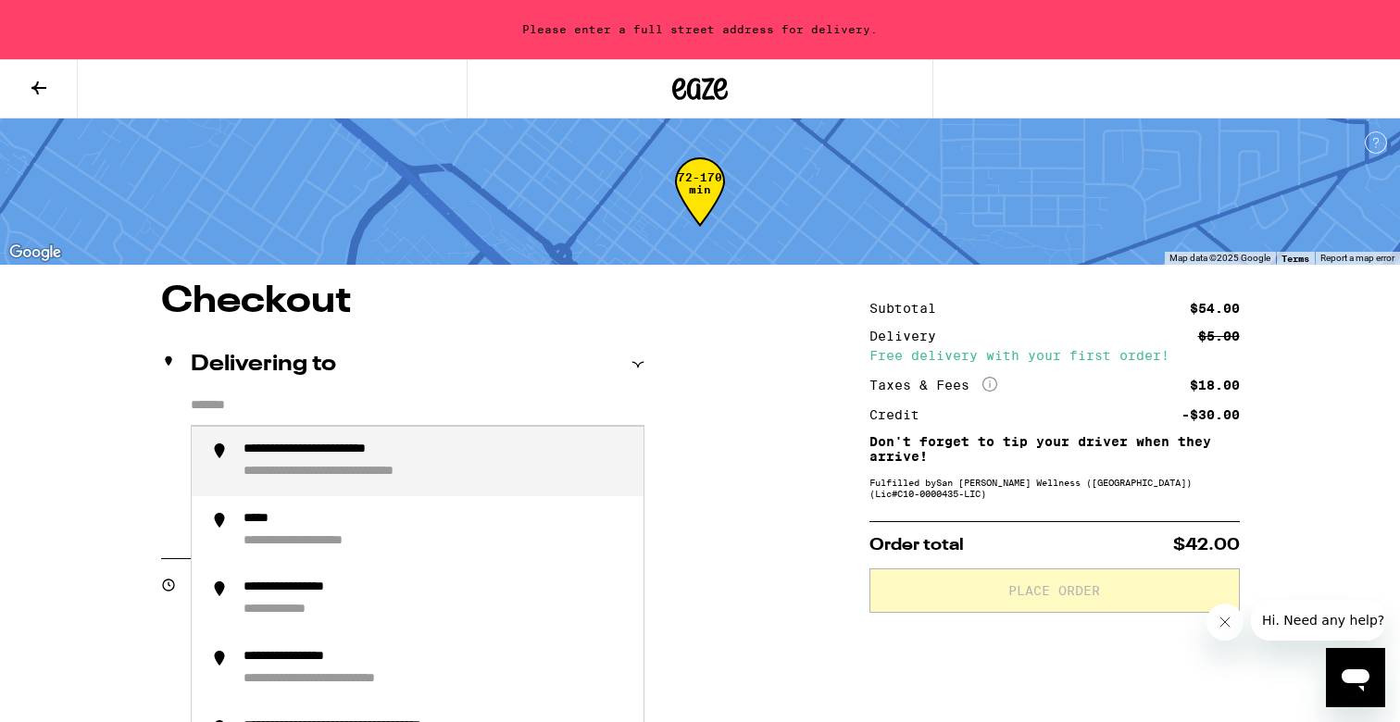
click at [316, 408] on input "*******" at bounding box center [418, 409] width 454 height 31
paste input "**********"
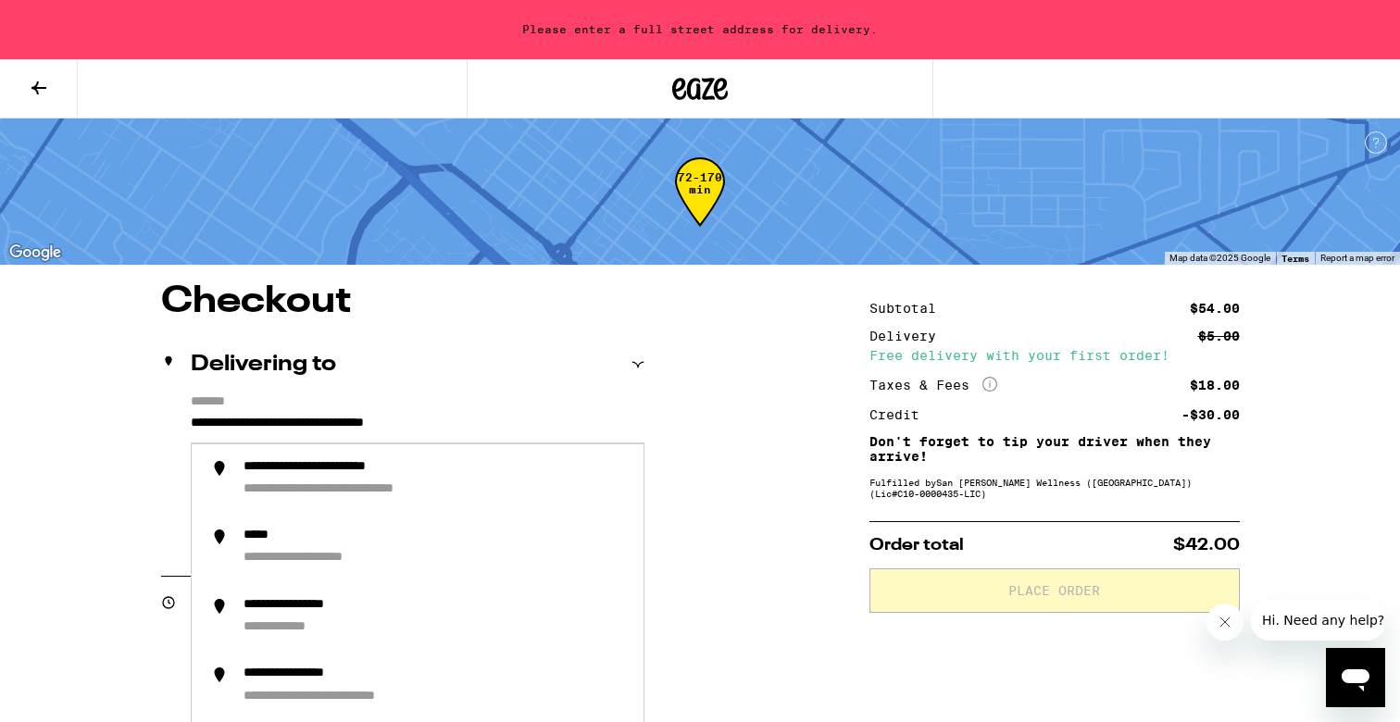
click at [392, 422] on input "**********" at bounding box center [418, 427] width 454 height 31
drag, startPoint x: 392, startPoint y: 422, endPoint x: 513, endPoint y: 422, distance: 121.3
click at [513, 422] on input "**********" at bounding box center [418, 427] width 454 height 31
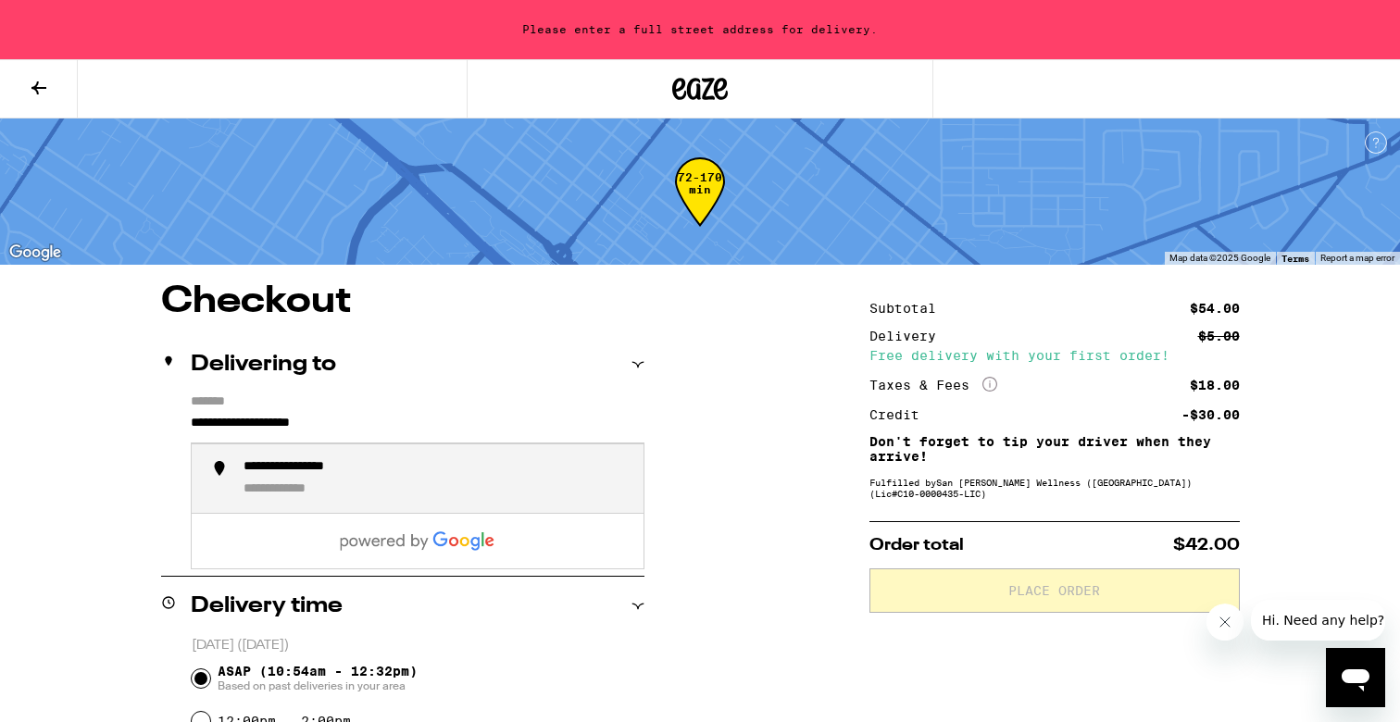
click at [443, 498] on div "**********" at bounding box center [436, 479] width 385 height 40
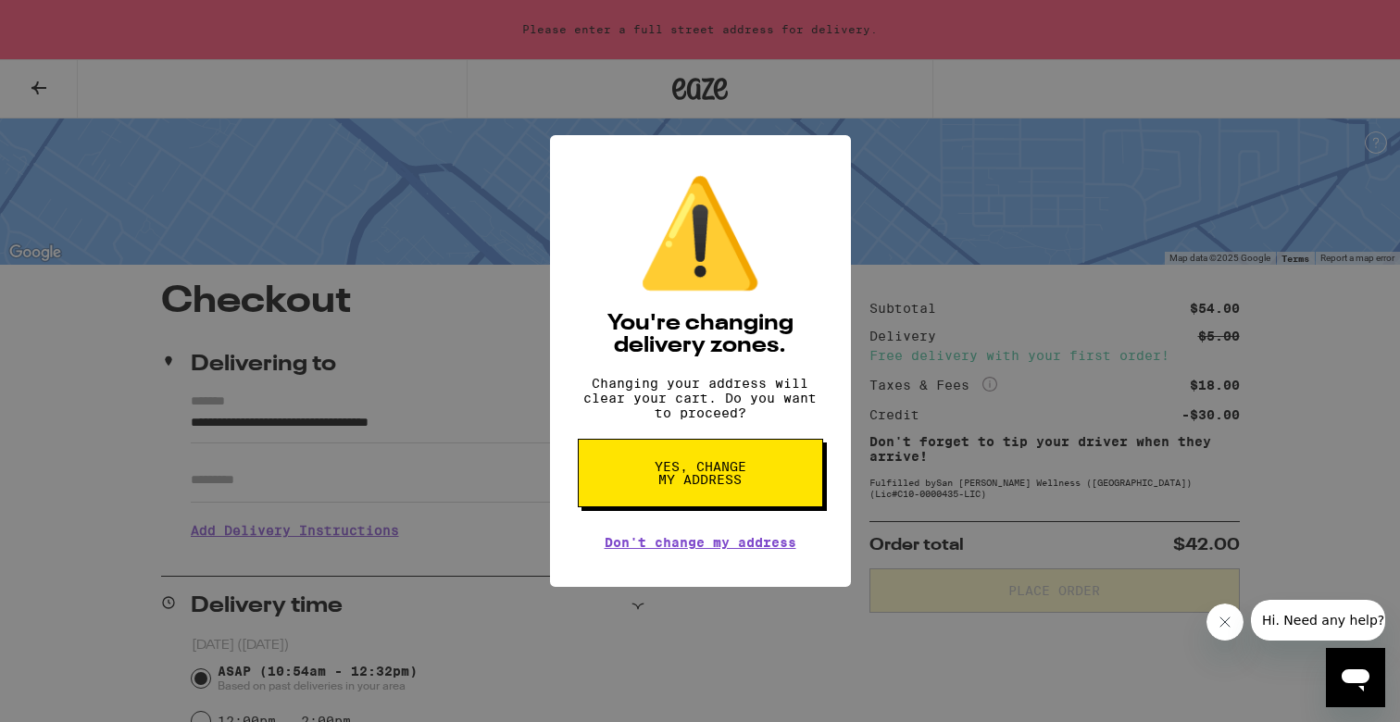
click at [663, 486] on span "Yes, change my address" at bounding box center [700, 473] width 95 height 26
type input "**********"
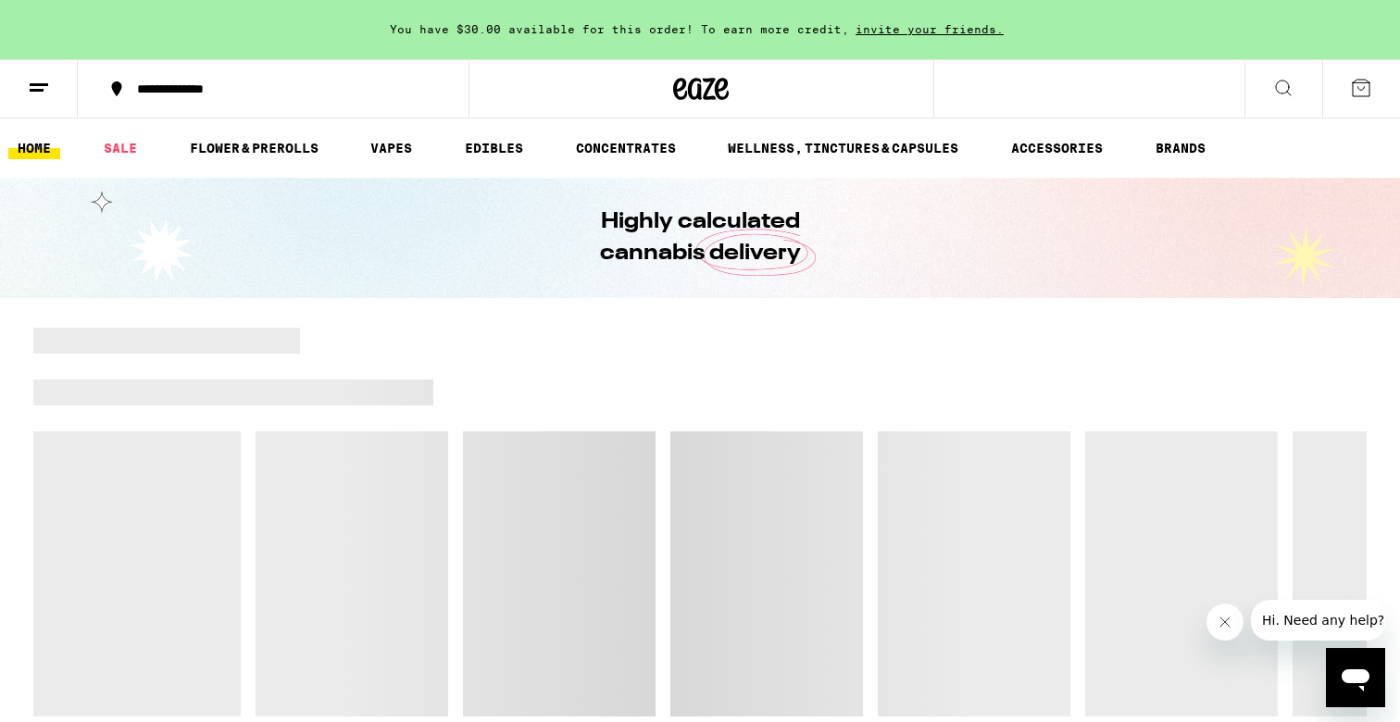
click at [1282, 84] on icon at bounding box center [1283, 88] width 22 height 22
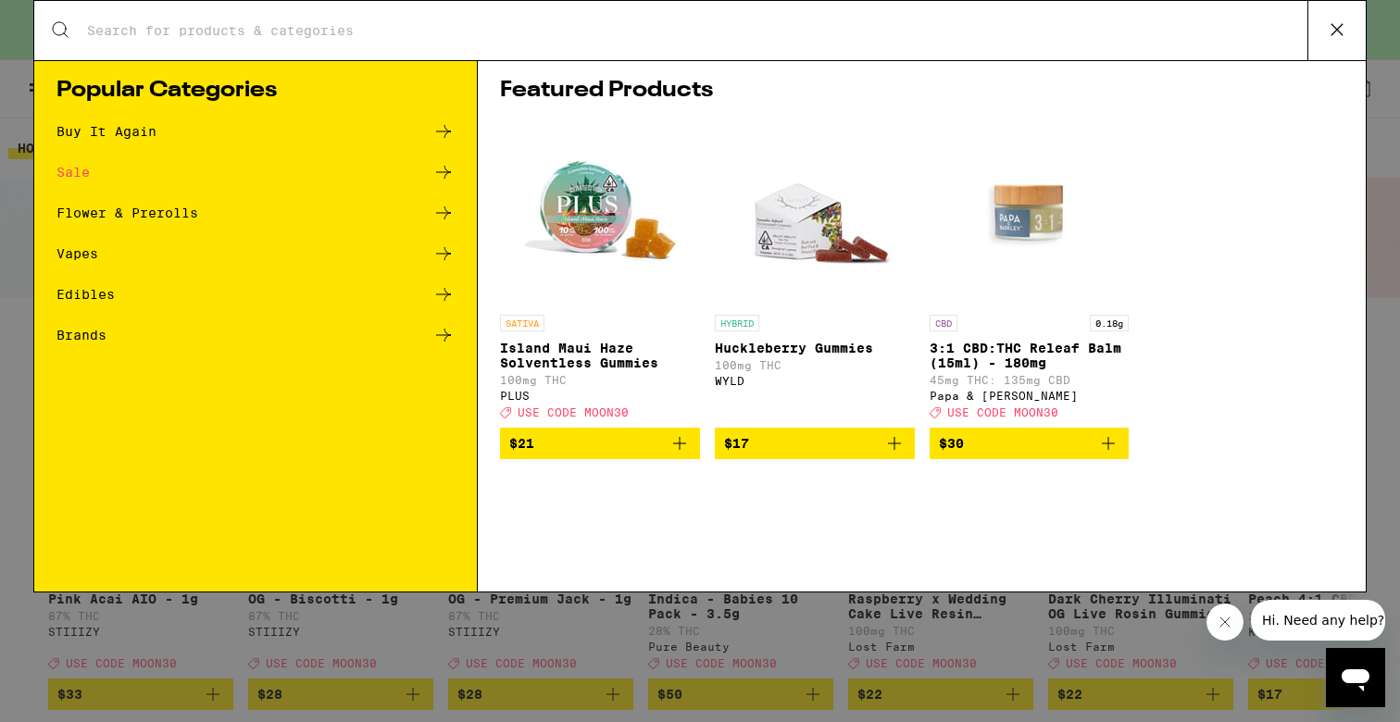
click at [419, 36] on input "Search for Products" at bounding box center [696, 30] width 1221 height 17
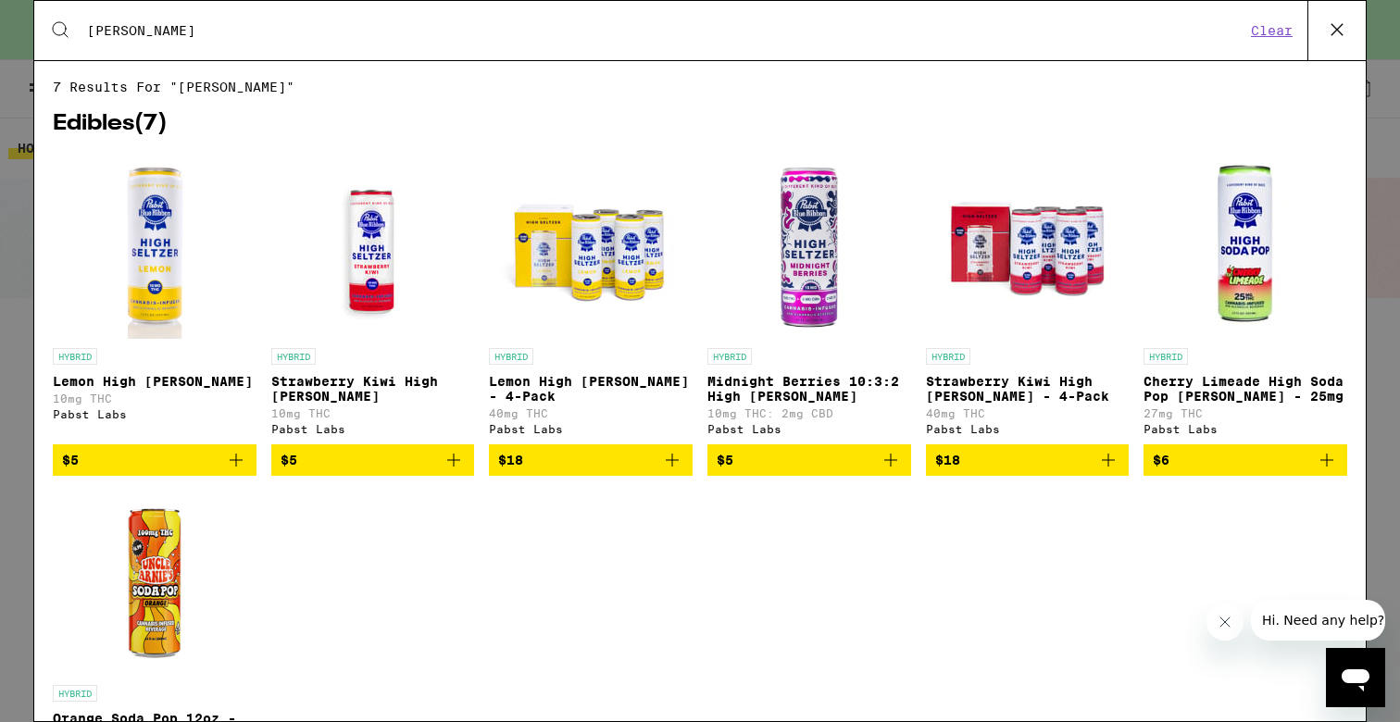
type input "[PERSON_NAME]"
click at [454, 467] on icon "Add to bag" at bounding box center [453, 460] width 13 height 13
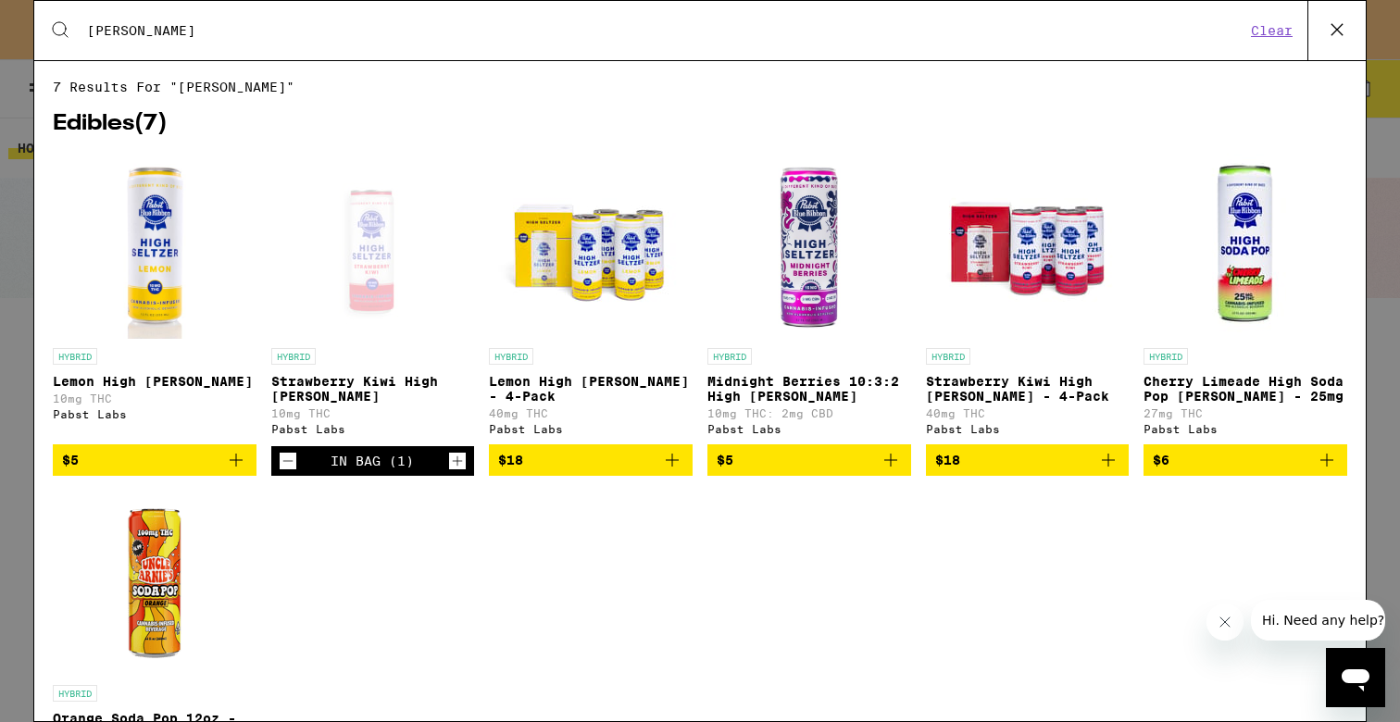
click at [456, 472] on icon "Increment" at bounding box center [457, 461] width 17 height 22
click at [287, 472] on icon "Decrement" at bounding box center [288, 461] width 17 height 22
click at [291, 472] on icon "Decrement" at bounding box center [288, 461] width 17 height 22
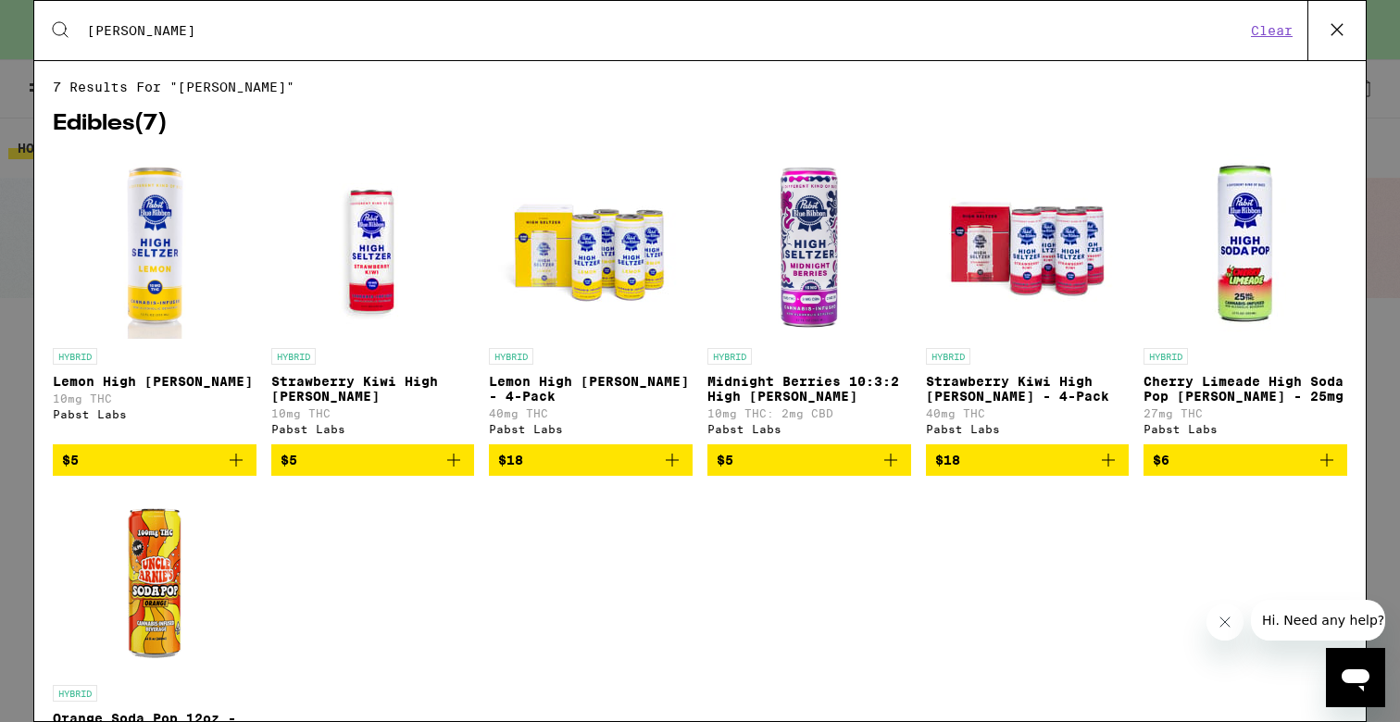
click at [1112, 471] on icon "Add to bag" at bounding box center [1108, 460] width 22 height 22
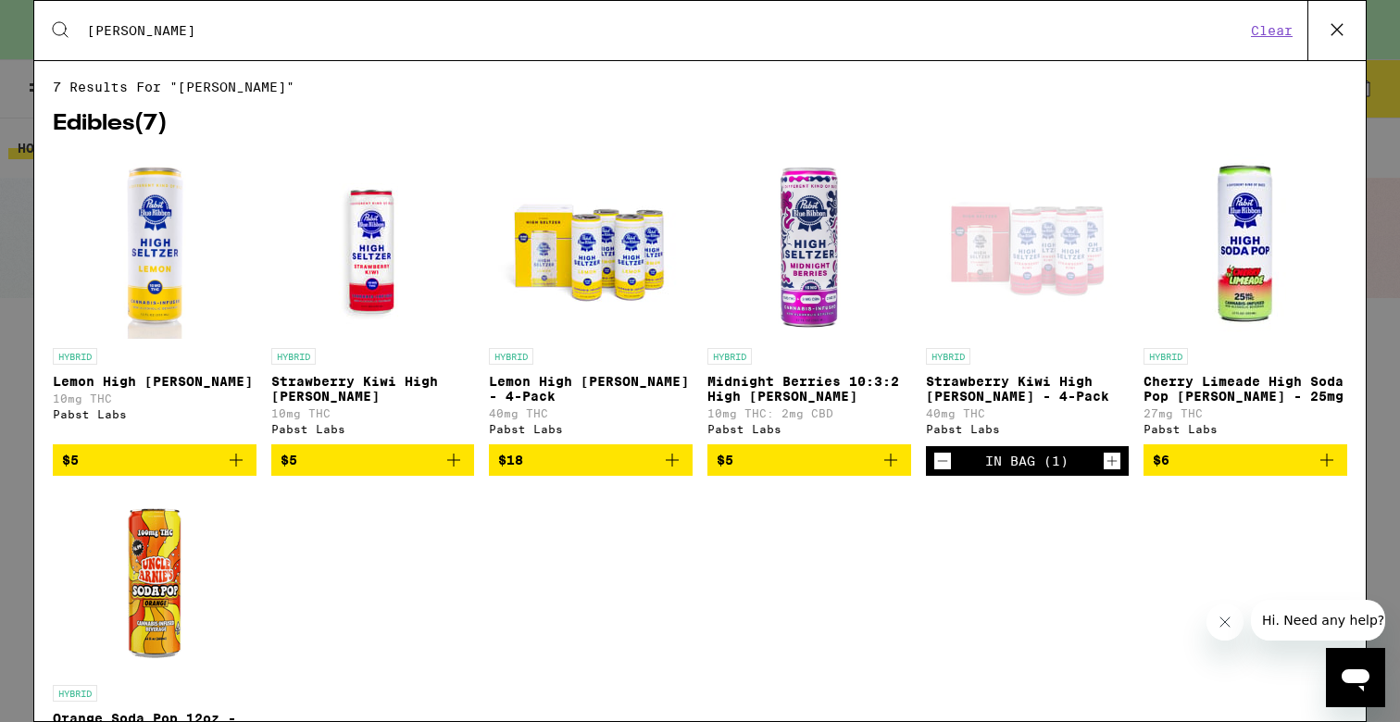
click at [672, 471] on icon "Add to bag" at bounding box center [672, 460] width 22 height 22
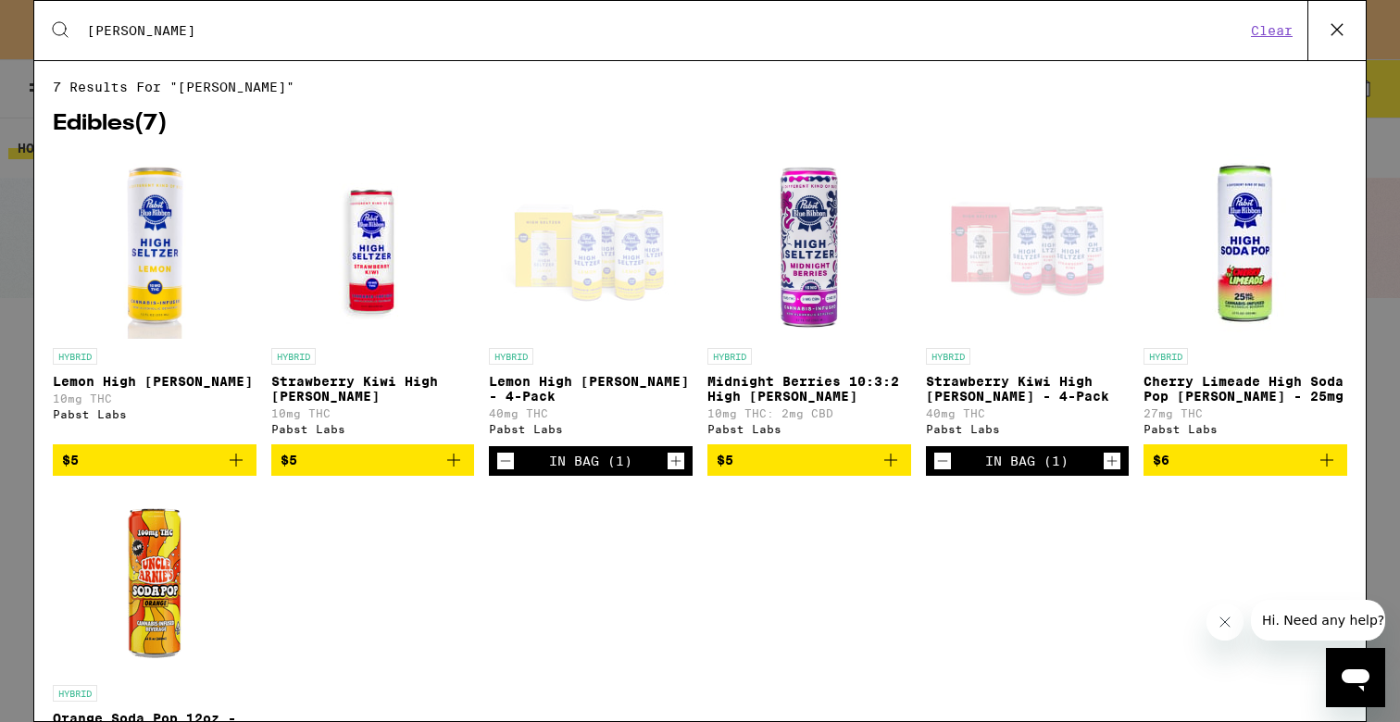
click at [1268, 249] on img "Open page for Cherry Limeade High Soda Pop Seltzer - 25mg from Pabst Labs" at bounding box center [1245, 246] width 185 height 185
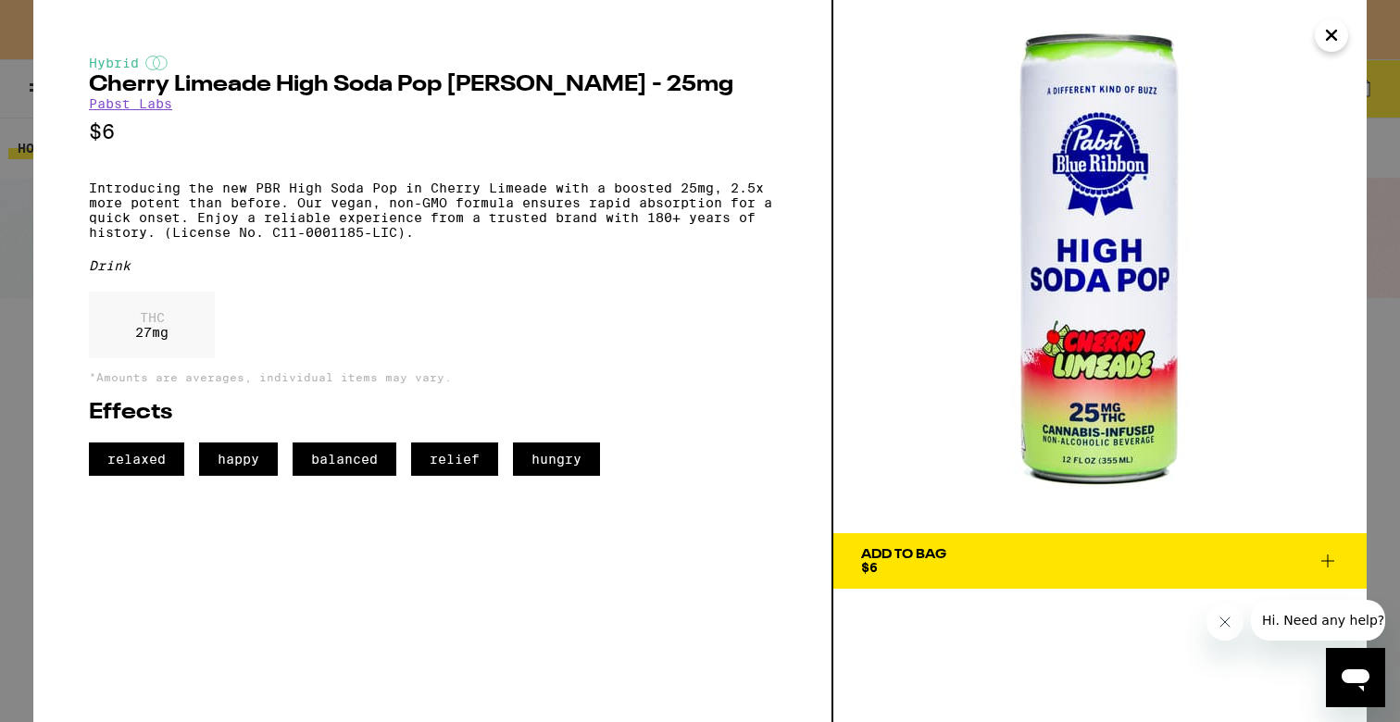
click at [452, 190] on p "Introducing the new PBR High Soda Pop in Cherry Limeade with a boosted 25mg, 2.…" at bounding box center [432, 210] width 687 height 59
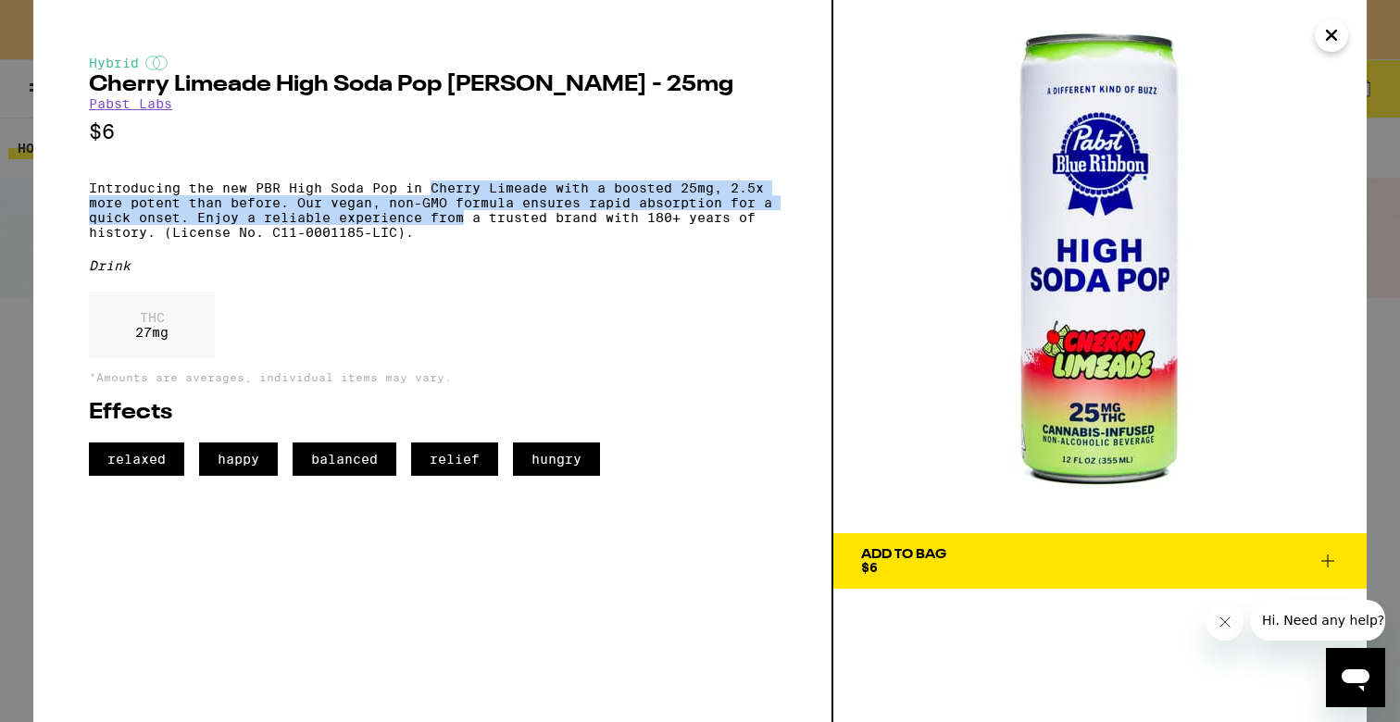
drag, startPoint x: 452, startPoint y: 190, endPoint x: 448, endPoint y: 231, distance: 40.9
click at [448, 231] on p "Introducing the new PBR High Soda Pop in Cherry Limeade with a boosted 25mg, 2.…" at bounding box center [432, 210] width 687 height 59
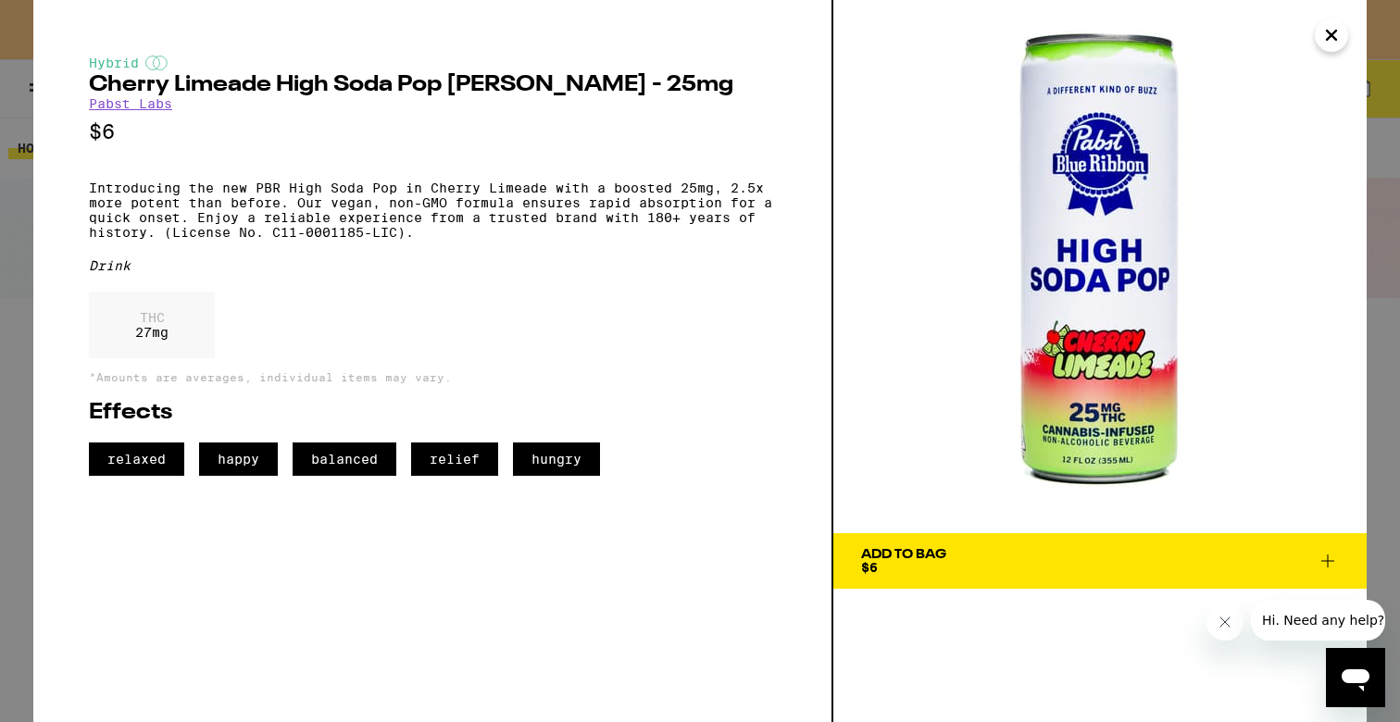
click at [1334, 37] on icon "Close" at bounding box center [1331, 35] width 9 height 9
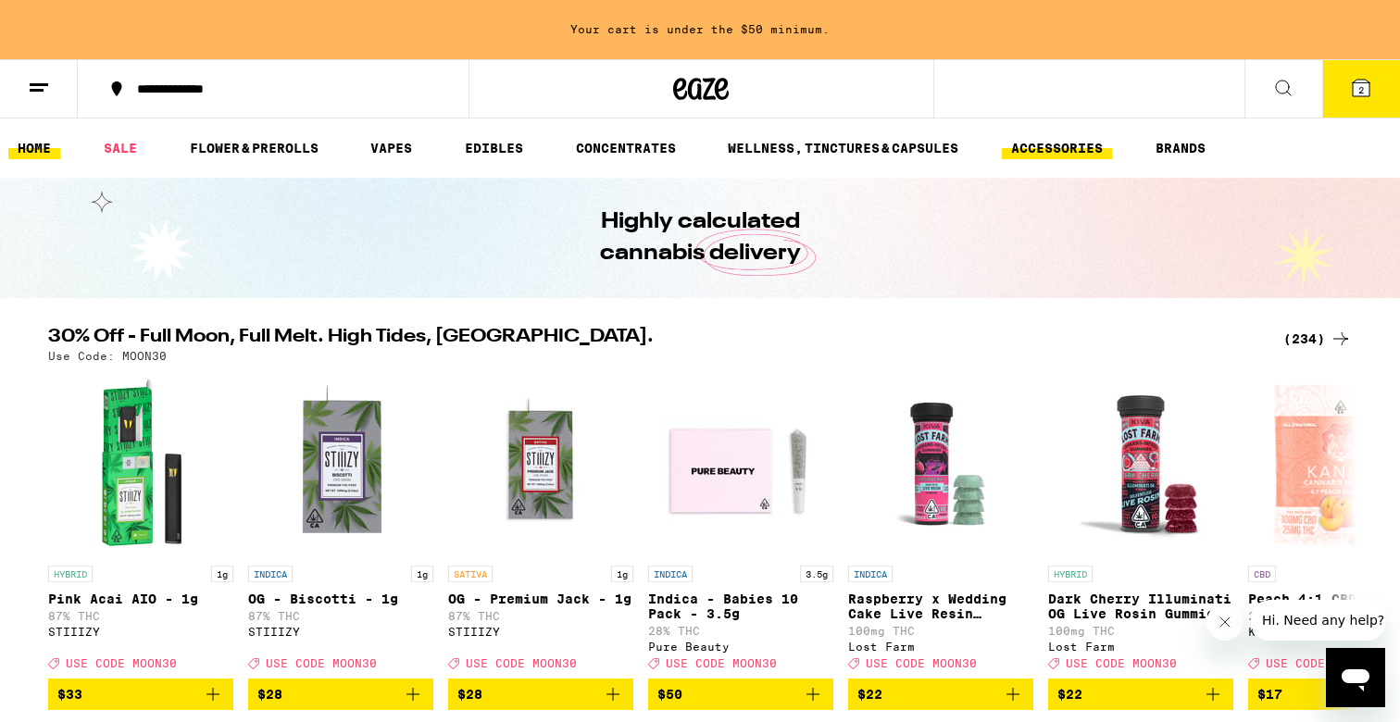
click at [1079, 150] on link "ACCESSORIES" at bounding box center [1057, 148] width 110 height 22
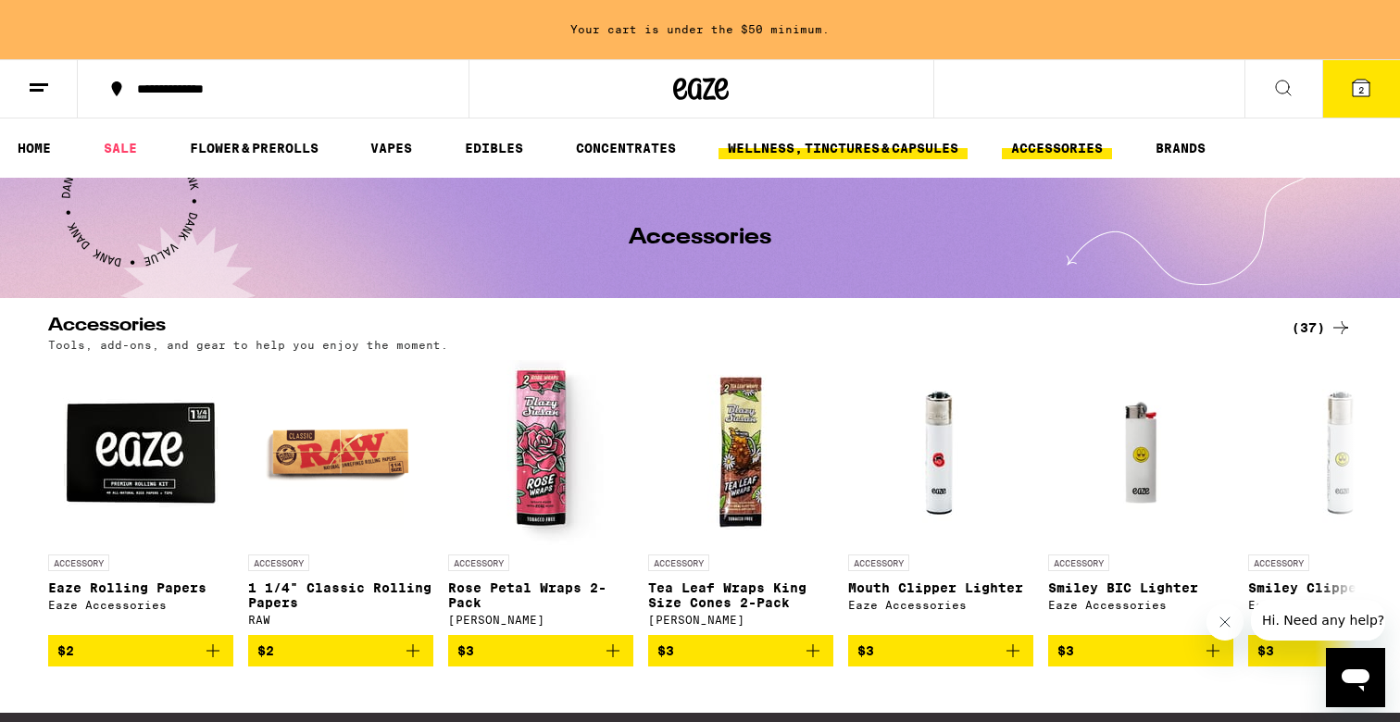
click at [852, 150] on link "WELLNESS, TINCTURES & CAPSULES" at bounding box center [843, 148] width 249 height 22
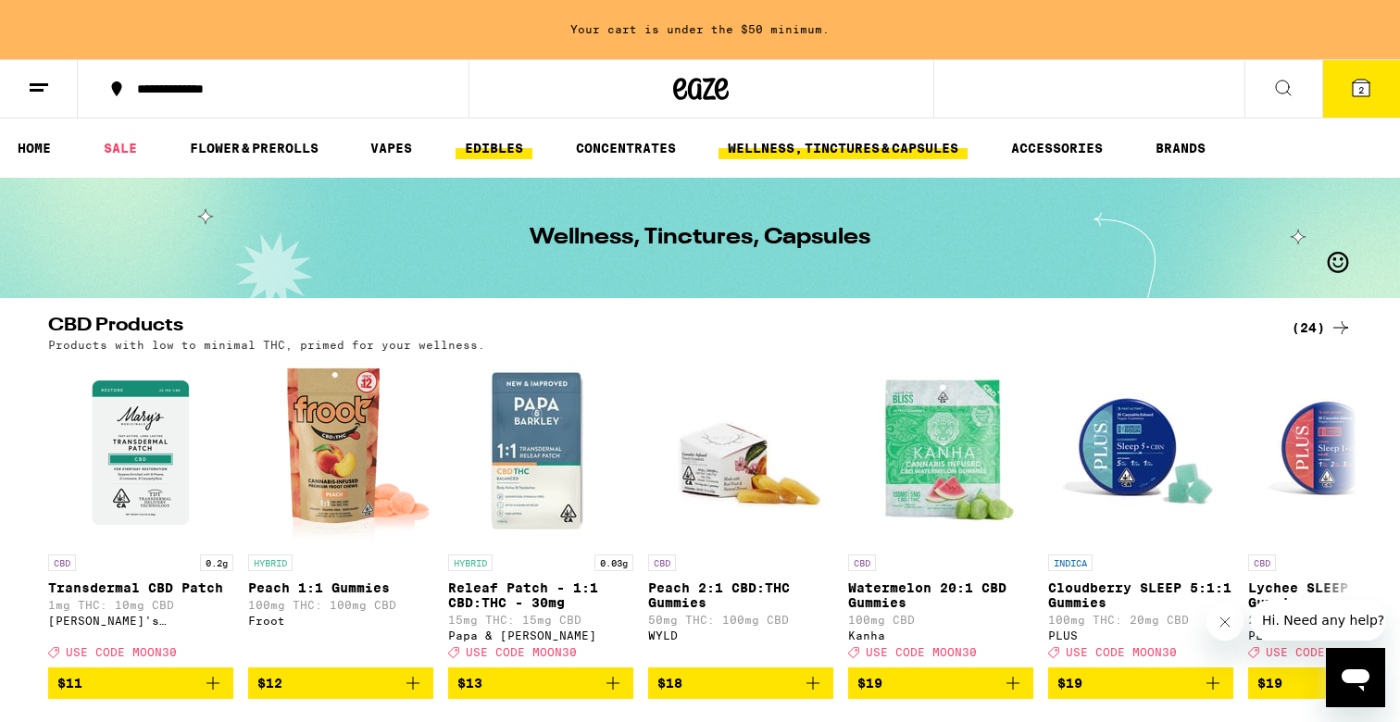
click at [473, 150] on link "EDIBLES" at bounding box center [494, 148] width 77 height 22
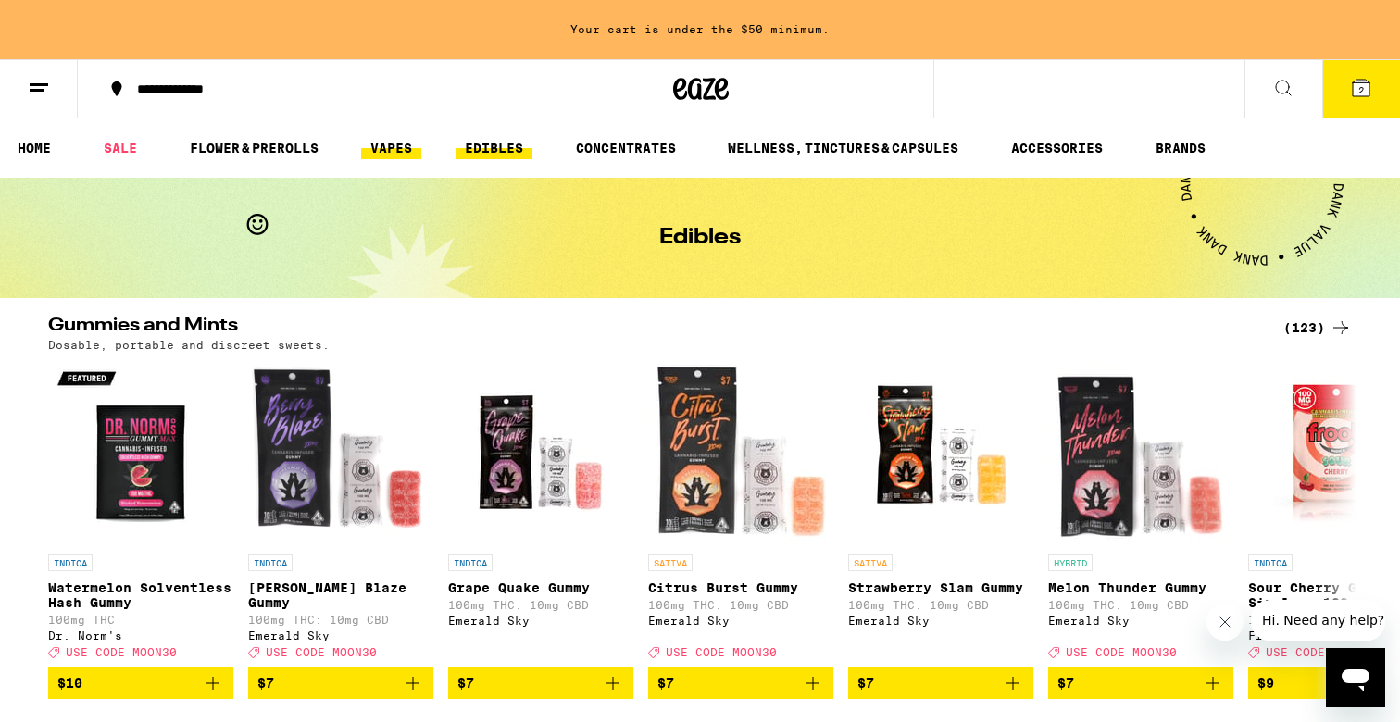
click at [398, 146] on link "VAPES" at bounding box center [391, 148] width 60 height 22
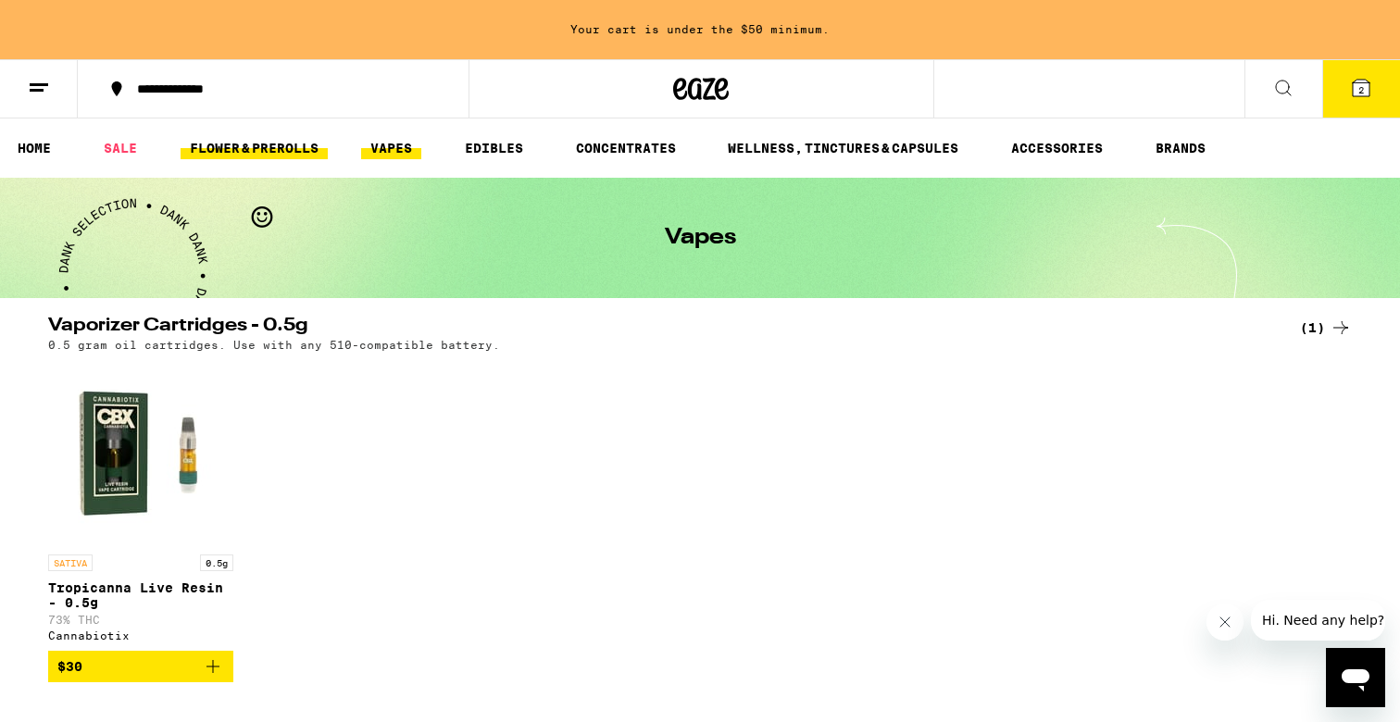
click at [233, 144] on link "FLOWER & PREROLLS" at bounding box center [254, 148] width 147 height 22
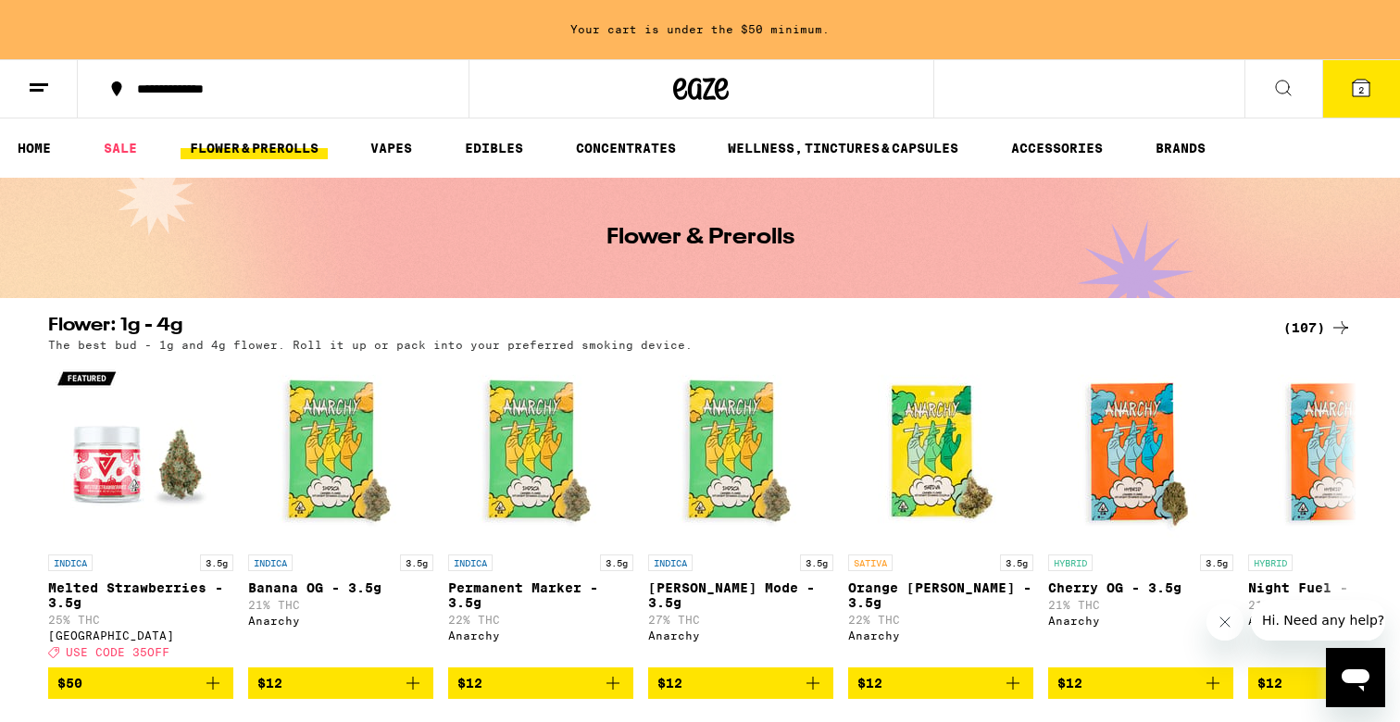
click at [1274, 83] on icon at bounding box center [1283, 88] width 22 height 22
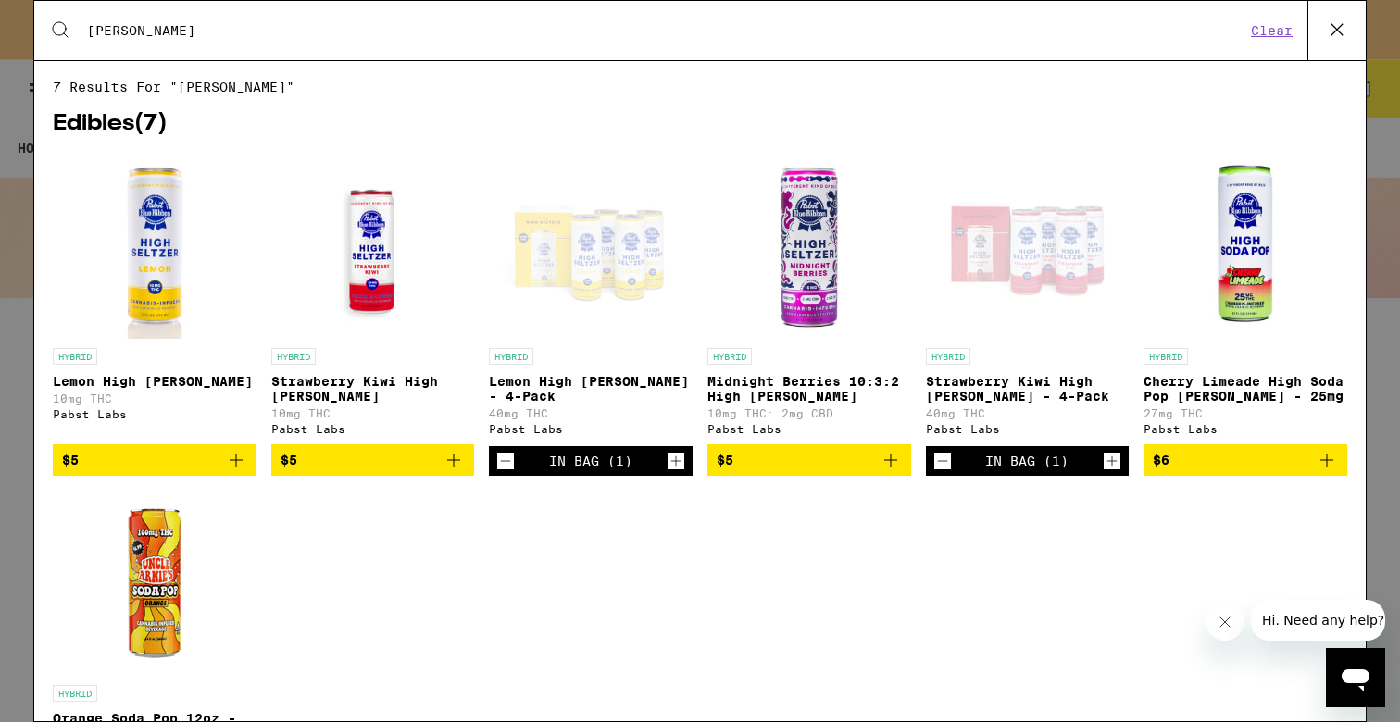
type input "[PERSON_NAME]"
click at [793, 260] on img "Open page for Midnight Berries 10:3:2 High Seltzer from Pabst Labs" at bounding box center [809, 246] width 185 height 185
